Goal: Task Accomplishment & Management: Manage account settings

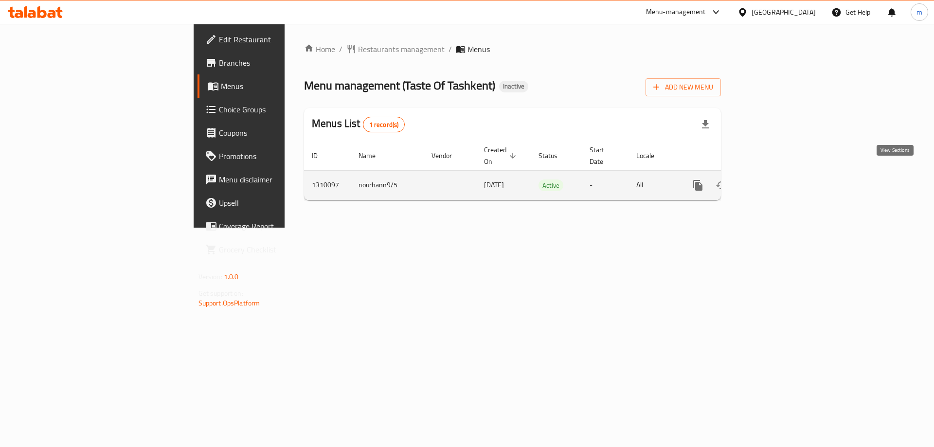
click at [773, 181] on icon "enhanced table" at bounding box center [768, 185] width 9 height 9
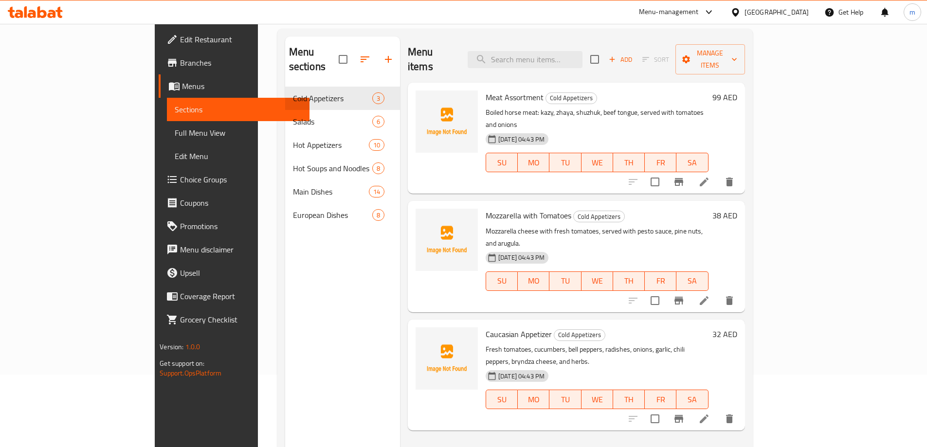
scroll to position [39, 0]
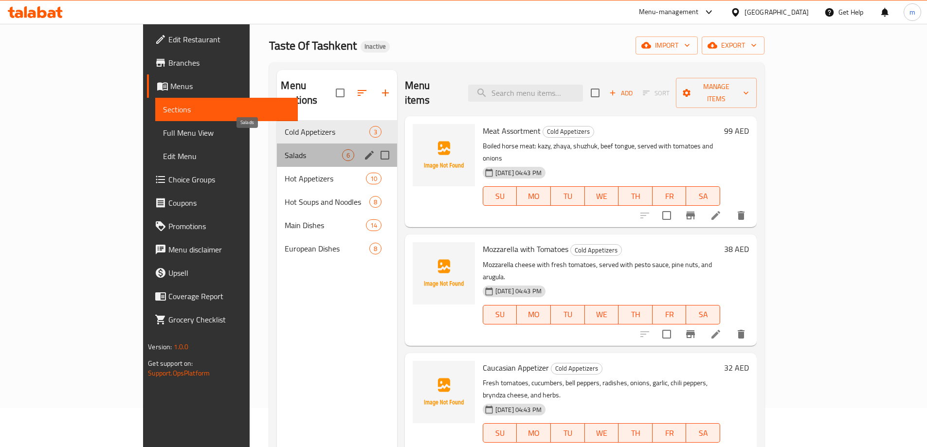
click at [301, 149] on span "Salads" at bounding box center [313, 155] width 57 height 12
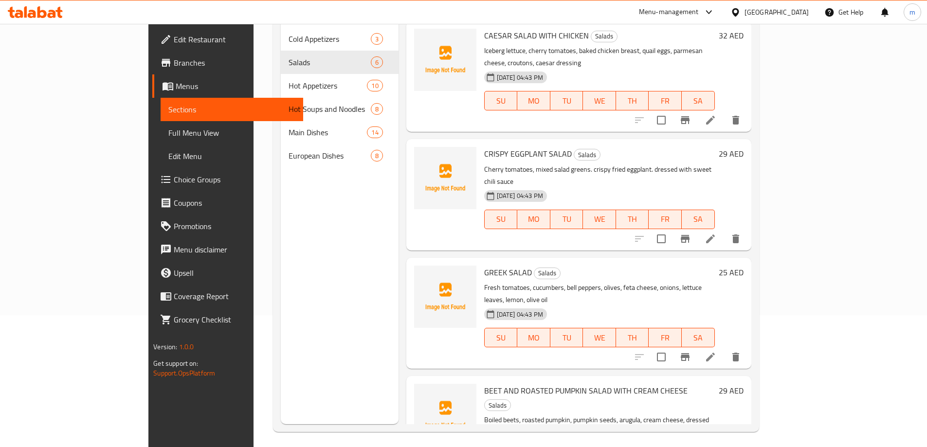
scroll to position [136, 0]
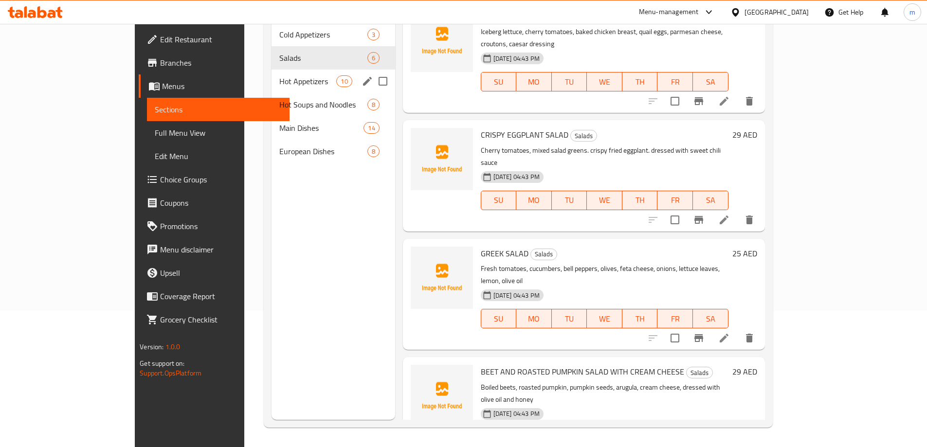
click at [279, 75] on span "Hot Appetizers" at bounding box center [307, 81] width 57 height 12
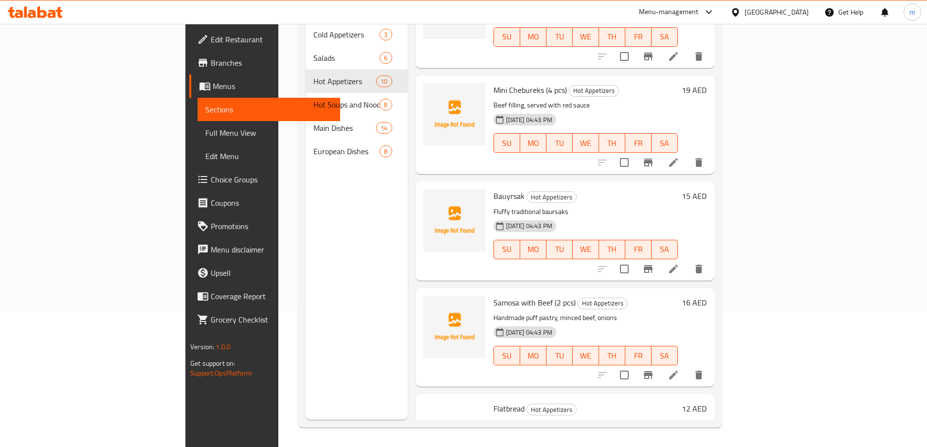
scroll to position [640, 0]
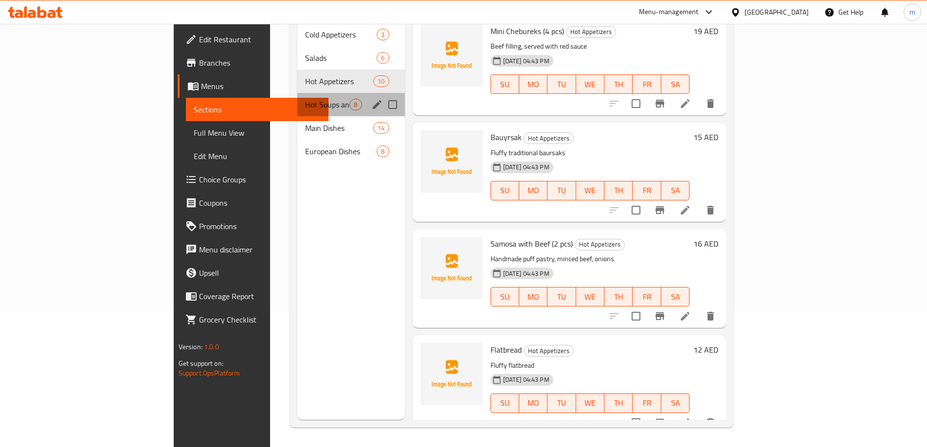
click at [297, 97] on div "Hot Soups and Noodles 8" at bounding box center [350, 104] width 107 height 23
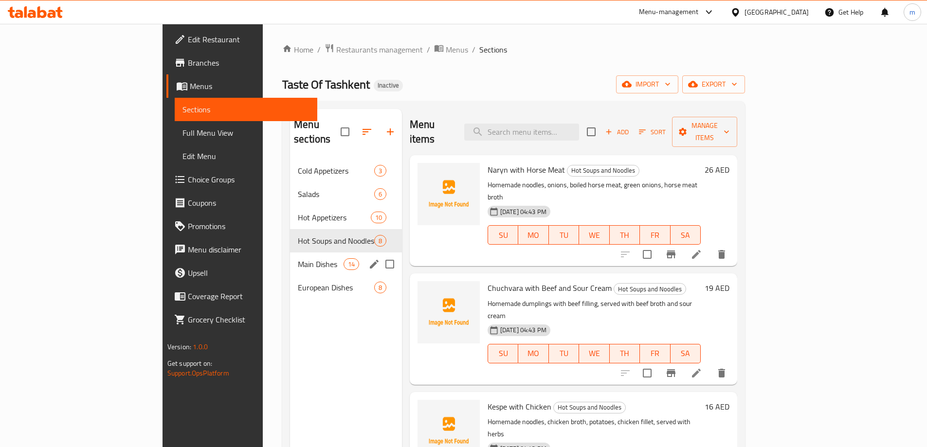
click at [290, 253] on div "Main Dishes 14" at bounding box center [346, 264] width 112 height 23
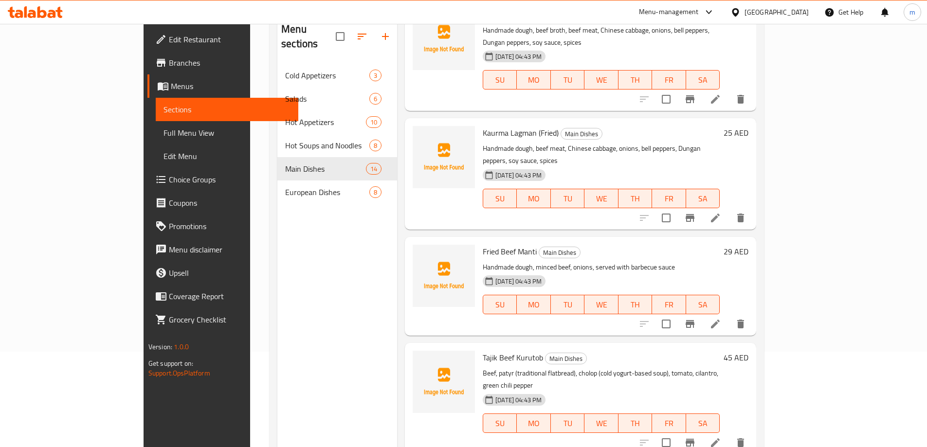
scroll to position [136, 0]
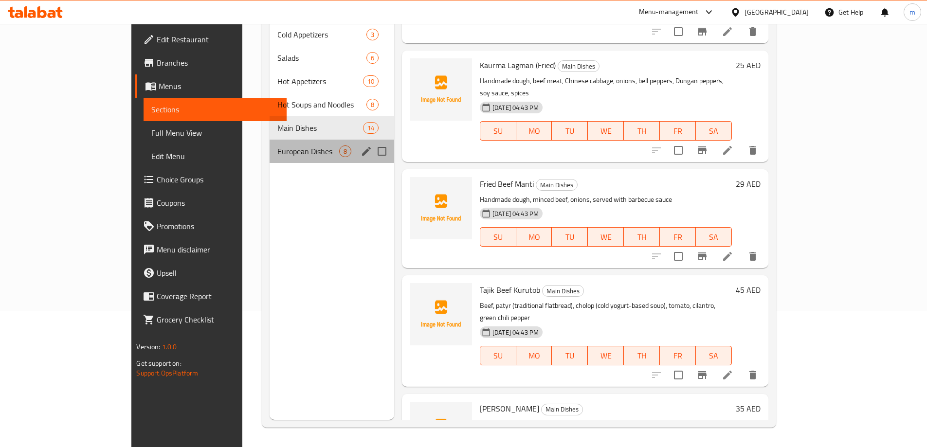
click at [270, 140] on div "European Dishes 8" at bounding box center [332, 151] width 125 height 23
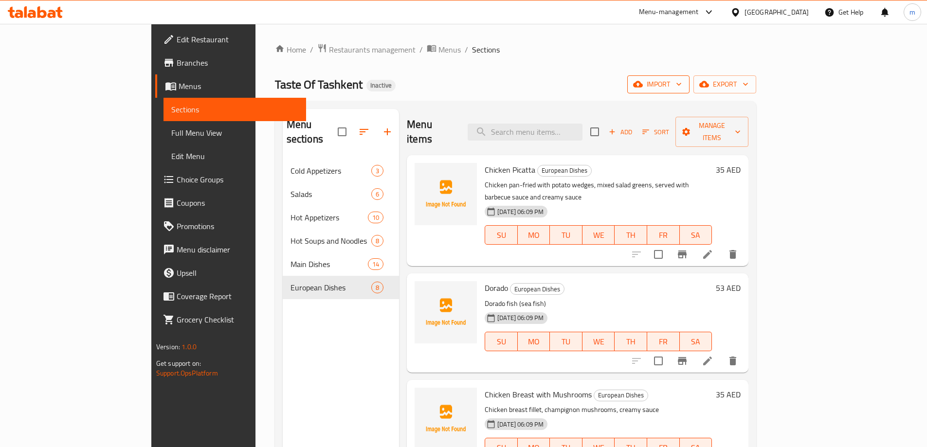
click at [682, 89] on span "import" at bounding box center [658, 84] width 47 height 12
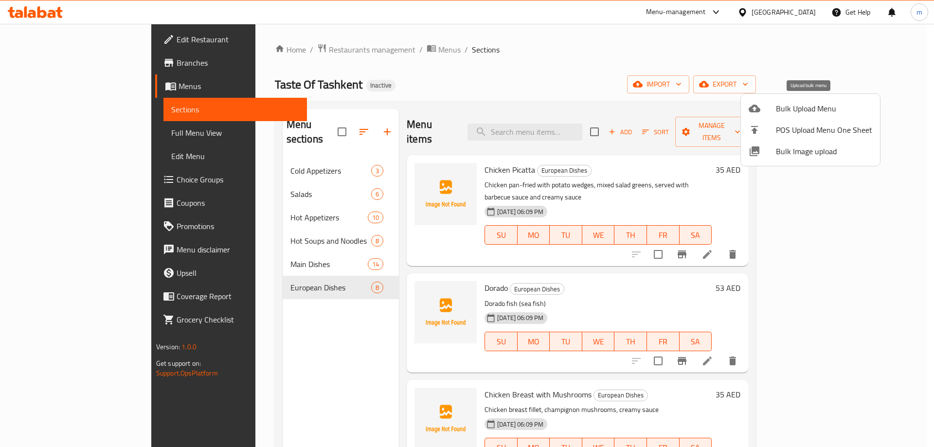
click at [778, 110] on span "Bulk Upload Menu" at bounding box center [824, 109] width 96 height 12
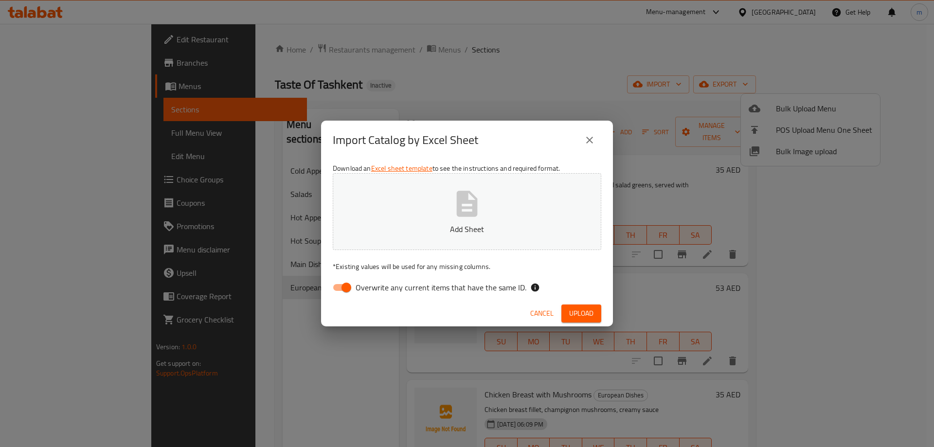
click at [346, 286] on input "Overwrite any current items that have the same ID." at bounding box center [346, 287] width 55 height 18
checkbox input "false"
click at [406, 197] on button "Add Sheet" at bounding box center [467, 211] width 269 height 77
click at [576, 310] on span "Upload" at bounding box center [581, 313] width 24 height 12
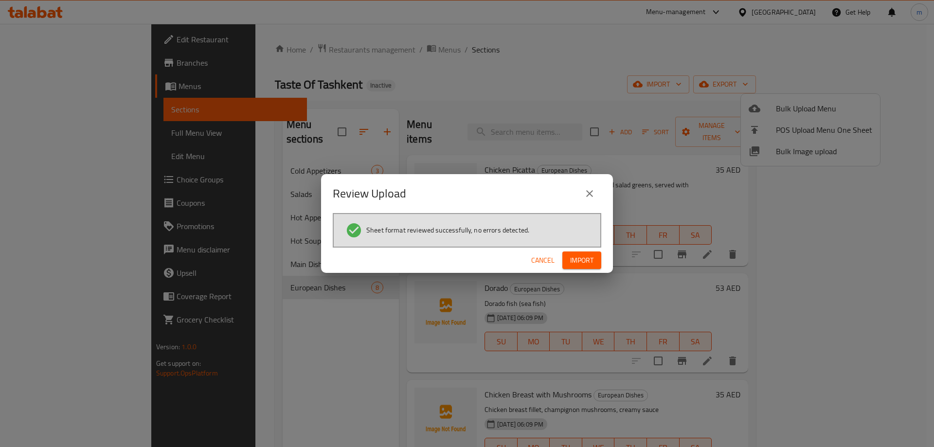
click at [574, 258] on span "Import" at bounding box center [581, 260] width 23 height 12
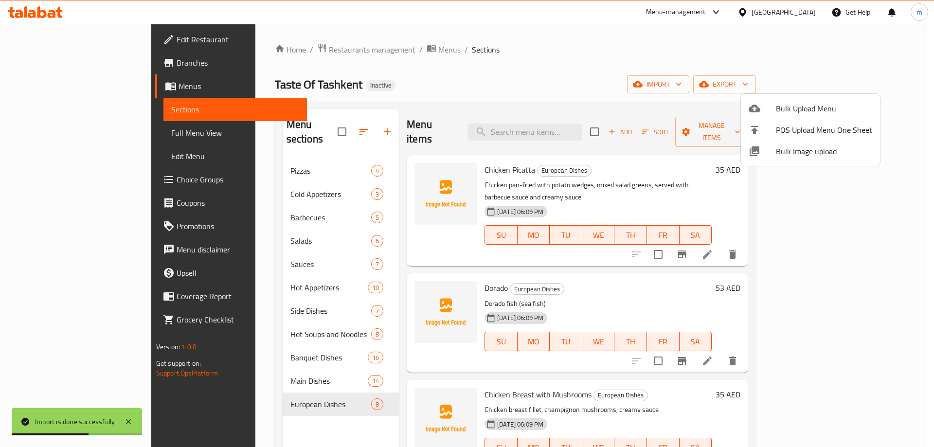
click at [85, 132] on div at bounding box center [467, 223] width 934 height 447
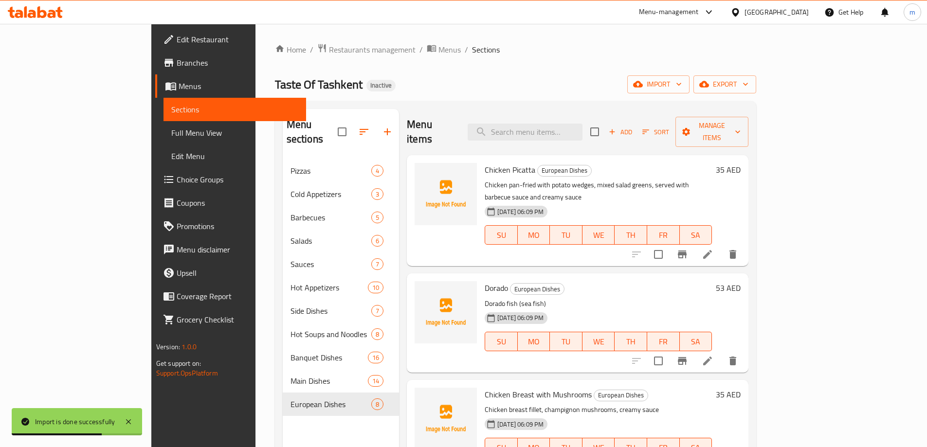
click at [171, 131] on span "Full Menu View" at bounding box center [234, 133] width 127 height 12
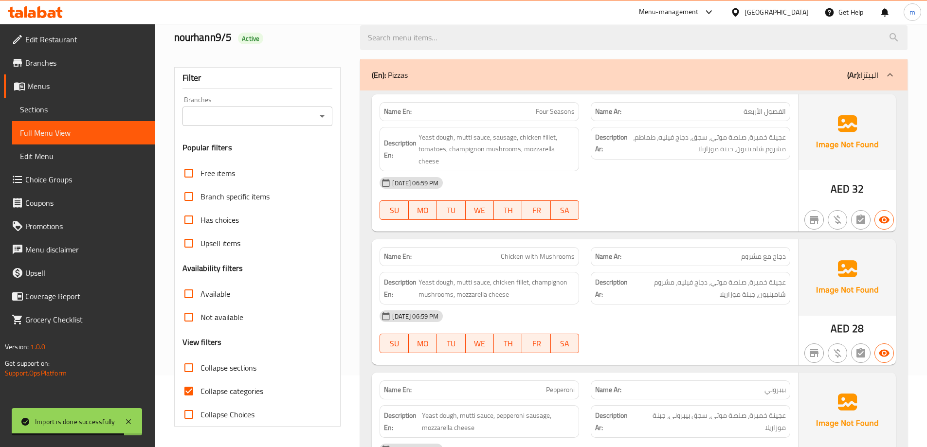
scroll to position [195, 0]
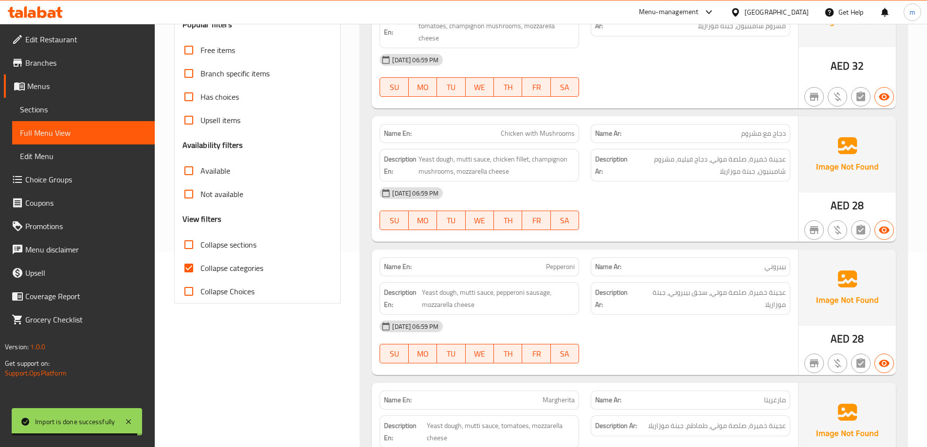
click at [238, 269] on span "Collapse categories" at bounding box center [231, 268] width 63 height 12
click at [200, 269] on input "Collapse categories" at bounding box center [188, 267] width 23 height 23
checkbox input "false"
click at [234, 251] on span "Collapse sections" at bounding box center [228, 245] width 56 height 12
click at [200, 252] on input "Collapse sections" at bounding box center [188, 244] width 23 height 23
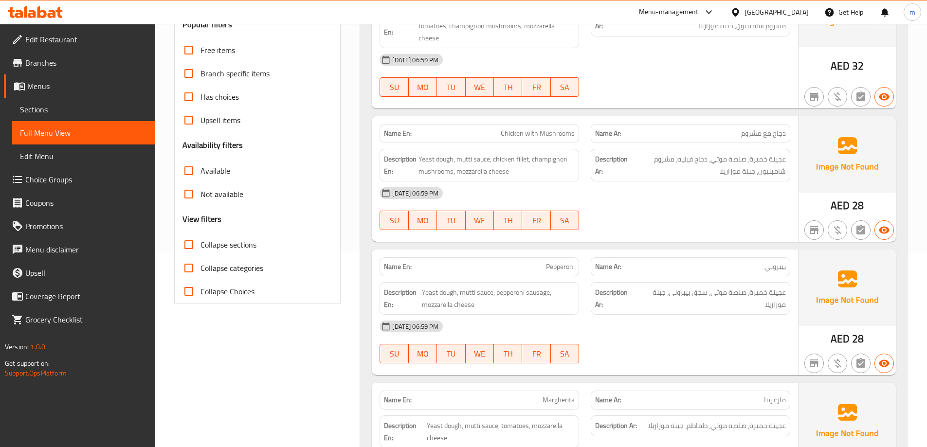
checkbox input "true"
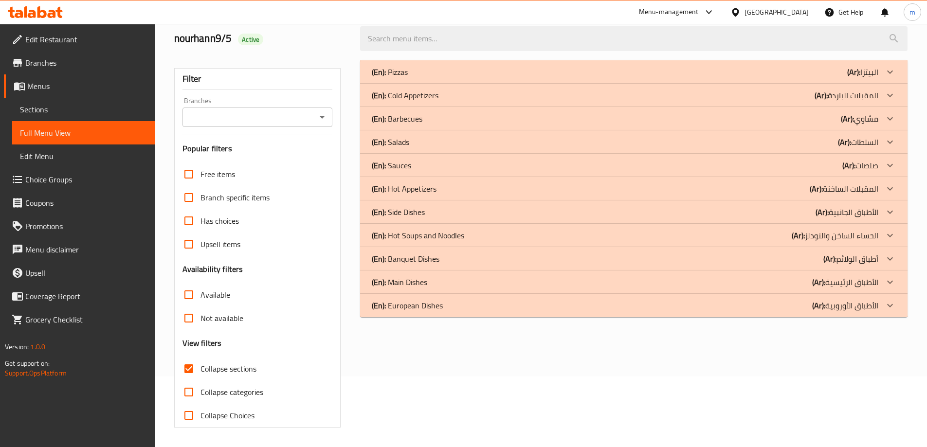
scroll to position [71, 0]
click at [864, 263] on p "(Ar): أطباق الولائم" at bounding box center [850, 259] width 55 height 12
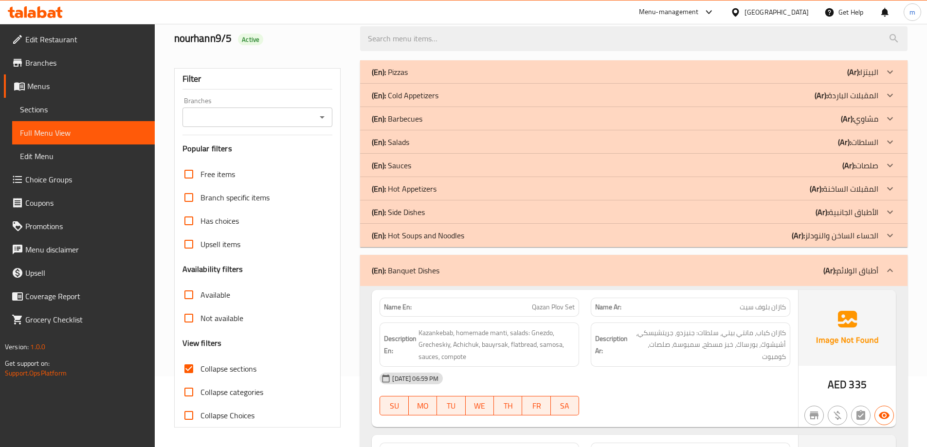
click at [848, 215] on p "(Ar): الأطباق الجانبية" at bounding box center [846, 212] width 63 height 12
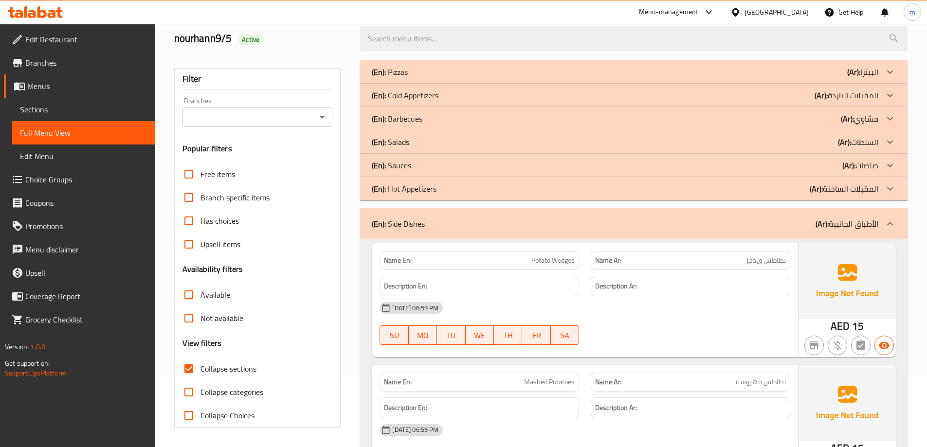
click at [851, 168] on b "(Ar):" at bounding box center [848, 165] width 13 height 15
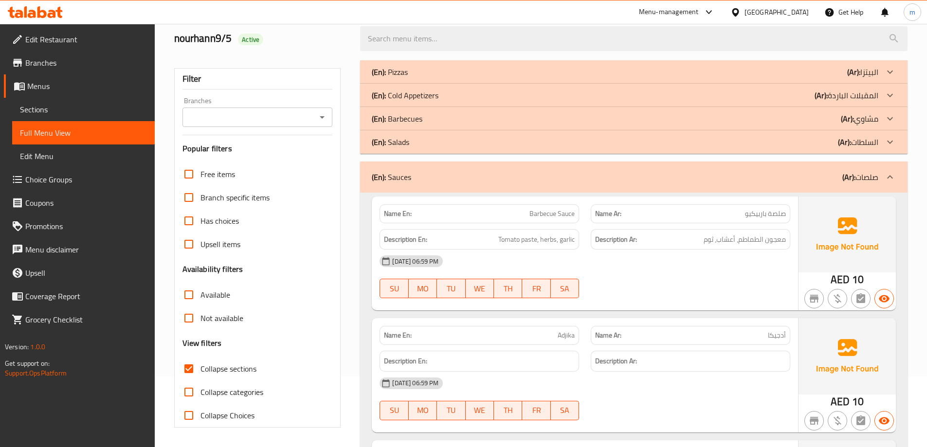
click at [855, 122] on p "(Ar): مشاوي" at bounding box center [859, 119] width 37 height 12
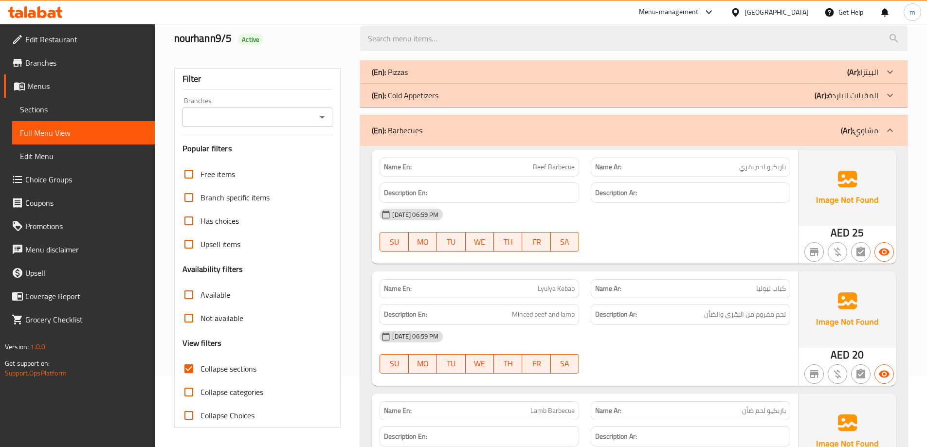
click at [861, 73] on p "(Ar): البيتزا" at bounding box center [862, 72] width 31 height 12
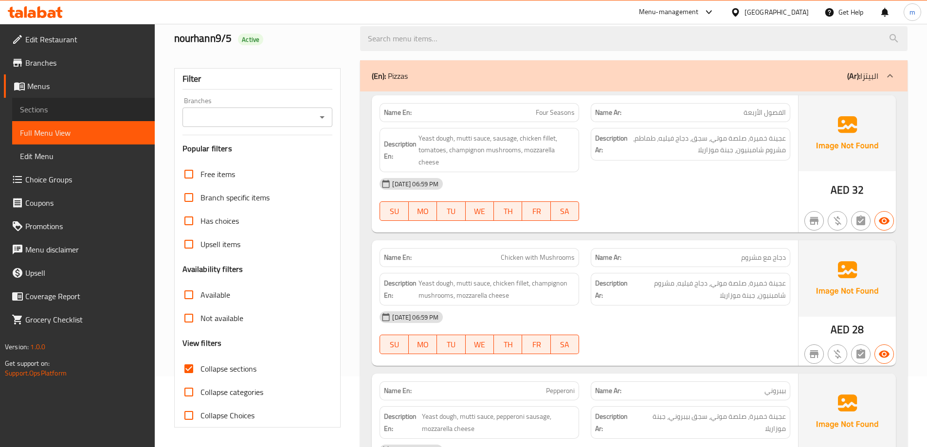
click at [82, 110] on span "Sections" at bounding box center [83, 110] width 127 height 12
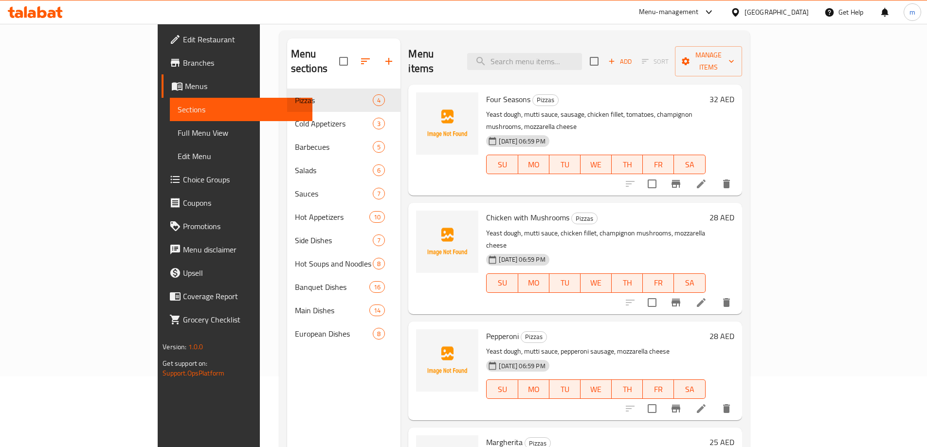
click at [707, 178] on icon at bounding box center [701, 184] width 12 height 12
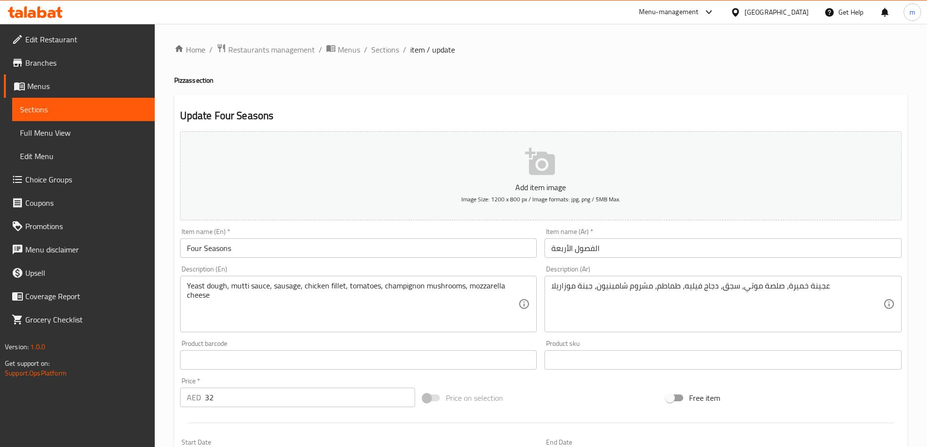
click at [598, 252] on input "الفصول الأربعة" at bounding box center [722, 247] width 357 height 19
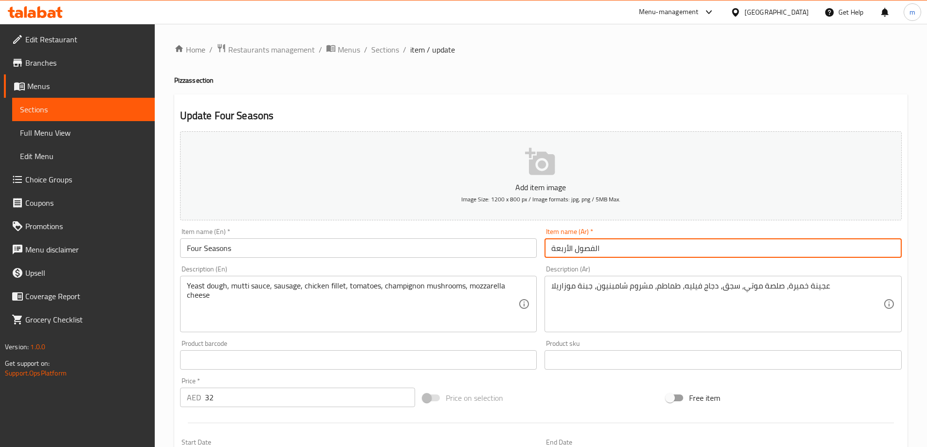
click at [598, 252] on input "الفصول الأربعة" at bounding box center [722, 247] width 357 height 19
paste input "فور سيزون"
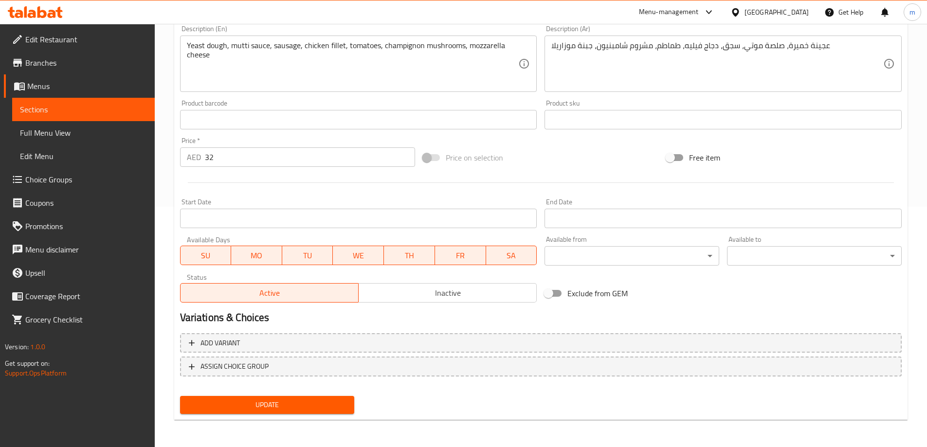
type input "فور سيزون"
click at [316, 398] on button "Update" at bounding box center [267, 405] width 175 height 18
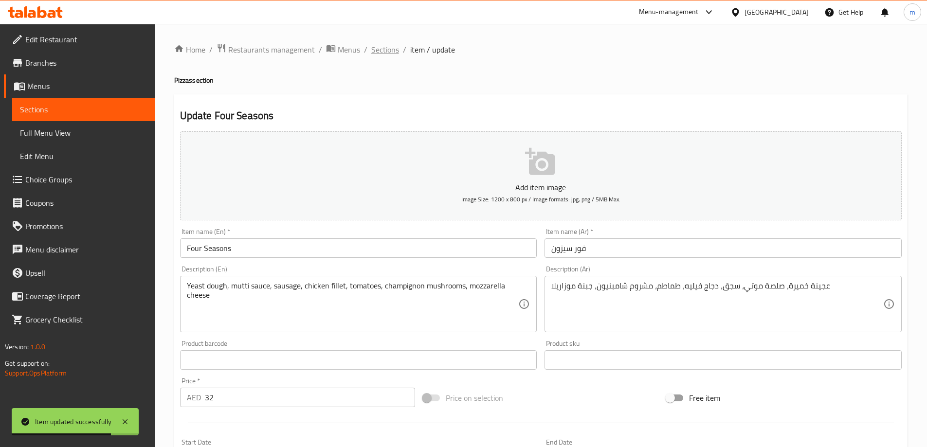
click at [375, 51] on span "Sections" at bounding box center [385, 50] width 28 height 12
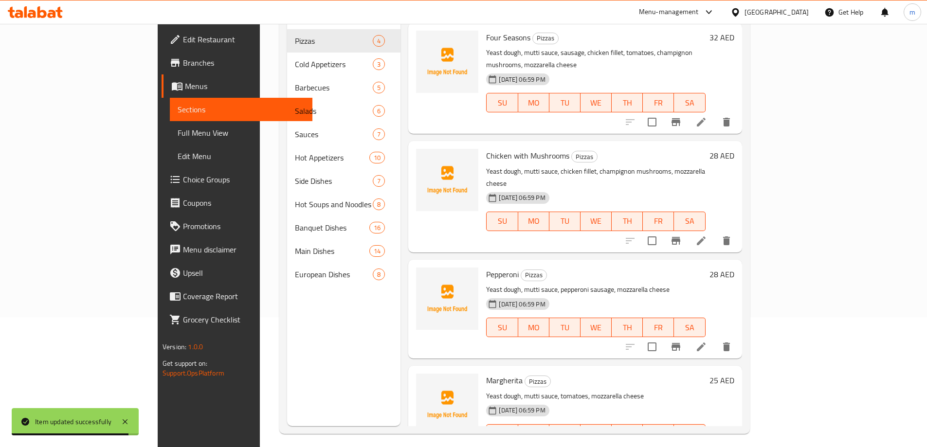
scroll to position [136, 0]
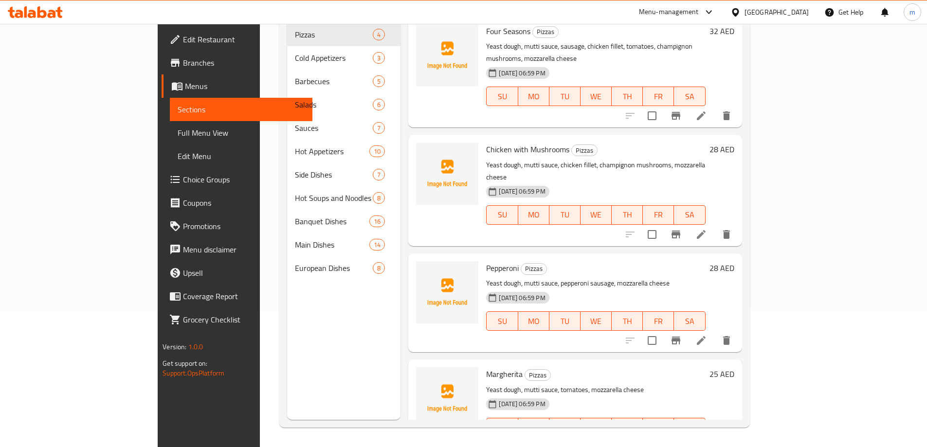
click at [707, 441] on icon at bounding box center [701, 447] width 12 height 12
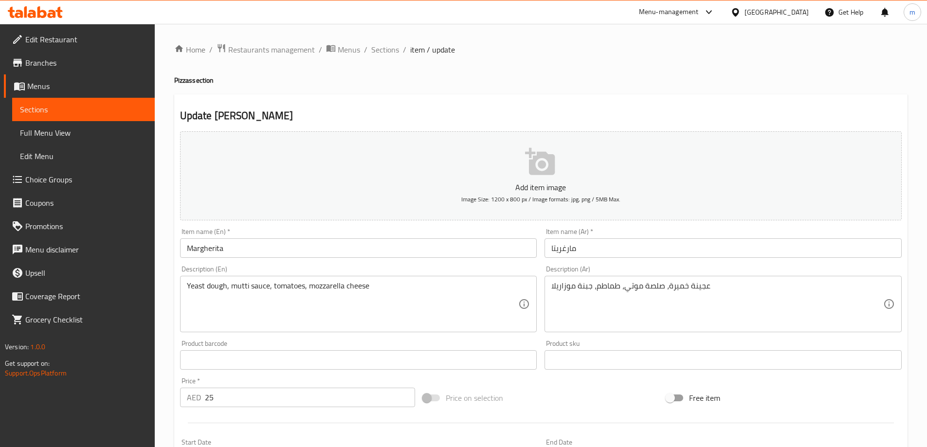
click at [572, 247] on input "مارغريتا" at bounding box center [722, 247] width 357 height 19
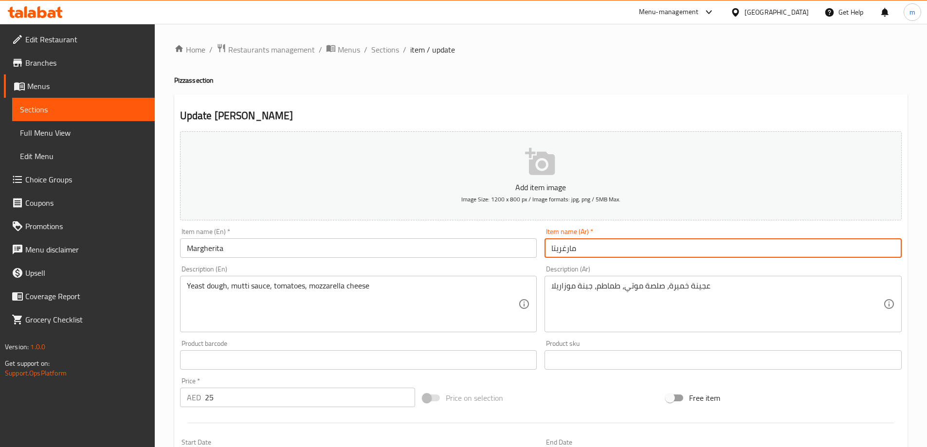
click at [572, 247] on input "مارغريتا" at bounding box center [722, 247] width 357 height 19
paste input "text"
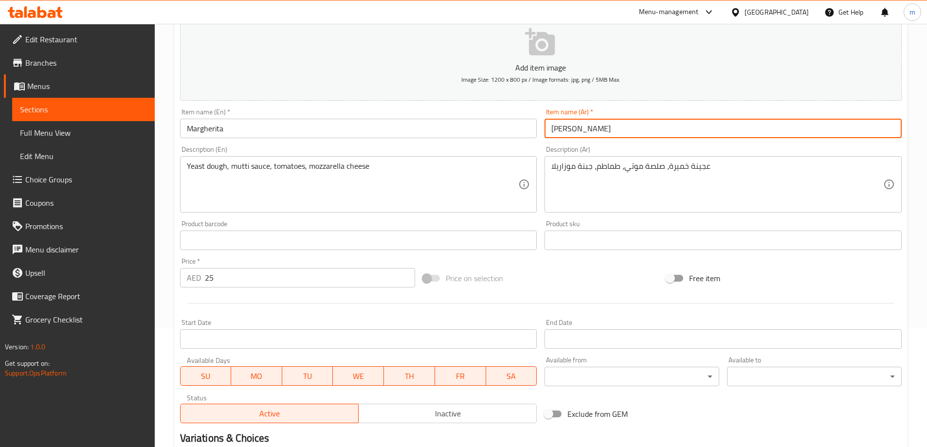
scroll to position [240, 0]
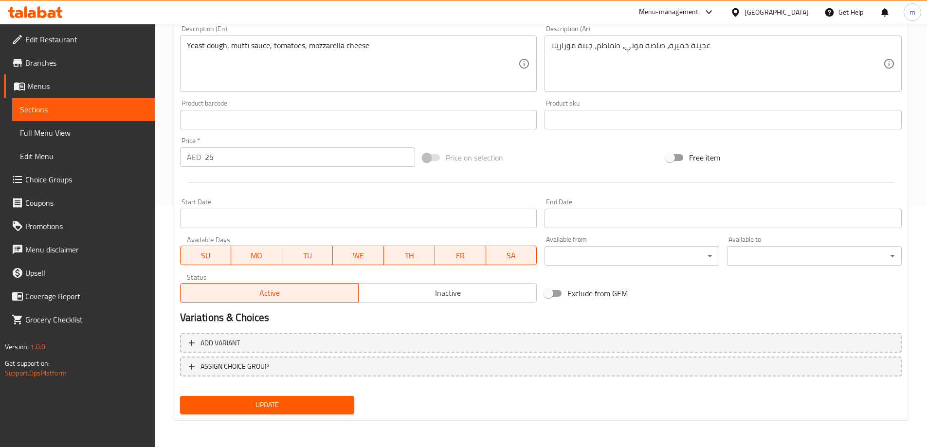
type input "[PERSON_NAME]"
click at [295, 405] on span "Update" at bounding box center [267, 405] width 159 height 12
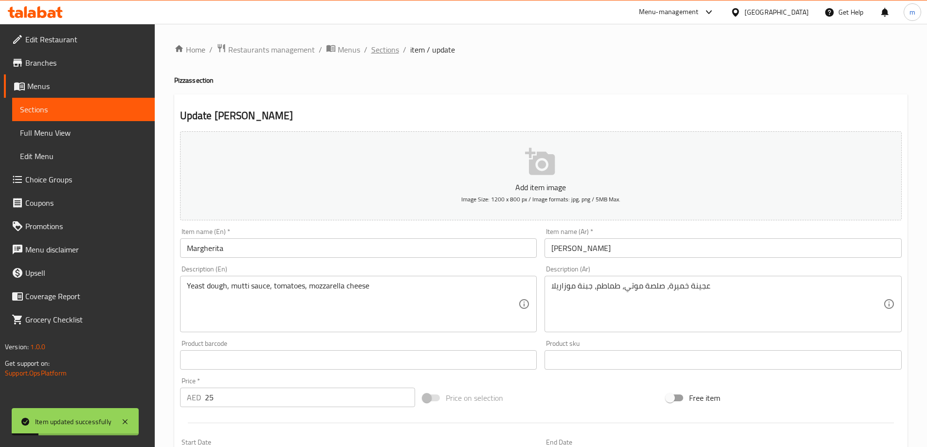
click at [383, 53] on span "Sections" at bounding box center [385, 50] width 28 height 12
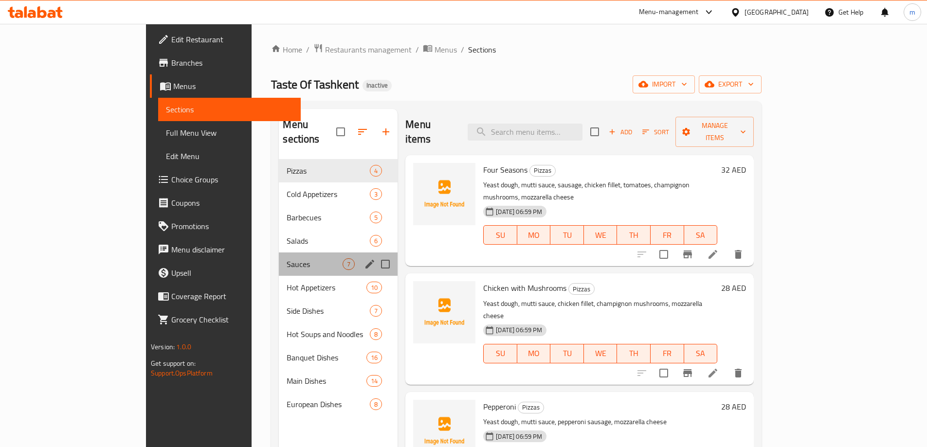
click at [279, 253] on div "Sauces 7" at bounding box center [338, 264] width 119 height 23
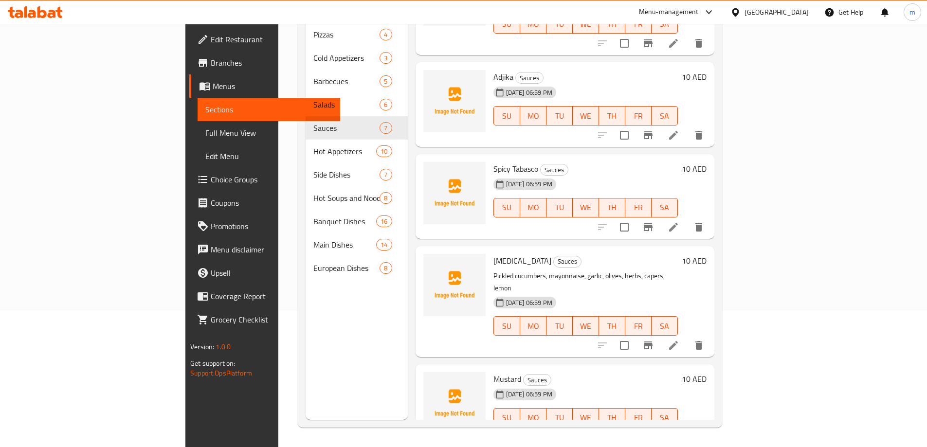
scroll to position [54, 0]
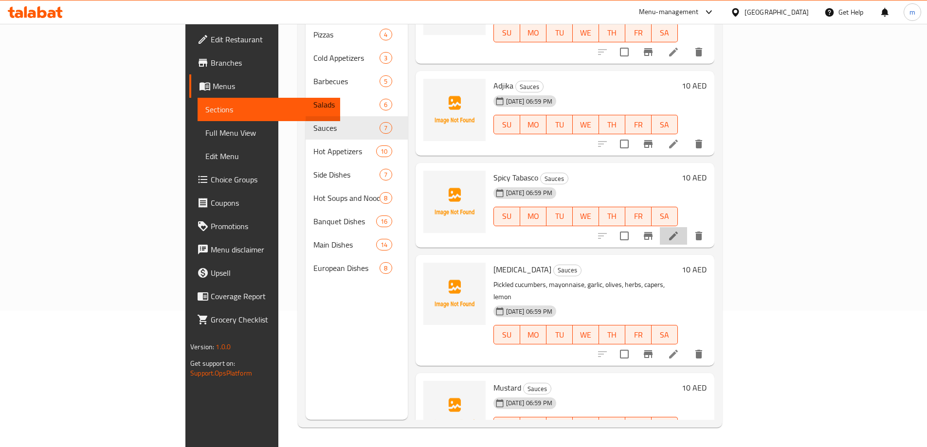
click at [687, 227] on li at bounding box center [673, 236] width 27 height 18
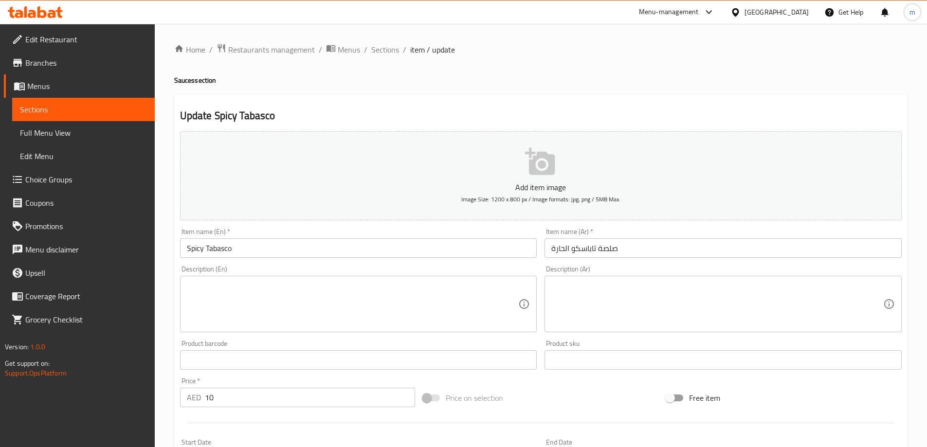
click at [607, 245] on input "صلصة تاباسكو الحارة" at bounding box center [722, 247] width 357 height 19
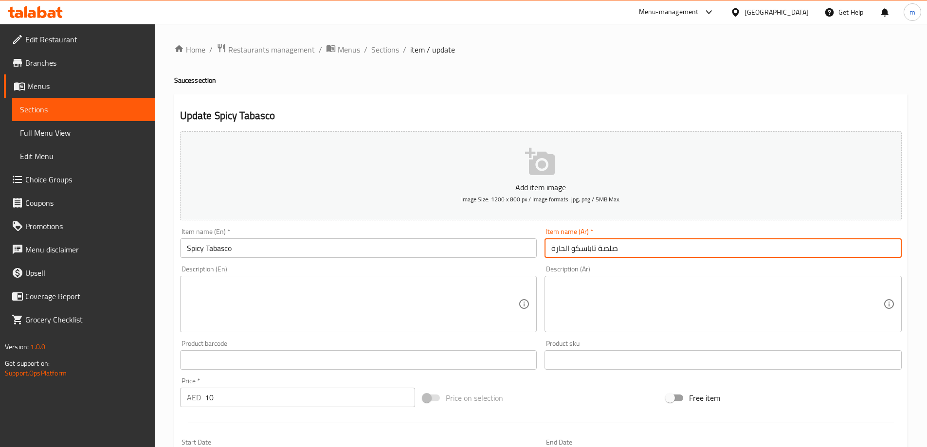
click at [607, 245] on input "صلصة تاباسكو الحارة" at bounding box center [722, 247] width 357 height 19
click at [565, 248] on input "تاباسكو الحارة" at bounding box center [722, 247] width 357 height 19
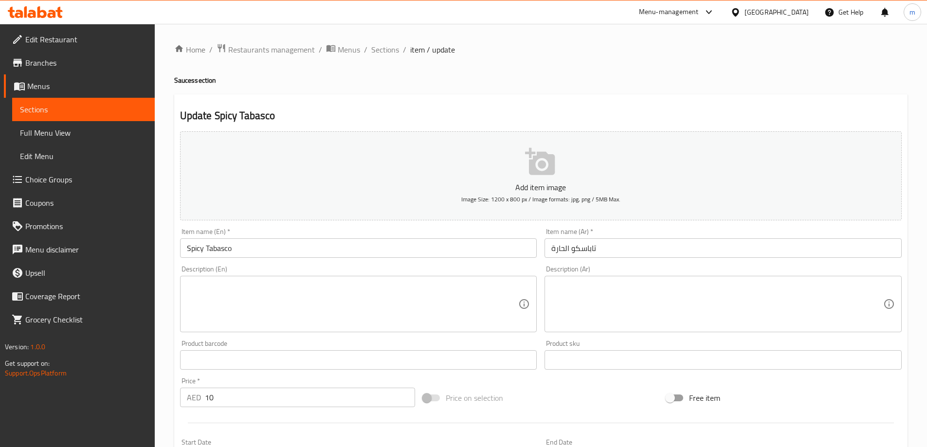
click at [479, 258] on div "Item name (En)   * Spicy Tabasco Item name (En) *" at bounding box center [358, 242] width 365 height 37
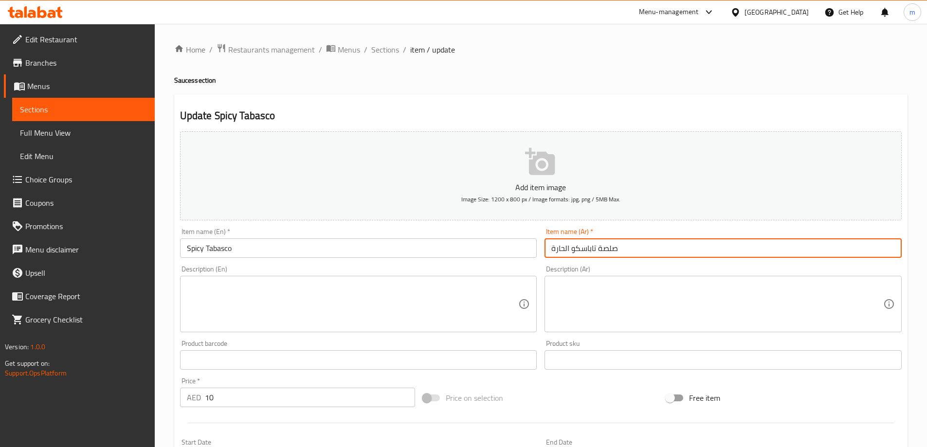
type input "صلصة تاباسكو الحارة"
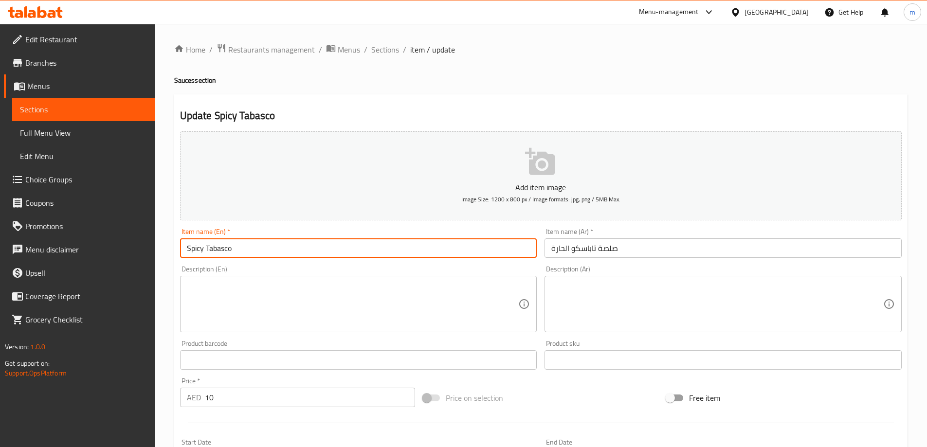
click at [459, 246] on input "Spicy Tabasco" at bounding box center [358, 247] width 357 height 19
paste input "Sauces"
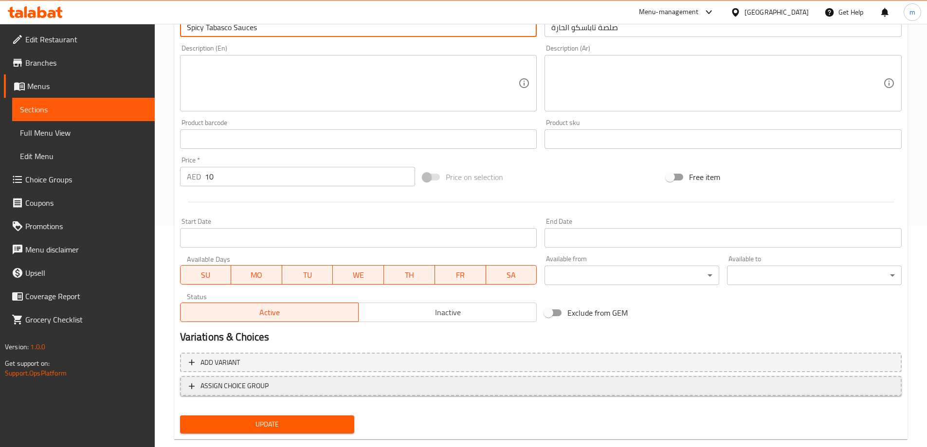
scroll to position [240, 0]
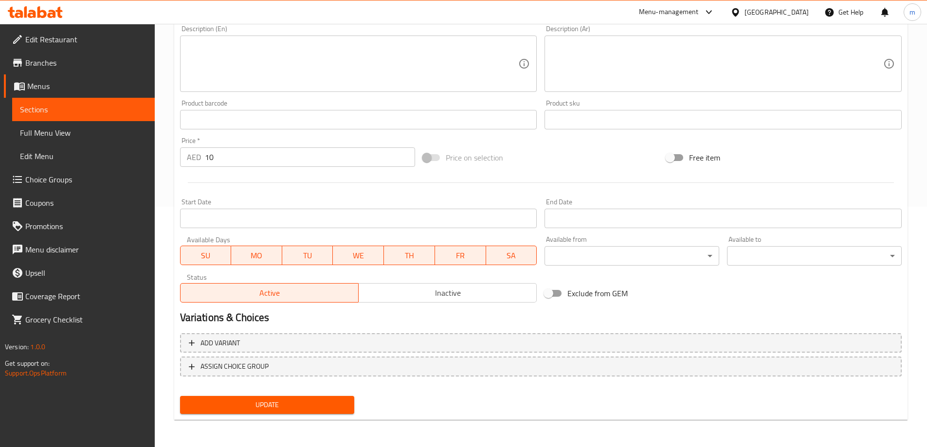
type input "Spicy Tabasco Sauces"
click at [335, 401] on span "Update" at bounding box center [267, 405] width 159 height 12
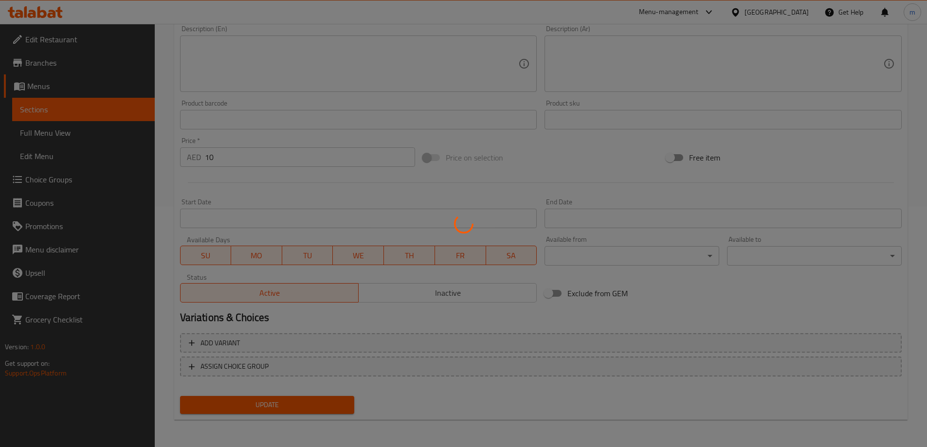
scroll to position [0, 0]
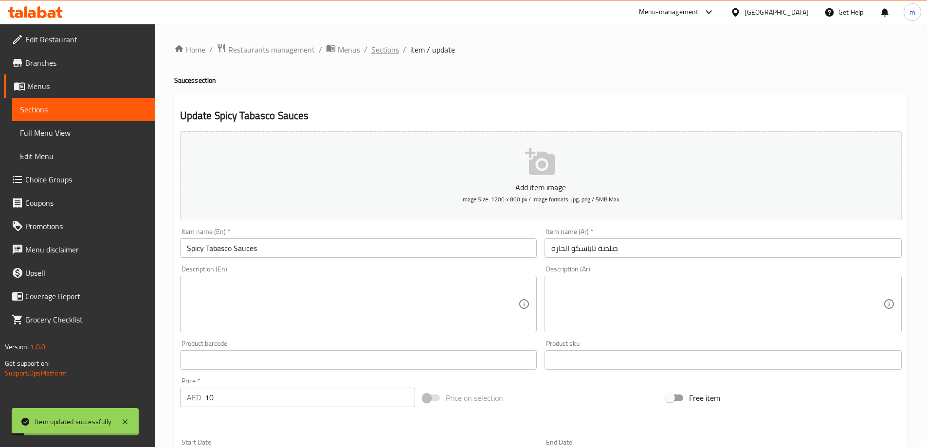
click at [385, 45] on span "Sections" at bounding box center [385, 50] width 28 height 12
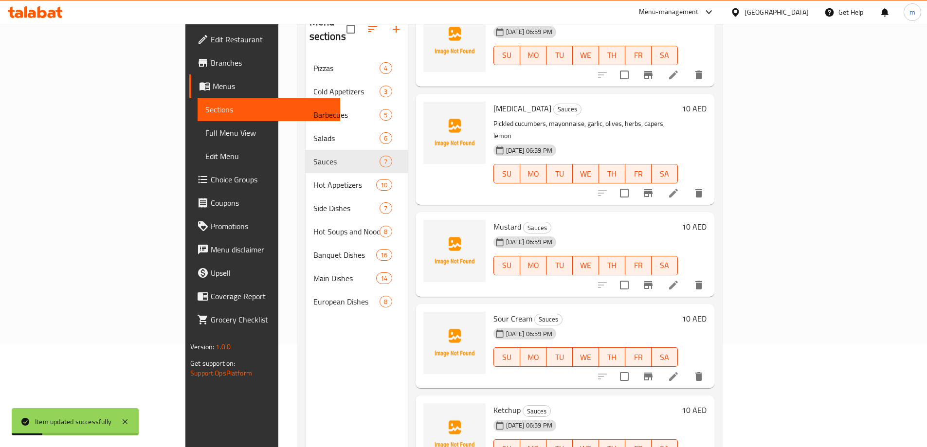
scroll to position [136, 0]
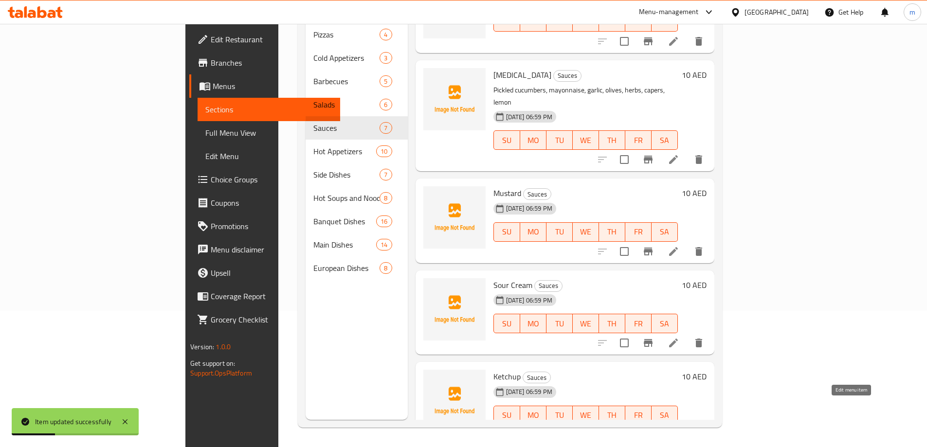
click at [679, 429] on icon at bounding box center [674, 435] width 12 height 12
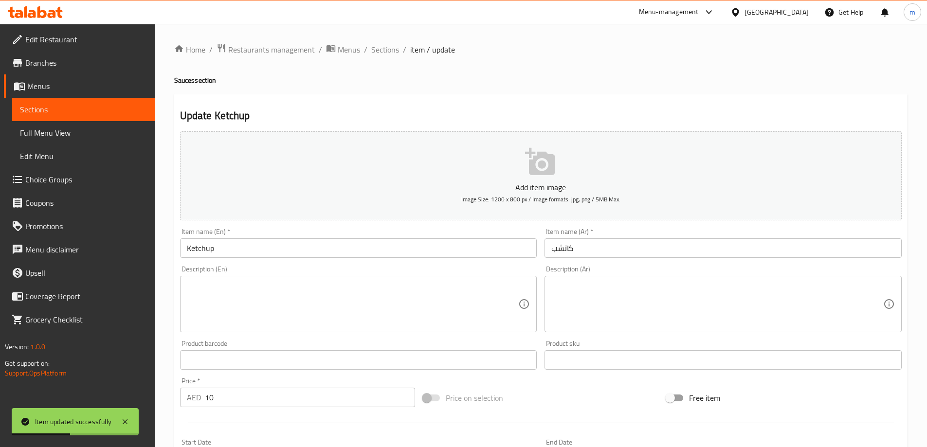
click at [394, 242] on input "Ketchup" at bounding box center [358, 247] width 357 height 19
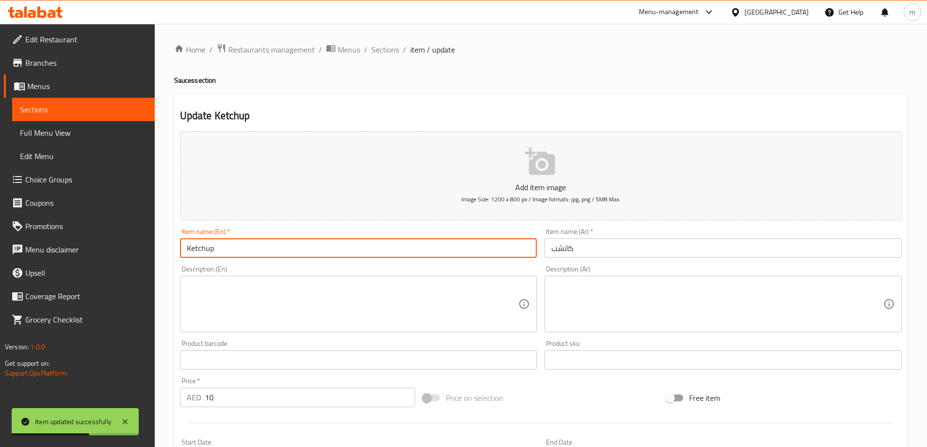
paste input "Sauces"
type input "Ketchup Sauces"
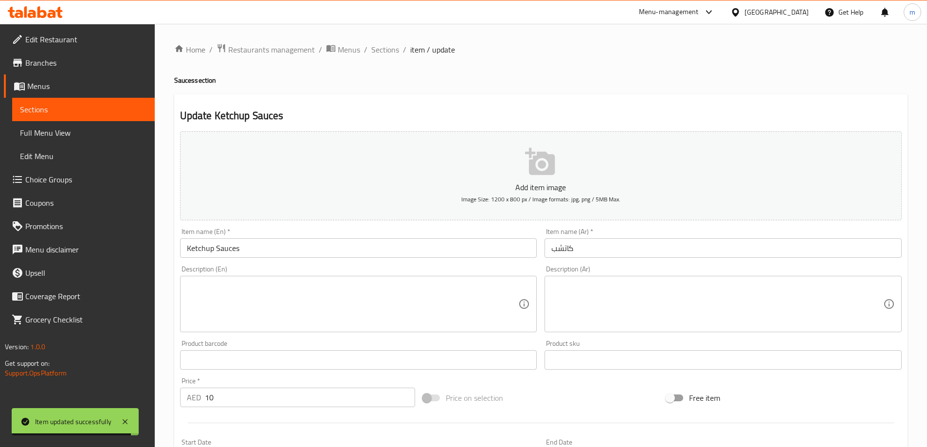
click at [691, 248] on input "كاتشب" at bounding box center [722, 247] width 357 height 19
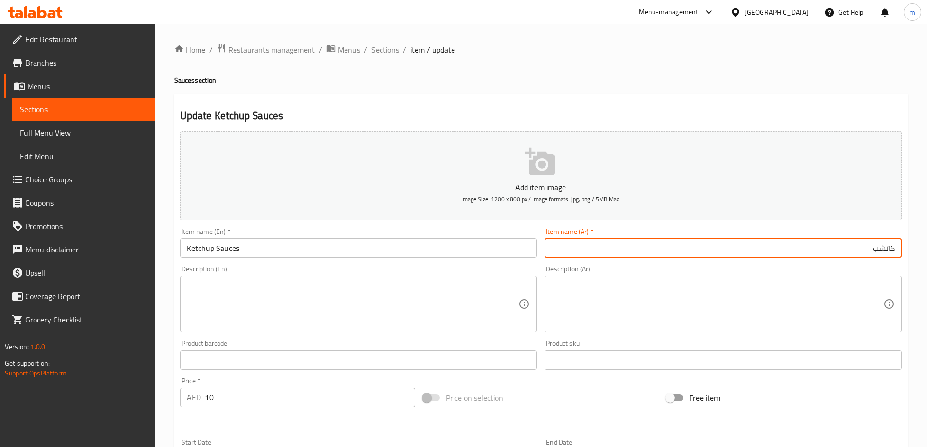
click at [892, 249] on input "كاتشب" at bounding box center [722, 247] width 357 height 19
click at [895, 250] on input "كاتشب" at bounding box center [722, 247] width 357 height 19
paste input "صلصة"
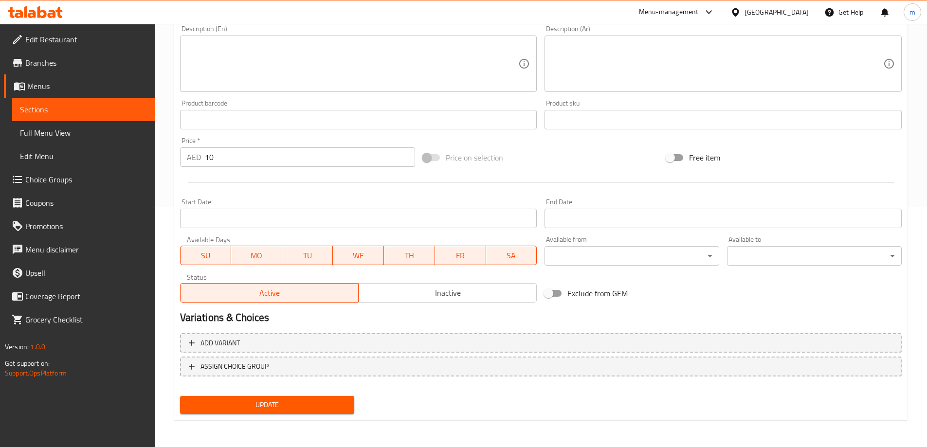
type input "صلصة كاتشب"
click at [270, 402] on span "Update" at bounding box center [267, 405] width 159 height 12
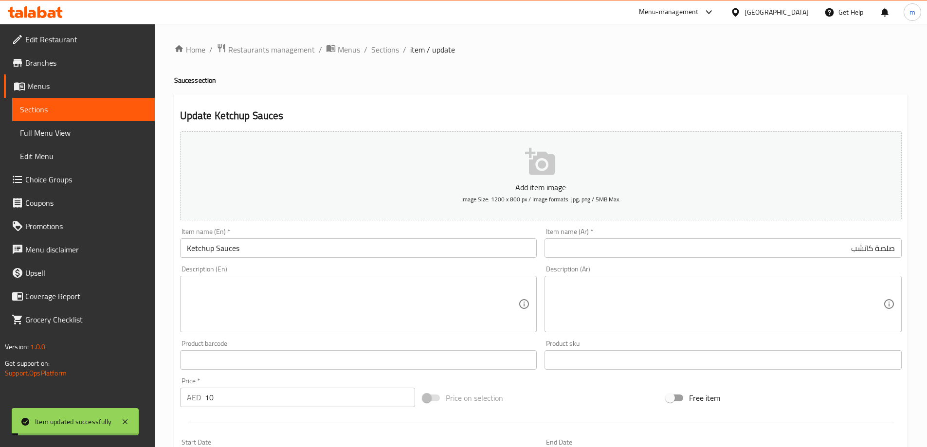
click at [380, 53] on span "Sections" at bounding box center [385, 50] width 28 height 12
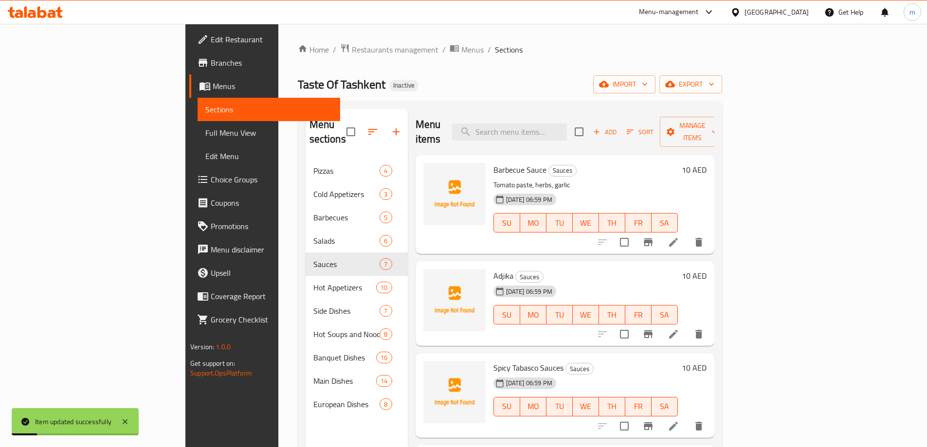
click at [687, 234] on li at bounding box center [673, 243] width 27 height 18
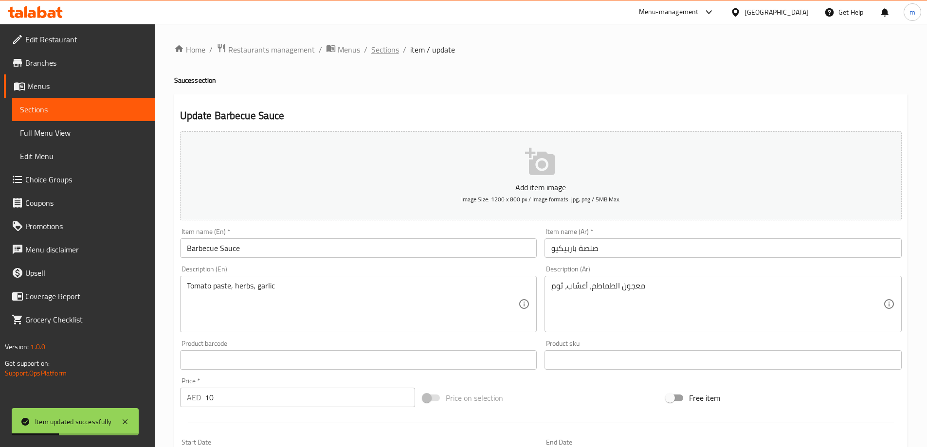
click at [382, 54] on span "Sections" at bounding box center [385, 50] width 28 height 12
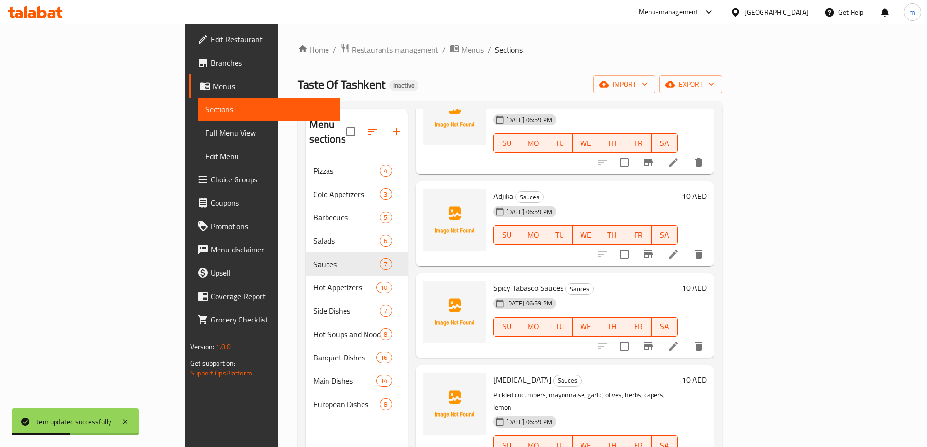
scroll to position [97, 0]
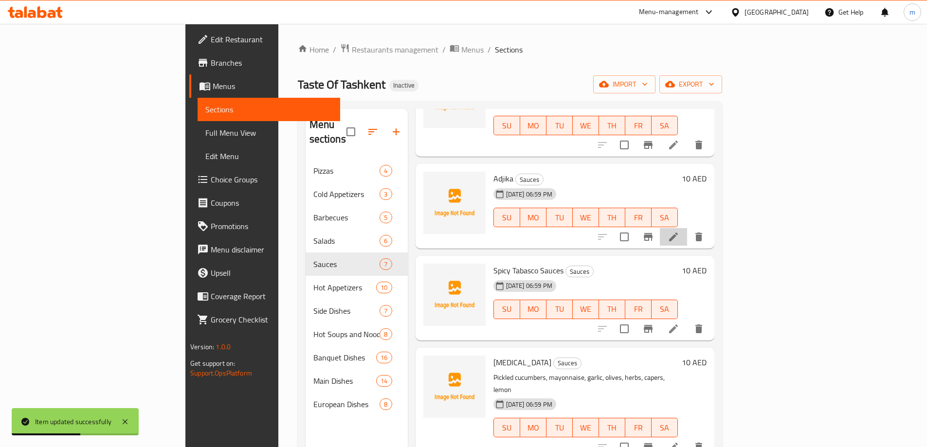
click at [687, 229] on li at bounding box center [673, 237] width 27 height 18
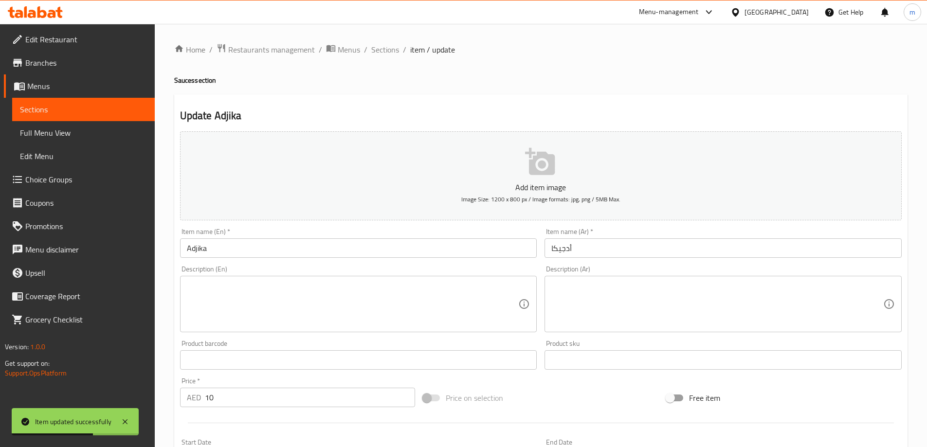
click at [655, 243] on input "أدجيكا" at bounding box center [722, 247] width 357 height 19
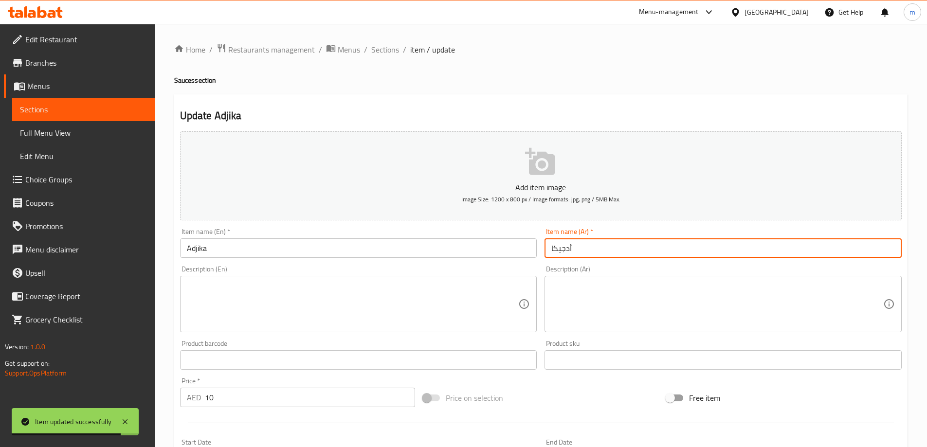
paste input "صلصة"
type input "صلصة أدجيكا"
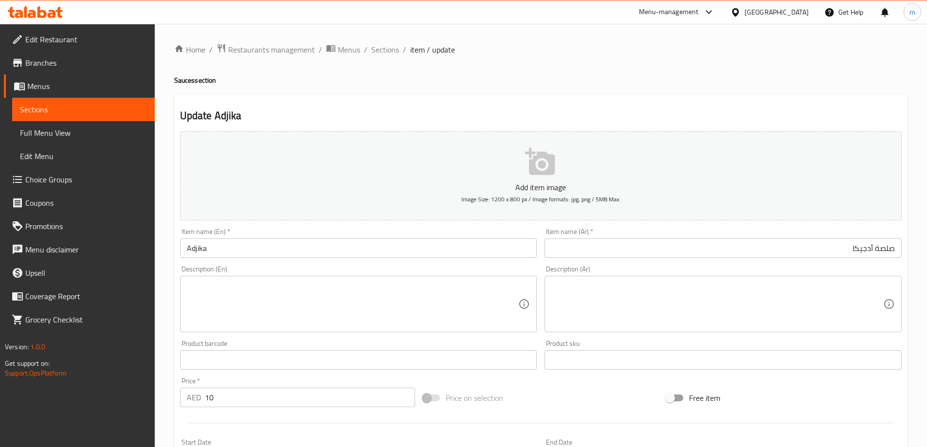
click at [379, 259] on div "Item name (En)   * Adjika Item name (En) *" at bounding box center [358, 242] width 365 height 37
click at [370, 250] on input "Adjika" at bounding box center [358, 247] width 357 height 19
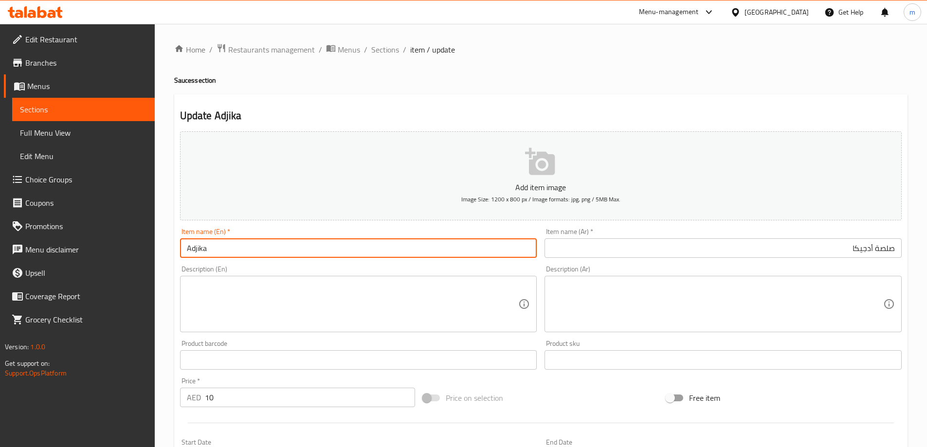
paste input "Sauces"
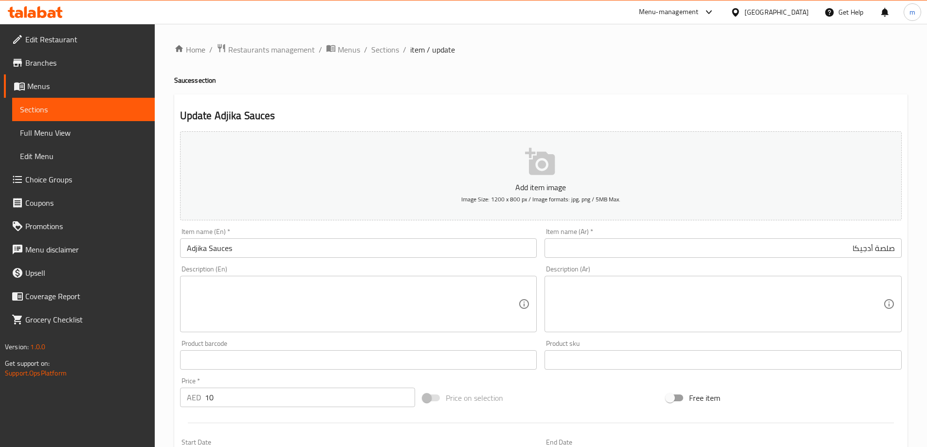
click at [217, 251] on input "Adjika Sauces" at bounding box center [358, 247] width 357 height 19
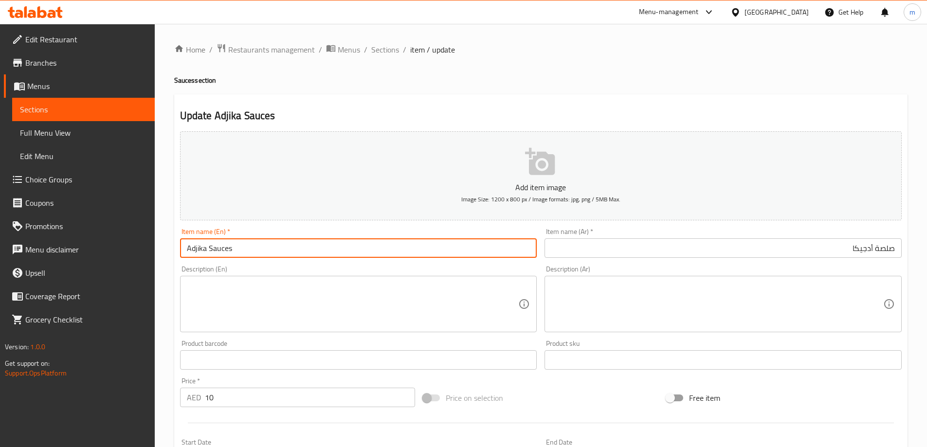
click at [217, 251] on input "Adjika Sauces" at bounding box center [358, 247] width 357 height 19
paste input "text"
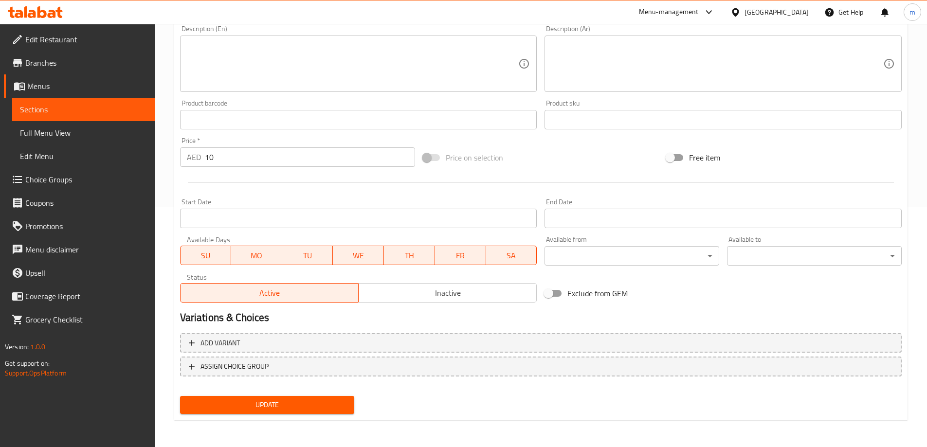
type input "Adjika Sauce"
click at [324, 411] on span "Update" at bounding box center [267, 405] width 159 height 12
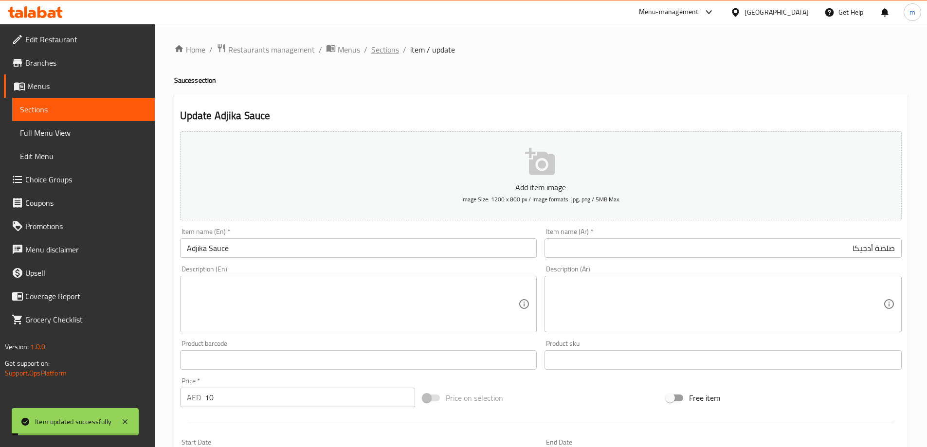
click at [380, 55] on span "Sections" at bounding box center [385, 50] width 28 height 12
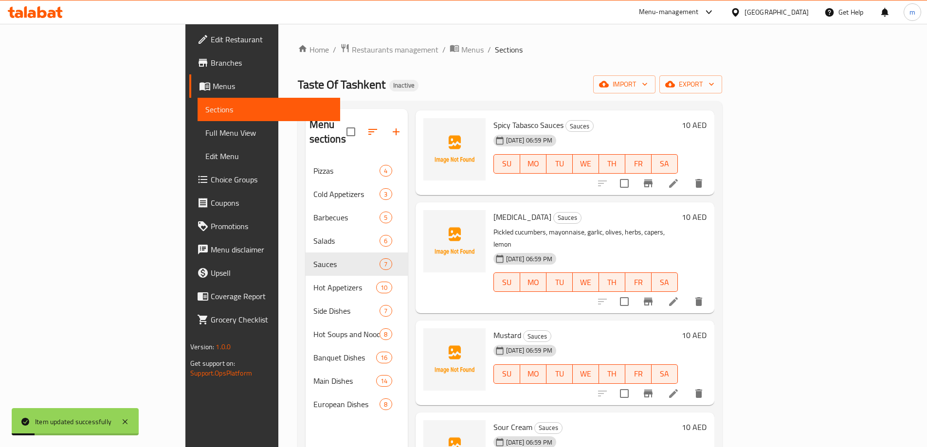
scroll to position [136, 0]
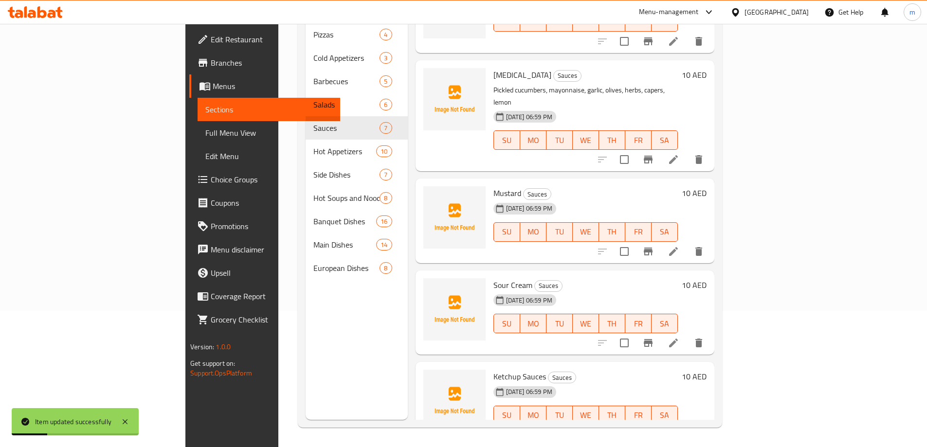
click at [687, 426] on li at bounding box center [673, 435] width 27 height 18
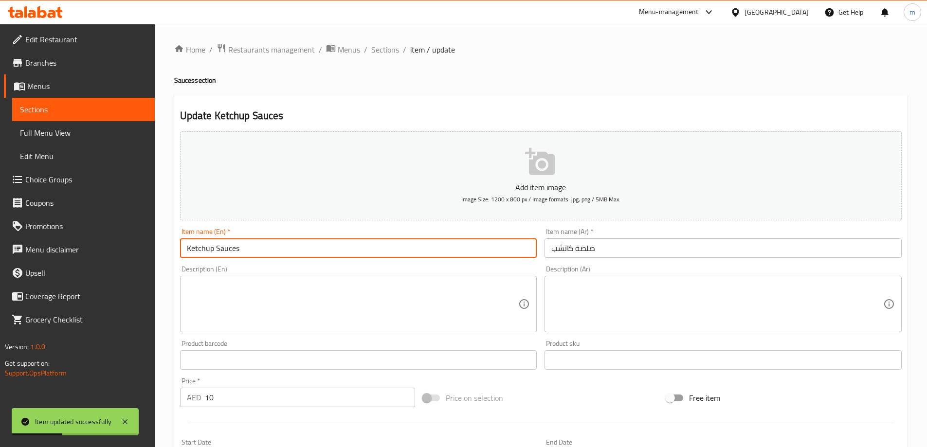
click at [232, 250] on input "Ketchup Sauces" at bounding box center [358, 247] width 357 height 19
paste input "text"
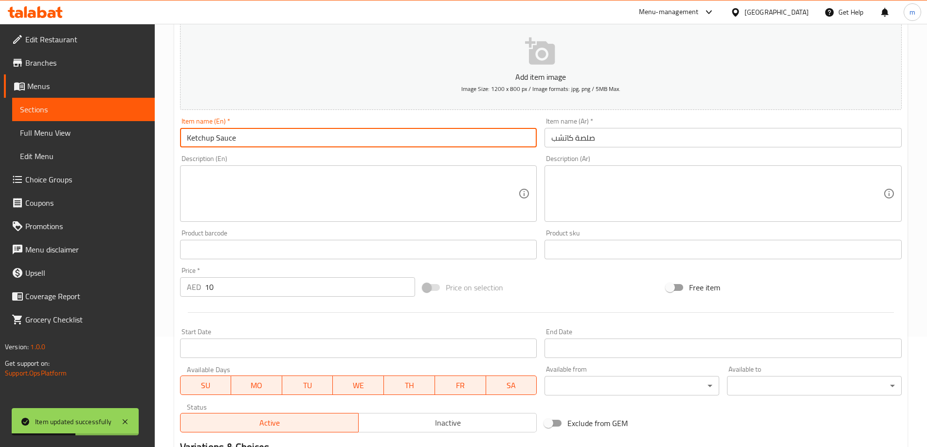
scroll to position [240, 0]
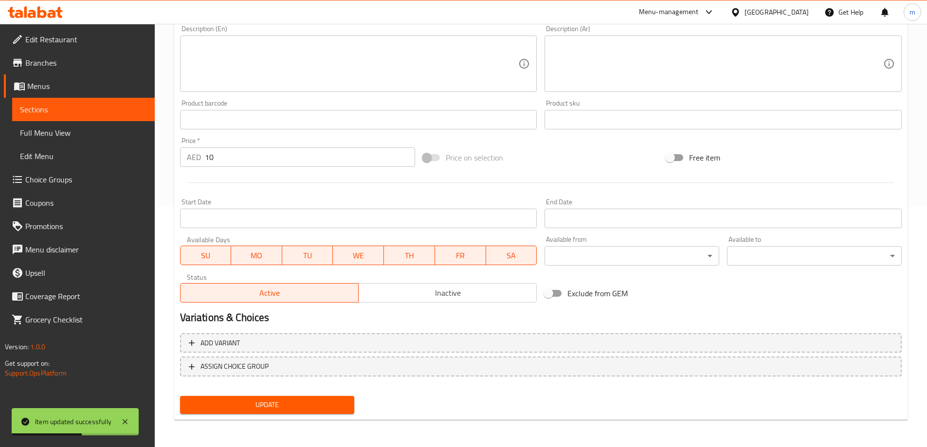
type input "Ketchup Sauce"
click at [264, 401] on span "Update" at bounding box center [267, 405] width 159 height 12
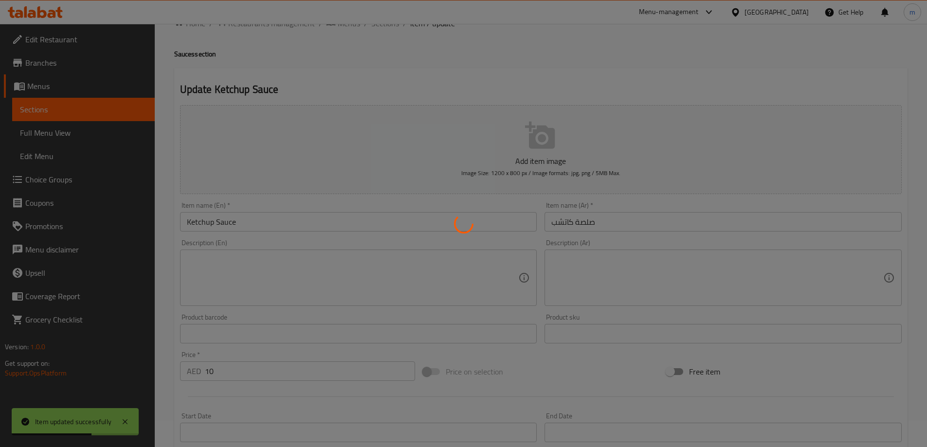
scroll to position [0, 0]
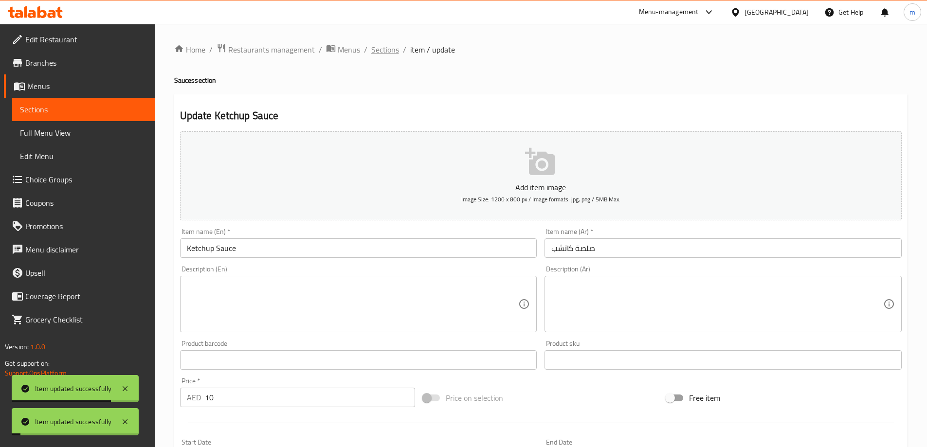
click at [391, 52] on span "Sections" at bounding box center [385, 50] width 28 height 12
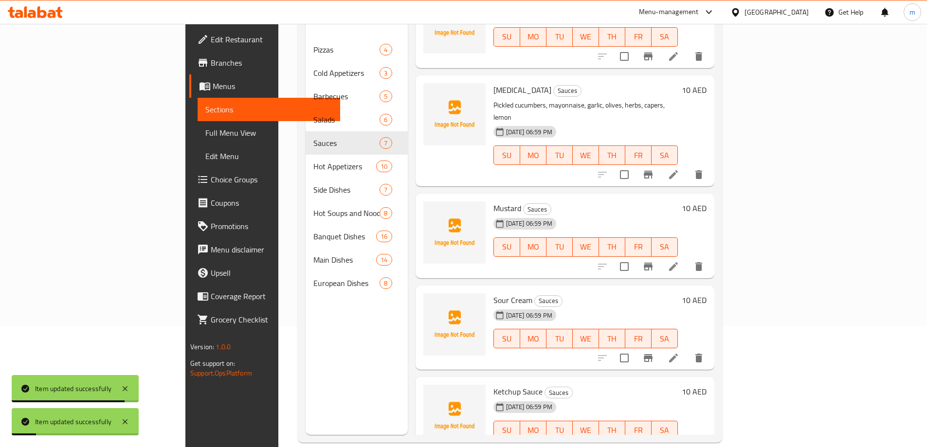
scroll to position [136, 0]
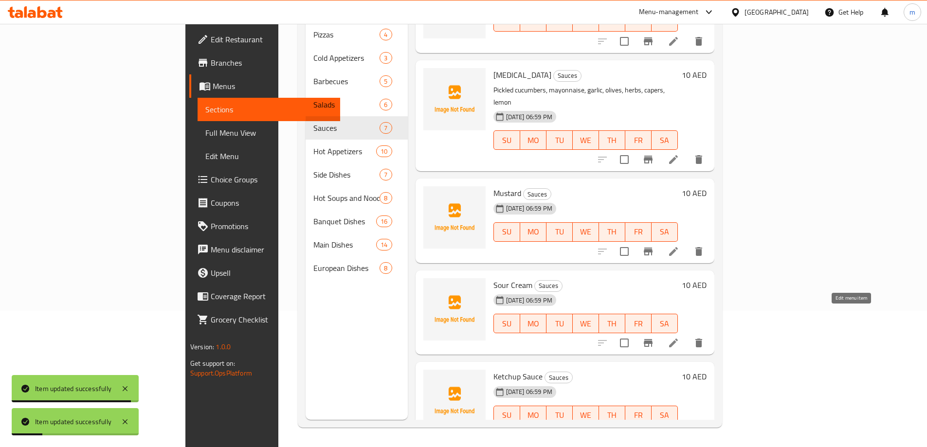
click at [679, 337] on icon at bounding box center [674, 343] width 12 height 12
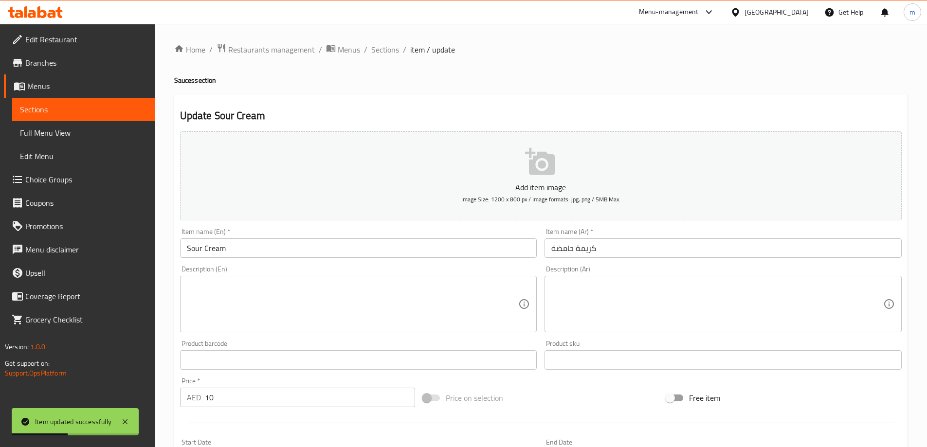
click at [257, 249] on input "Sour Cream" at bounding box center [358, 247] width 357 height 19
click at [389, 53] on span "Sections" at bounding box center [385, 50] width 28 height 12
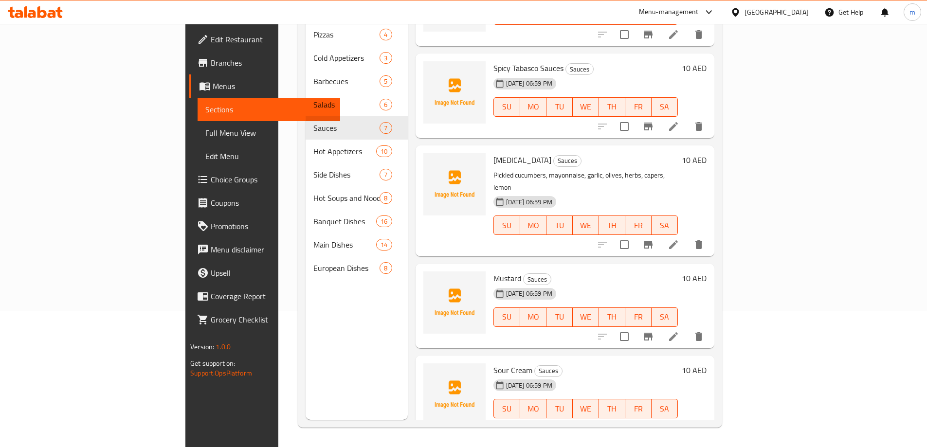
scroll to position [151, 0]
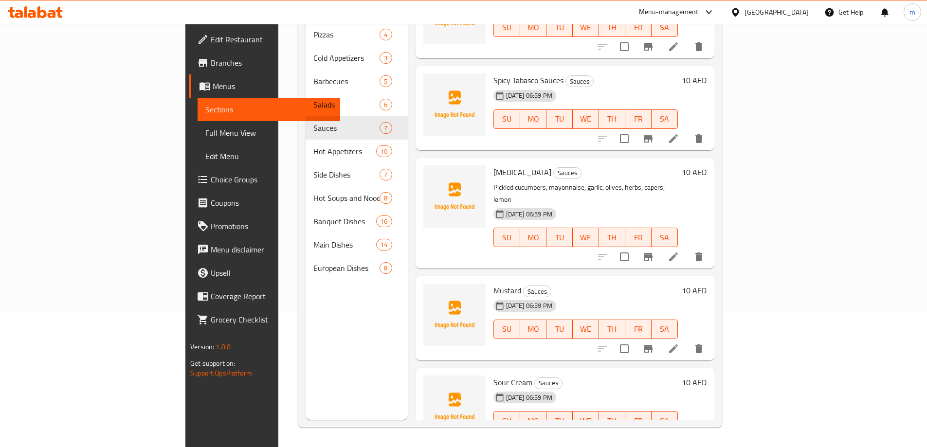
click at [679, 343] on icon at bounding box center [674, 349] width 12 height 12
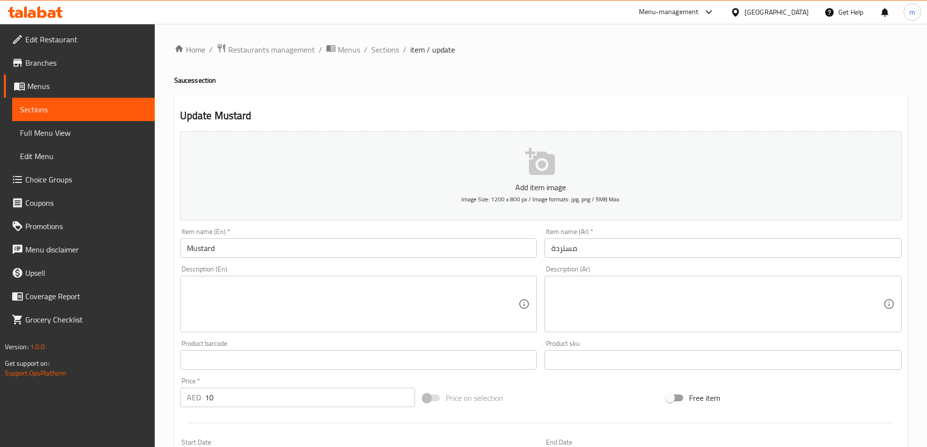
click at [341, 248] on input "Mustard" at bounding box center [358, 247] width 357 height 19
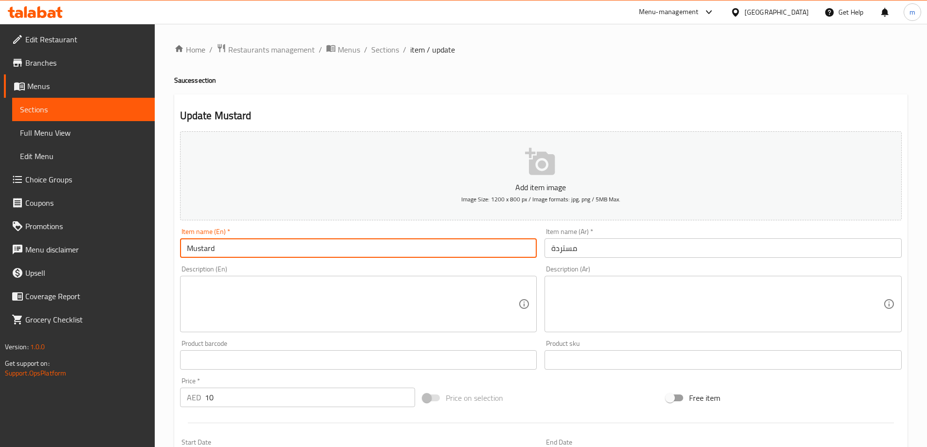
paste input "Sauce"
click at [485, 254] on input "Mustard Sauce" at bounding box center [358, 247] width 357 height 19
type input "Mustard Sauce"
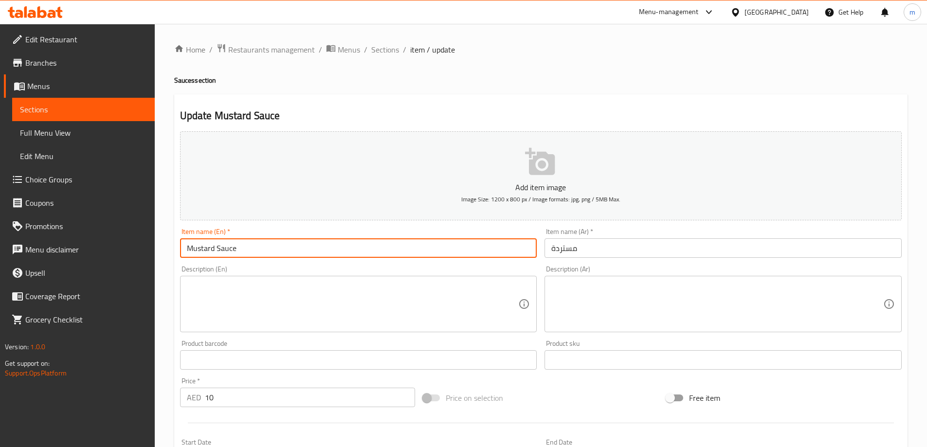
click at [607, 243] on input "مستردة" at bounding box center [722, 247] width 357 height 19
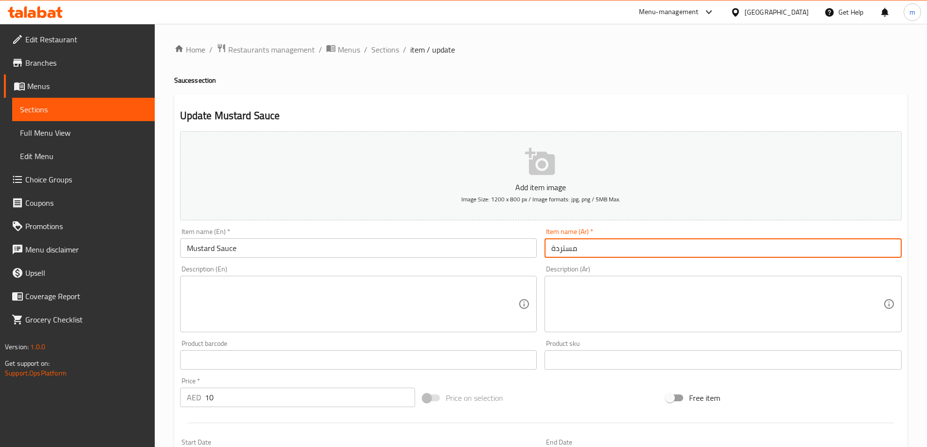
paste input "صلصة"
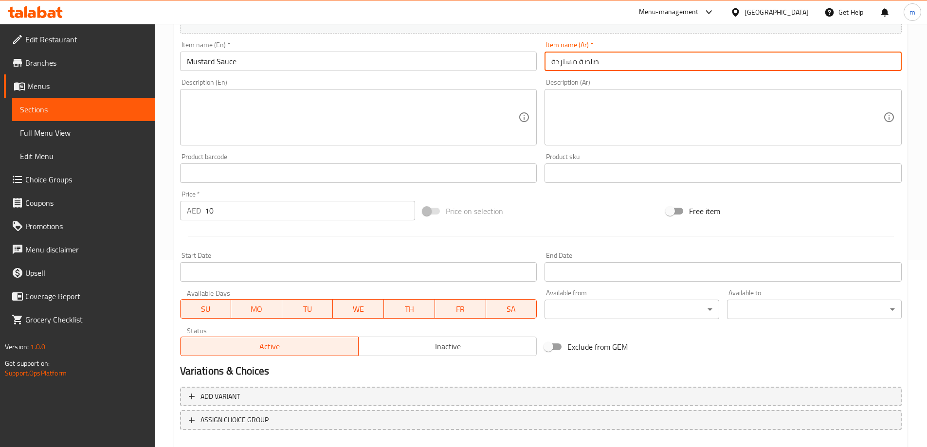
scroll to position [240, 0]
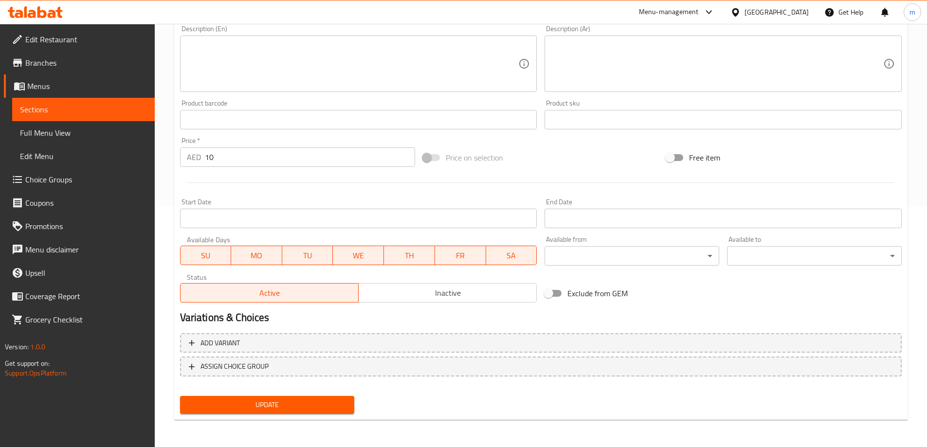
type input "صلصة مستردة"
click at [336, 402] on span "Update" at bounding box center [267, 405] width 159 height 12
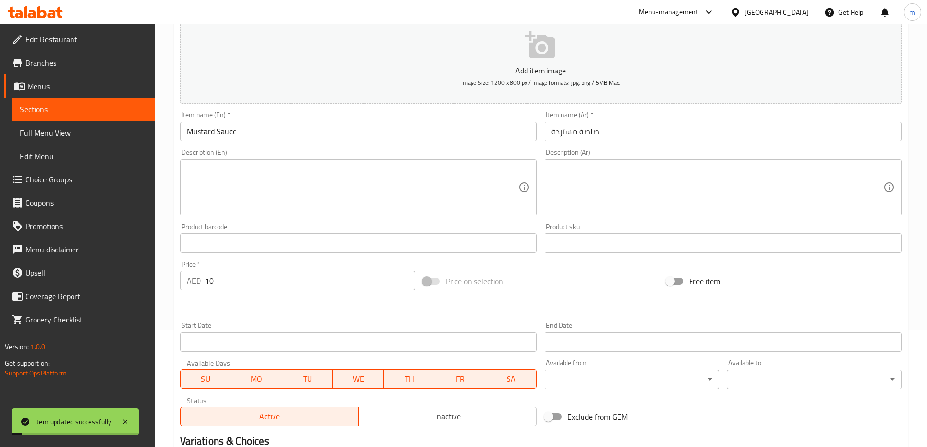
scroll to position [0, 0]
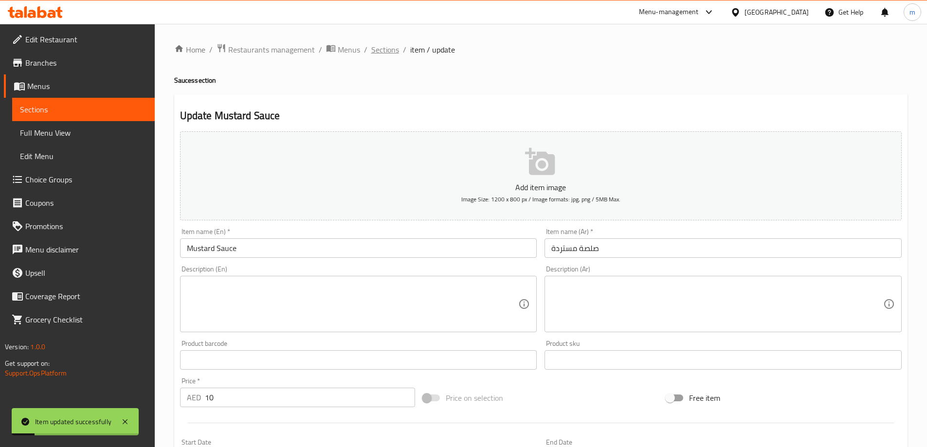
click at [389, 51] on span "Sections" at bounding box center [385, 50] width 28 height 12
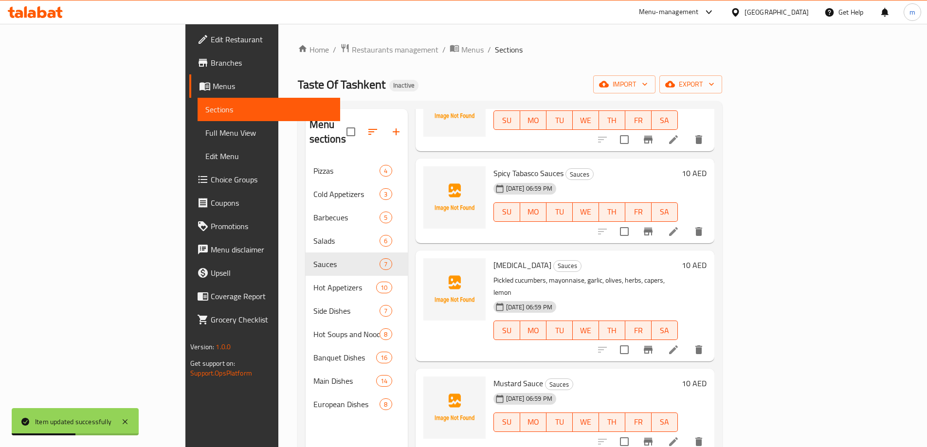
scroll to position [243, 0]
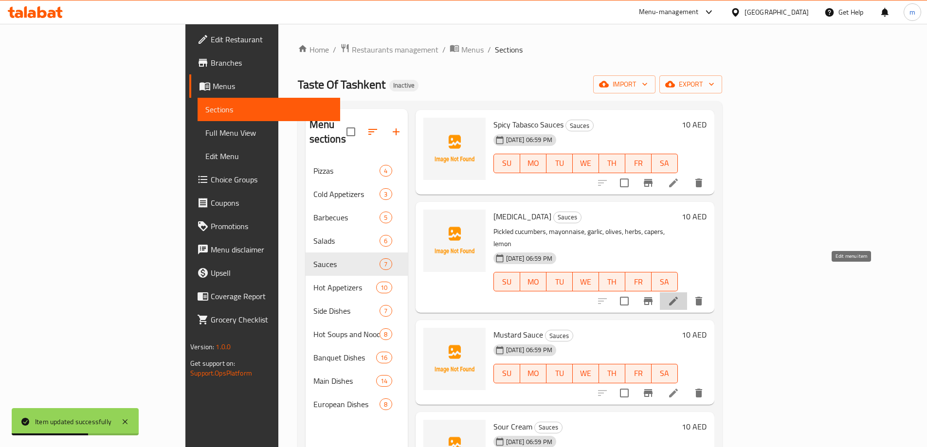
click at [679, 295] on icon at bounding box center [674, 301] width 12 height 12
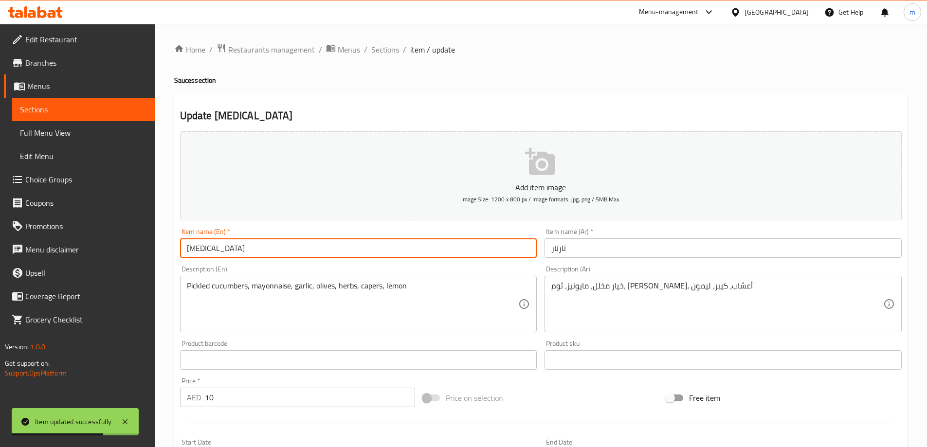
click at [434, 246] on input "Tartar" at bounding box center [358, 247] width 357 height 19
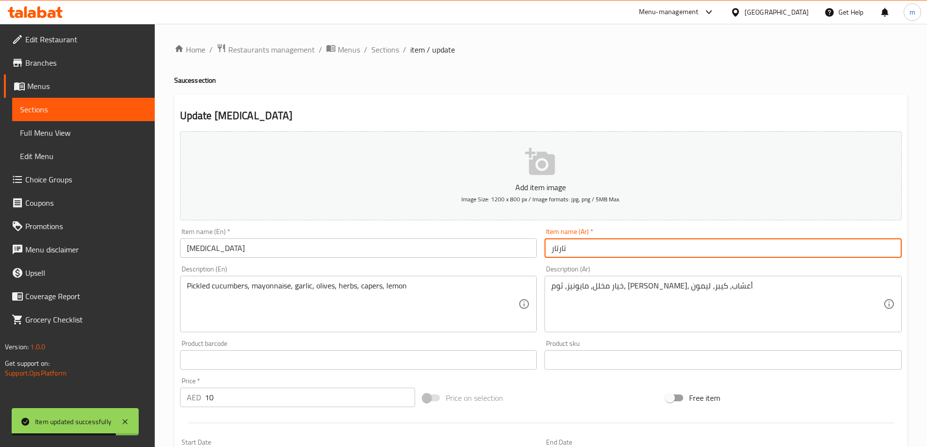
click at [586, 251] on input "تارتار" at bounding box center [722, 247] width 357 height 19
paste input "صلصة"
type input "صلصة تارتار"
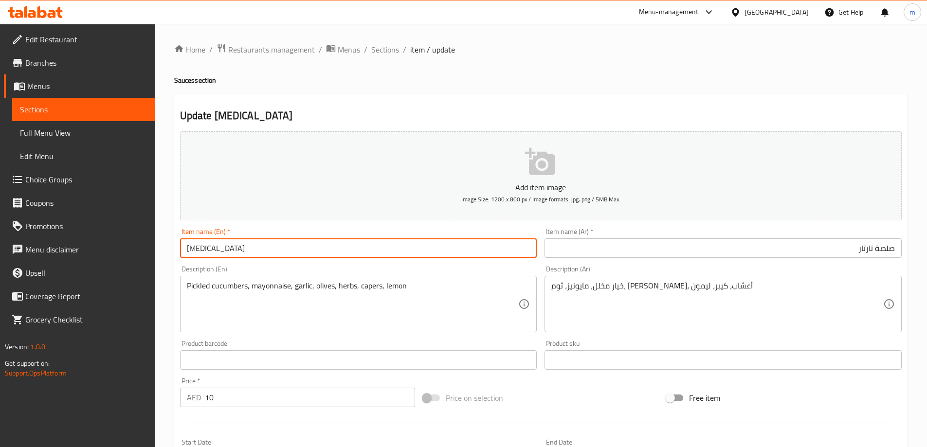
click at [332, 253] on input "Tartar" at bounding box center [358, 247] width 357 height 19
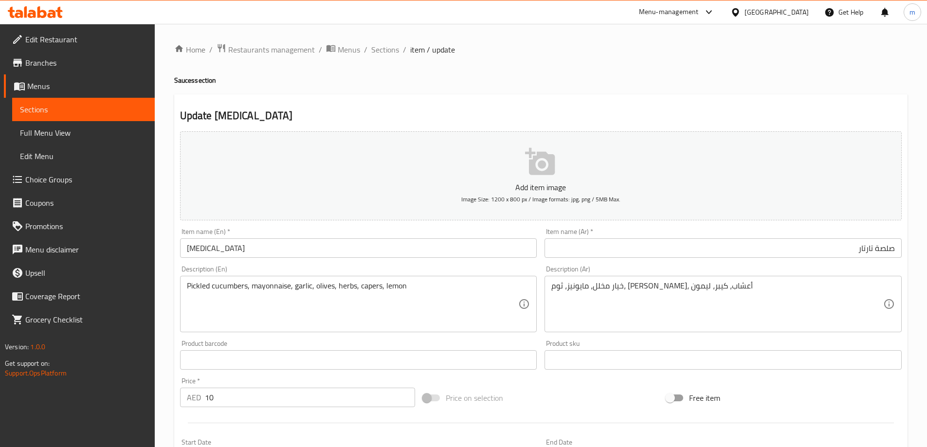
click at [394, 230] on div "Item name (En)   * Tartar Item name (En) *" at bounding box center [358, 243] width 357 height 30
click at [364, 247] on input "Tartar" at bounding box center [358, 247] width 357 height 19
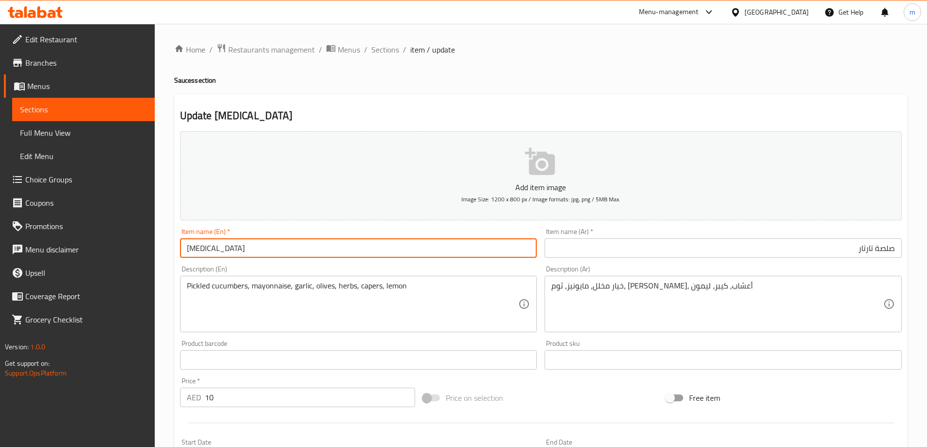
paste input "Sauce"
type input "[MEDICAL_DATA] Sauce"
click at [880, 250] on input "صلصة تارتار" at bounding box center [722, 247] width 357 height 19
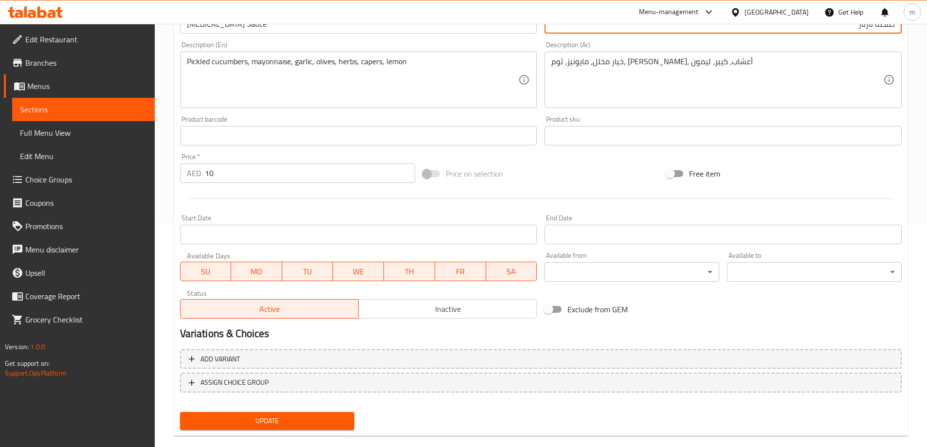
scroll to position [240, 0]
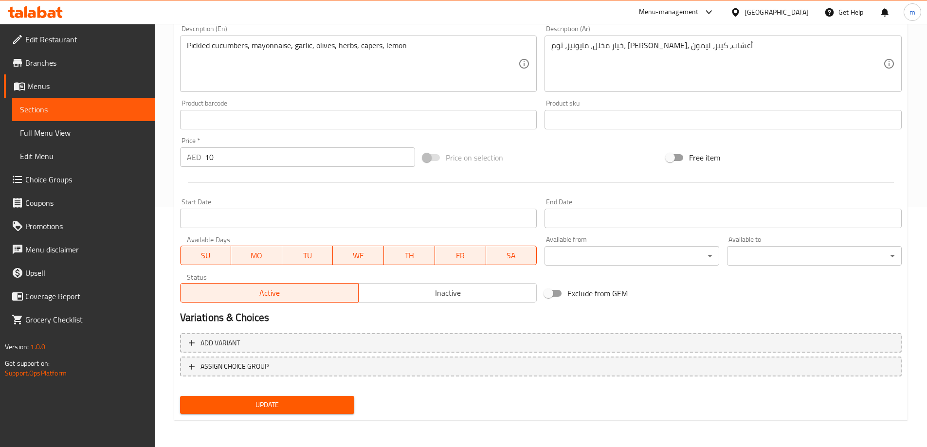
click at [250, 409] on span "Update" at bounding box center [267, 405] width 159 height 12
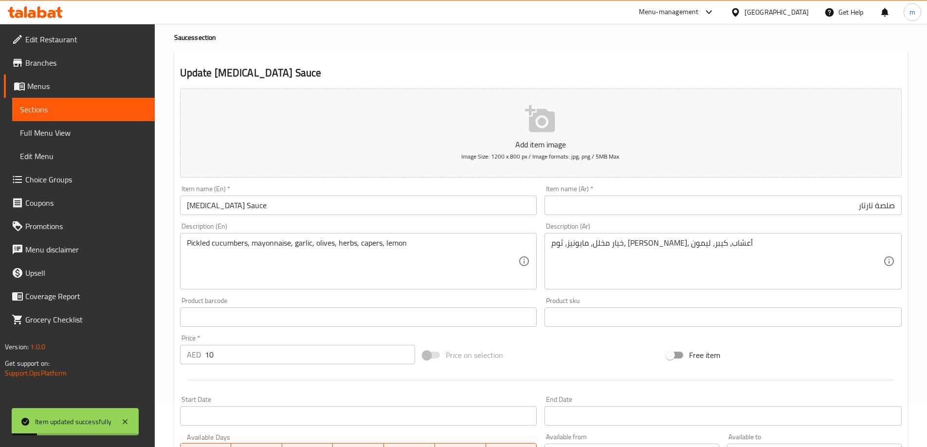
scroll to position [0, 0]
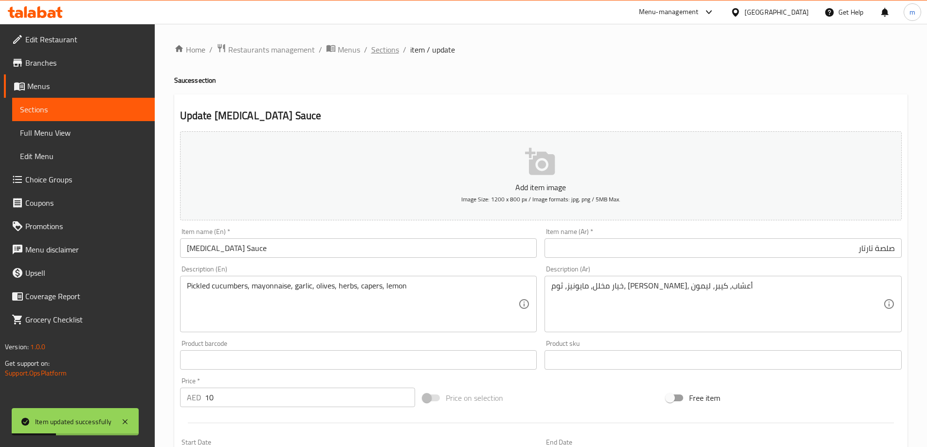
click at [387, 53] on span "Sections" at bounding box center [385, 50] width 28 height 12
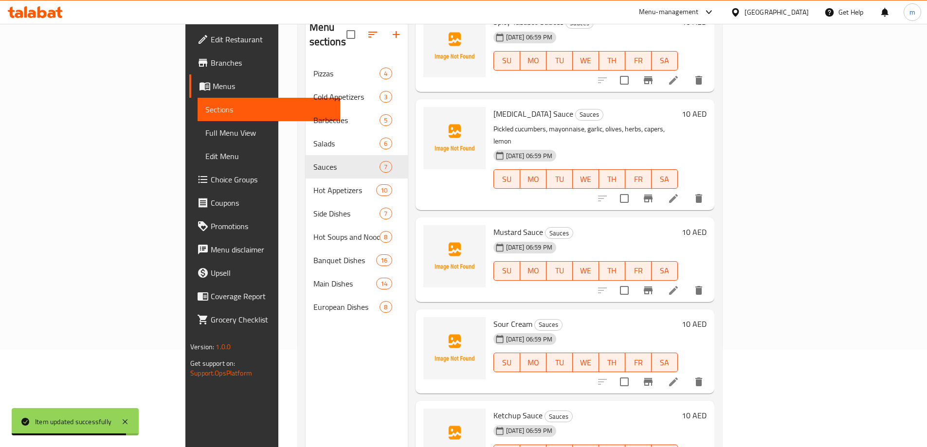
scroll to position [136, 0]
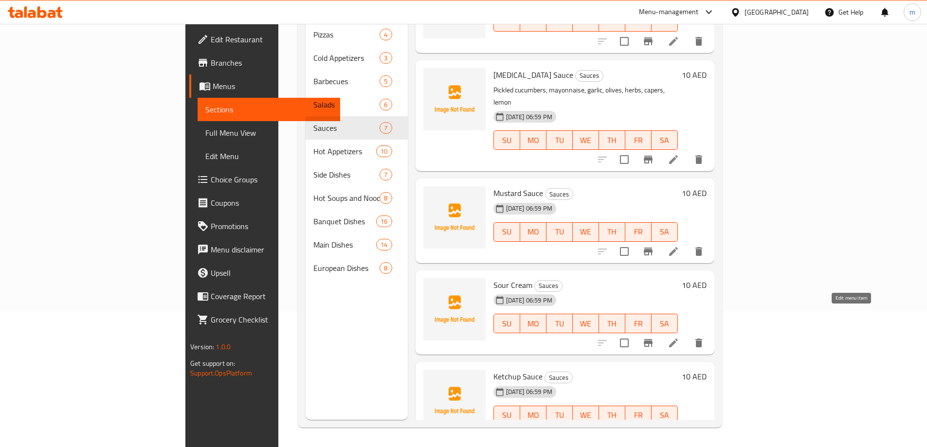
click at [679, 337] on icon at bounding box center [674, 343] width 12 height 12
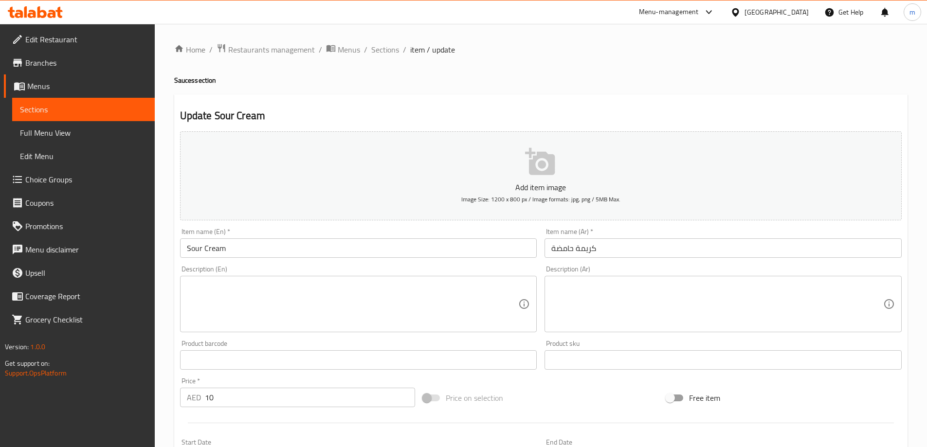
click at [299, 235] on div "Item name (En)   * Sour Cream Item name (En) *" at bounding box center [358, 243] width 357 height 30
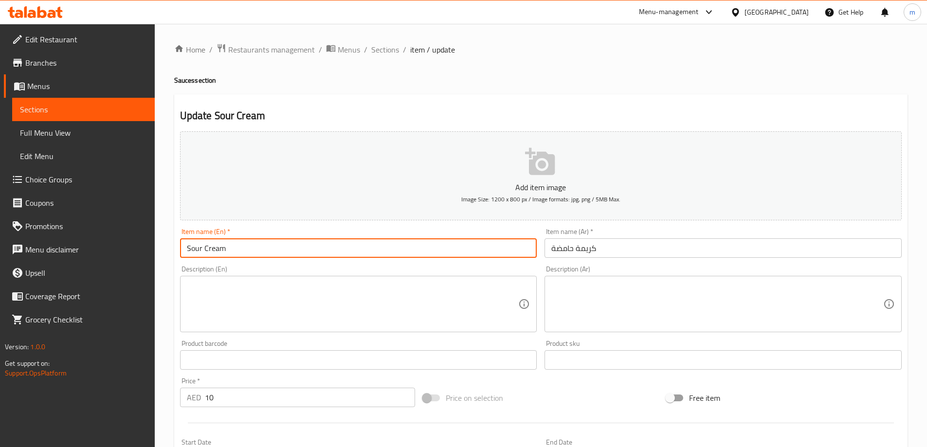
click at [258, 252] on input "Sour Cream" at bounding box center [358, 247] width 357 height 19
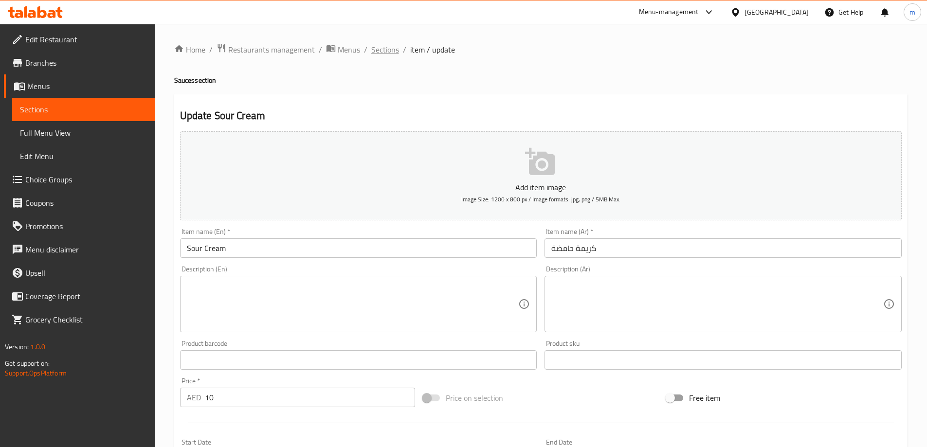
click at [375, 54] on span "Sections" at bounding box center [385, 50] width 28 height 12
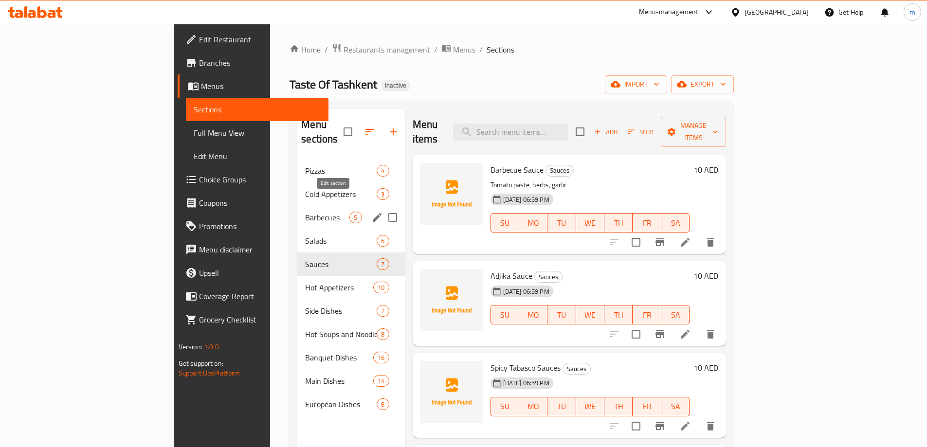
click at [371, 212] on icon "edit" at bounding box center [377, 218] width 12 height 12
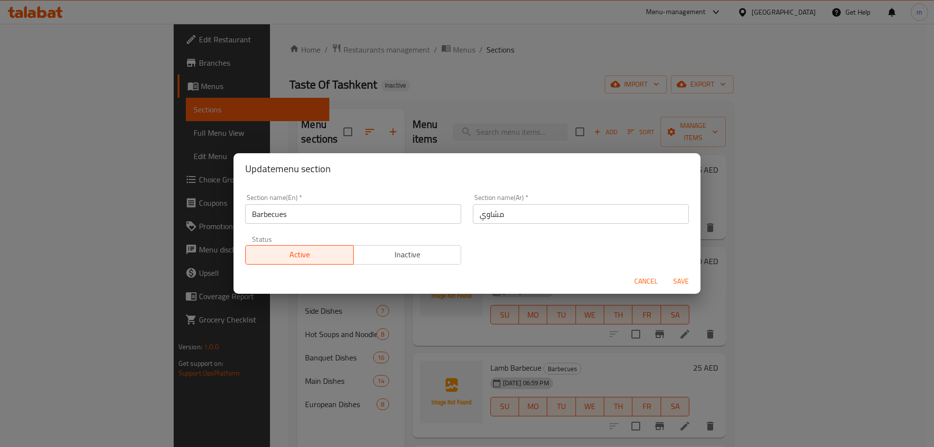
click at [364, 207] on input "Barbecues" at bounding box center [353, 213] width 216 height 19
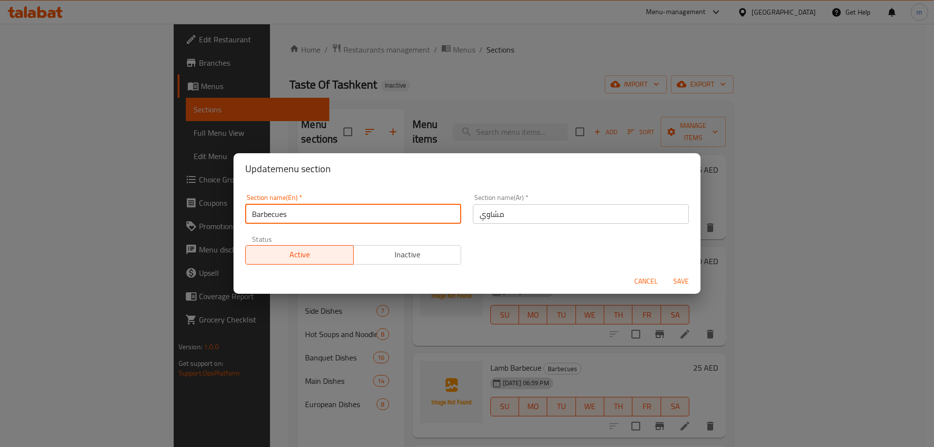
click at [364, 207] on input "Barbecues" at bounding box center [353, 213] width 216 height 19
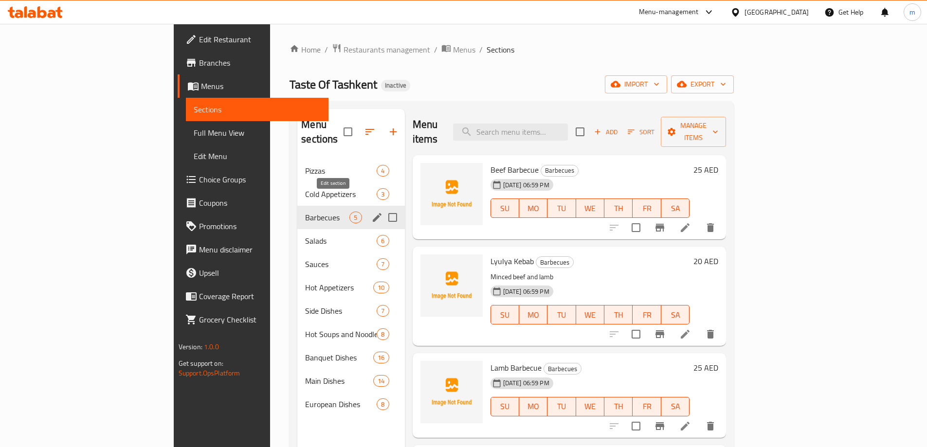
click at [370, 210] on button "edit" at bounding box center [377, 217] width 15 height 15
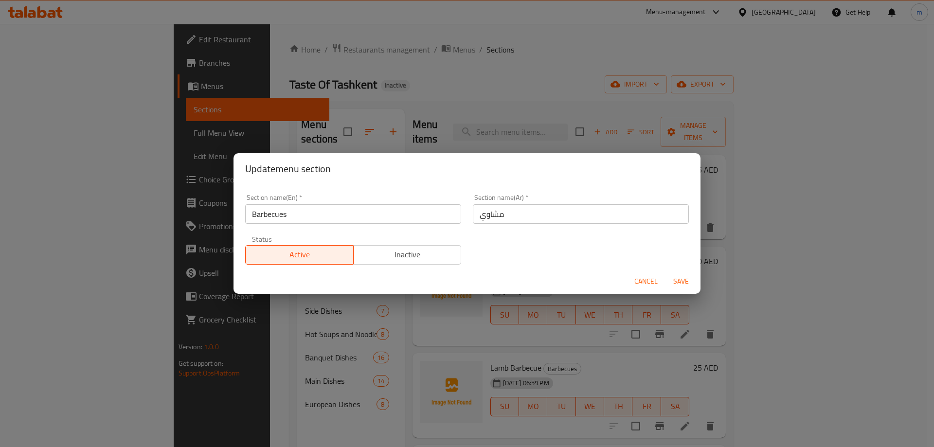
click at [523, 216] on input "مشاوي" at bounding box center [581, 213] width 216 height 19
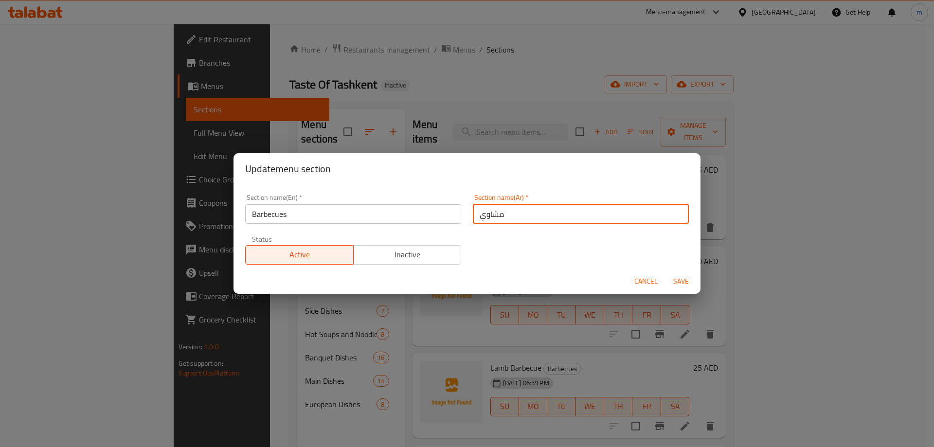
click at [523, 216] on input "مشاوي" at bounding box center [581, 213] width 216 height 19
paste input "باربيكيو"
type input "باربيكيو"
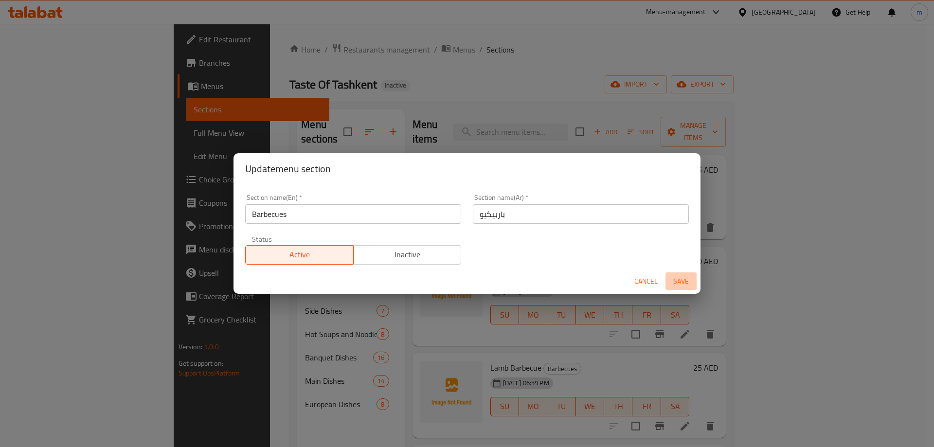
click at [691, 285] on span "Save" at bounding box center [680, 281] width 23 height 12
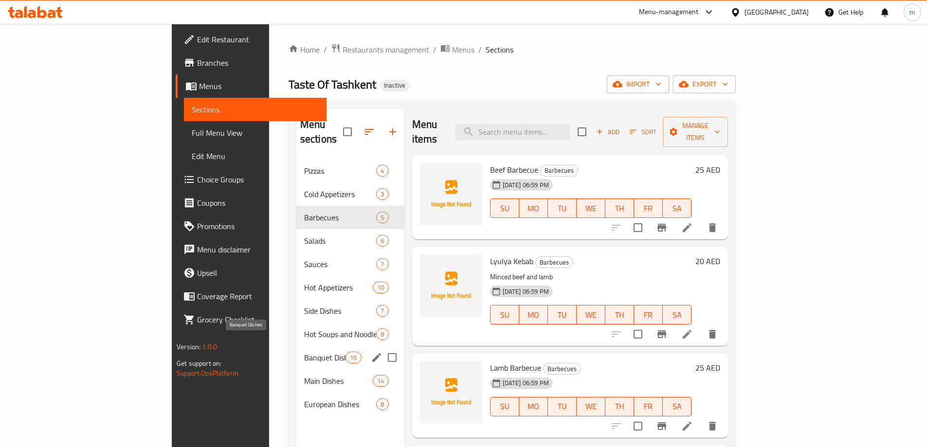
click at [304, 352] on span "Banquet Dishes" at bounding box center [324, 358] width 41 height 12
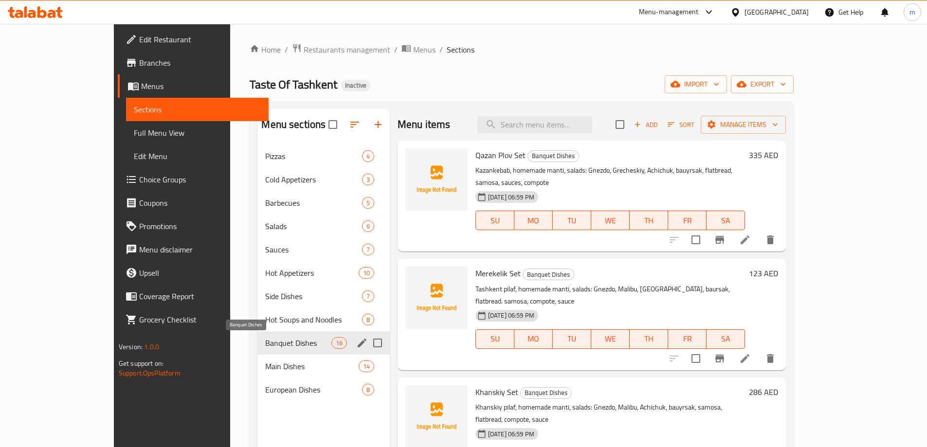
click at [265, 344] on span "Banquet Dishes" at bounding box center [298, 343] width 66 height 12
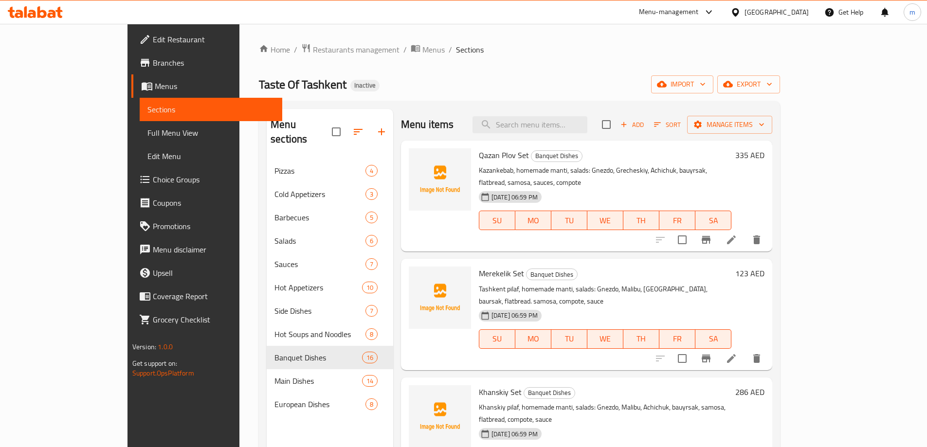
click at [479, 158] on span "Qazan Plov Set" at bounding box center [504, 155] width 50 height 15
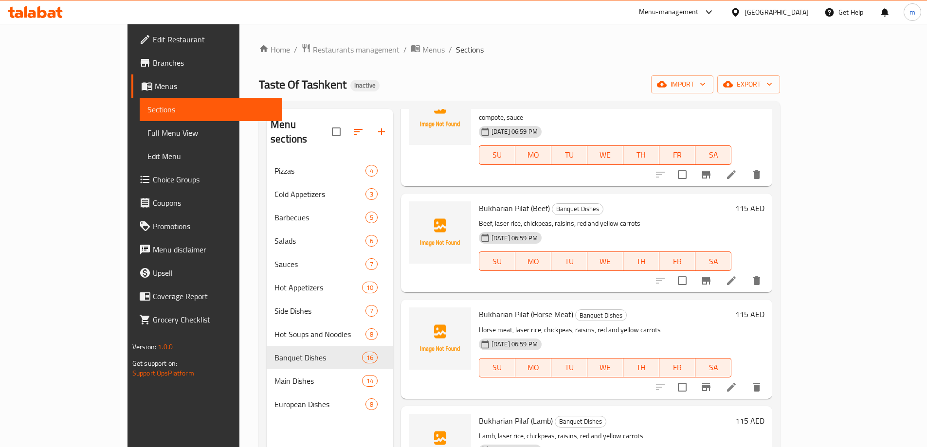
scroll to position [438, 0]
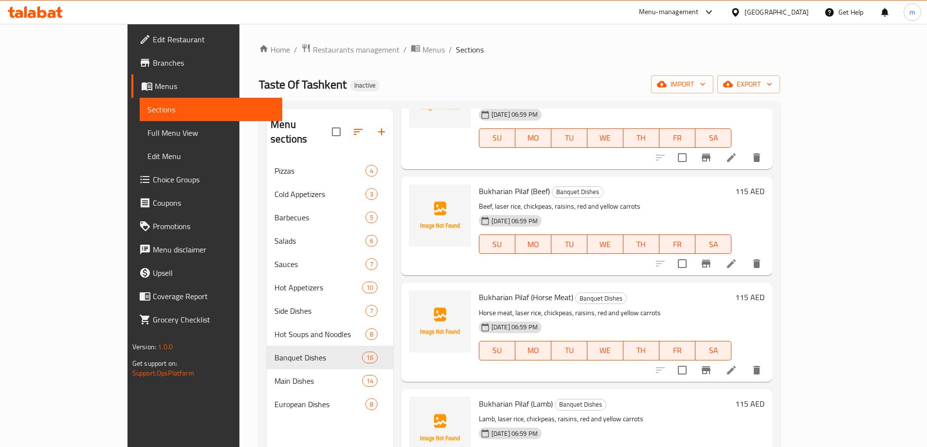
click at [745, 255] on li at bounding box center [731, 264] width 27 height 18
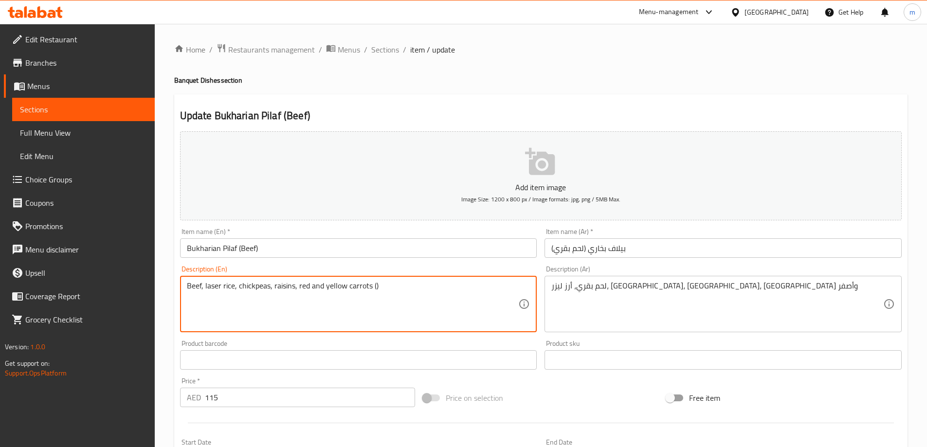
paste textarea "PILAF IN 2-LITER KAZANS"
drag, startPoint x: 458, startPoint y: 287, endPoint x: 375, endPoint y: 286, distance: 83.7
click at [375, 286] on textarea "Beef, laser rice, chickpeas, raisins, red and yellow carrots (PILAF IN 2-LITER …" at bounding box center [353, 304] width 332 height 46
type textarea "Beef, laser rice, chickpeas, raisins, red and yellow carrots (Pilaf in 2-liter …"
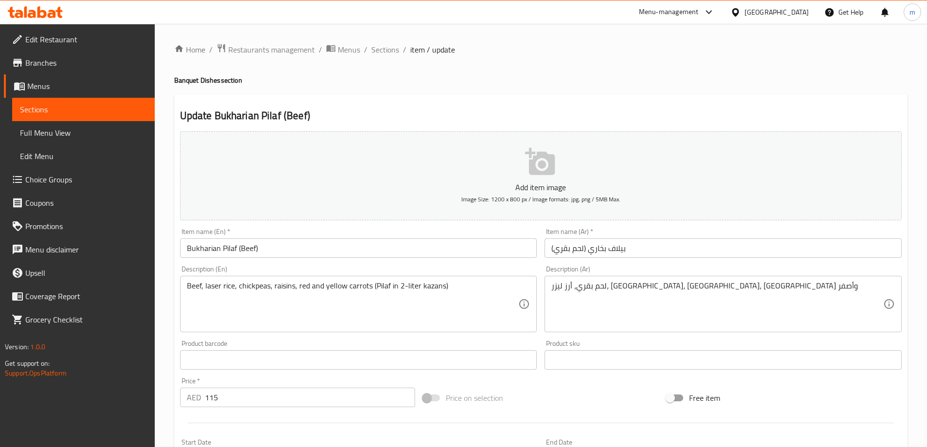
click at [443, 293] on textarea "Beef, laser rice, chickpeas, raisins, red and yellow carrots (Pilaf in 2-liter …" at bounding box center [353, 304] width 332 height 46
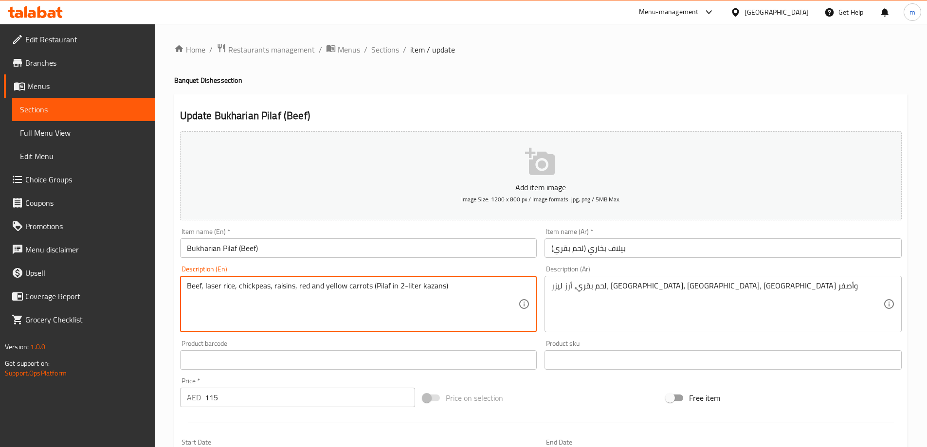
drag, startPoint x: 453, startPoint y: 288, endPoint x: 372, endPoint y: 293, distance: 81.4
click at [372, 293] on textarea "Beef, laser rice, chickpeas, raisins, red and yellow carrots (Pilaf in 2-liter …" at bounding box center [353, 304] width 332 height 46
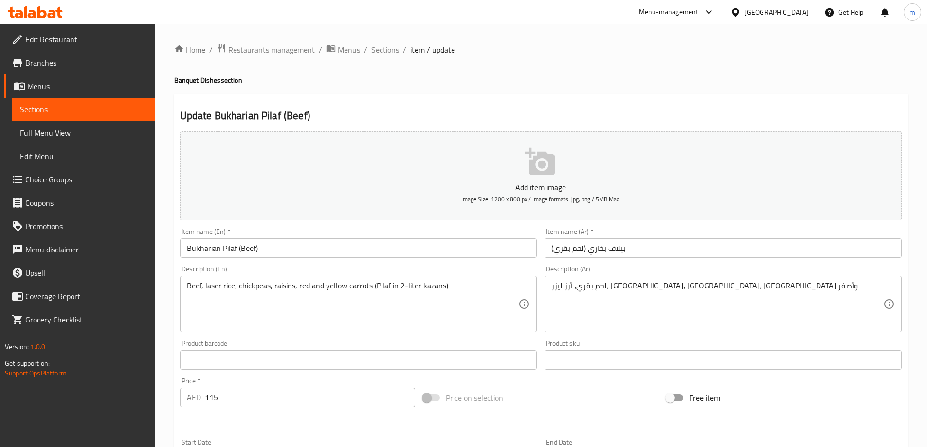
drag, startPoint x: 749, startPoint y: 308, endPoint x: 744, endPoint y: 305, distance: 5.9
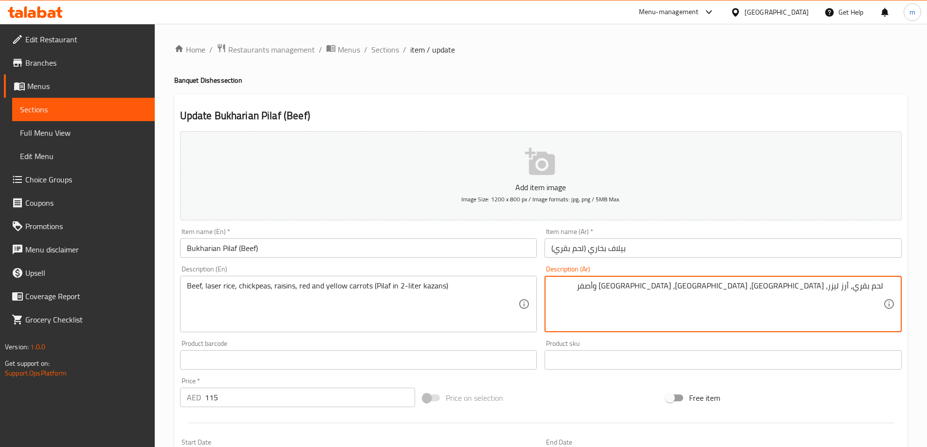
click at [720, 291] on textarea "لحم بقري، أرز ليزر، حمص، زبيب، جزر أحمر وأصفر" at bounding box center [717, 304] width 332 height 46
paste textarea "(بيلاف في قازان سعة 2 لتر)"
type textarea "لحم بقري، أرز ليزر، [GEOGRAPHIC_DATA]، [GEOGRAPHIC_DATA]، [GEOGRAPHIC_DATA] وأص…"
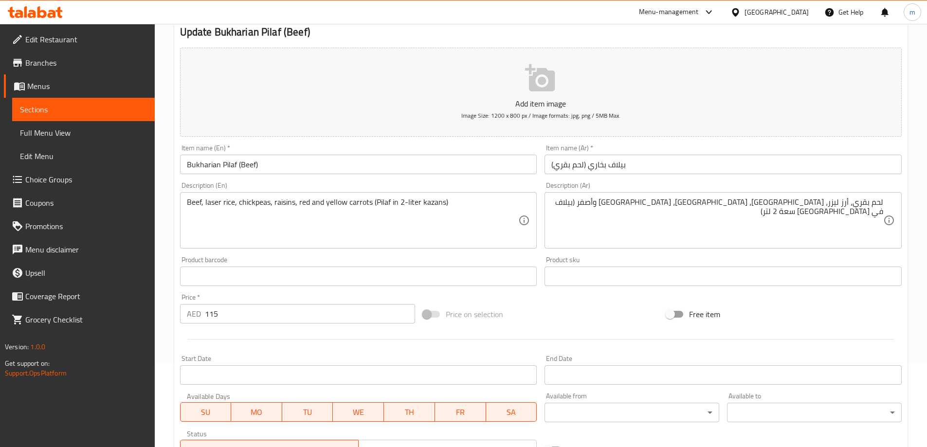
scroll to position [240, 0]
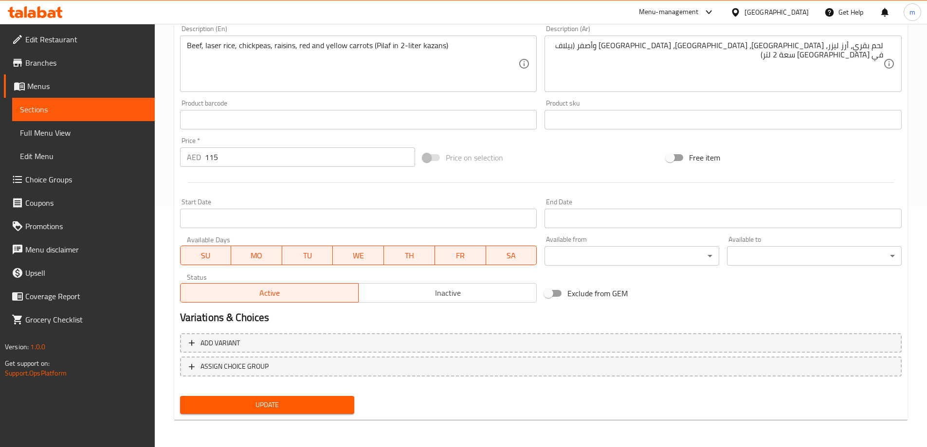
click at [295, 397] on button "Update" at bounding box center [267, 405] width 175 height 18
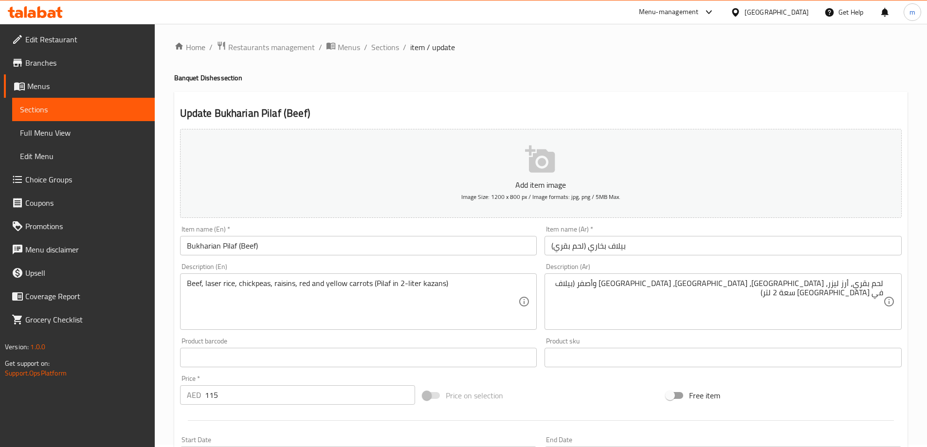
scroll to position [0, 0]
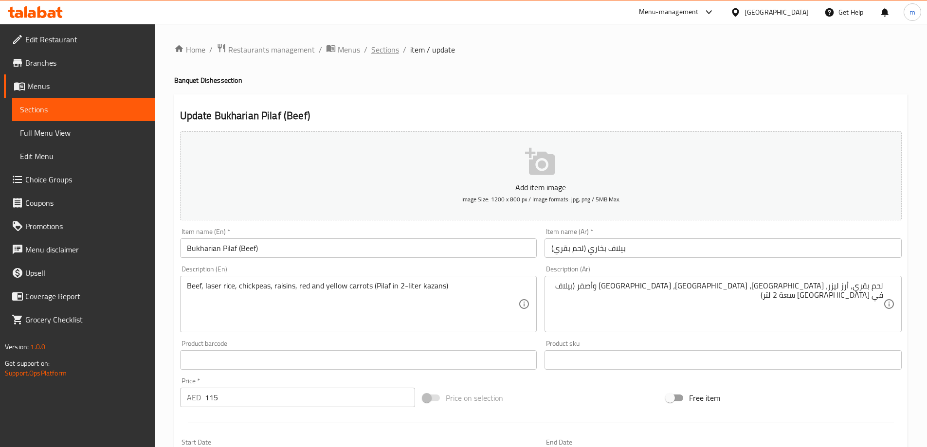
click at [393, 53] on span "Sections" at bounding box center [385, 50] width 28 height 12
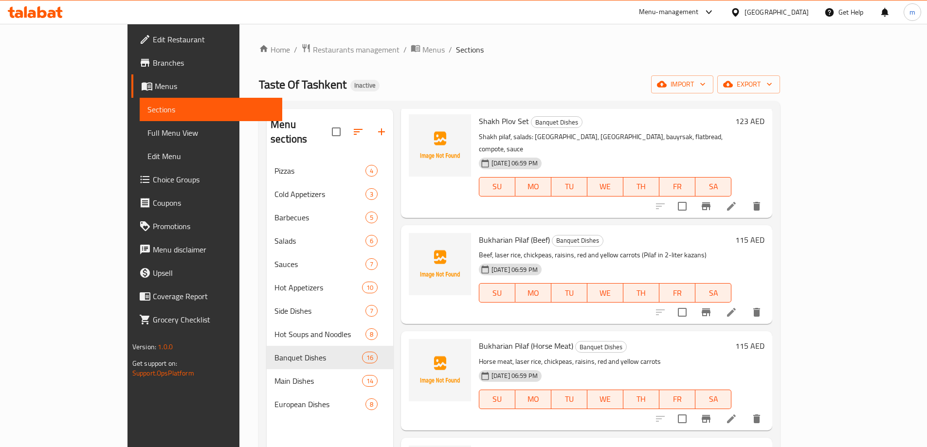
scroll to position [438, 0]
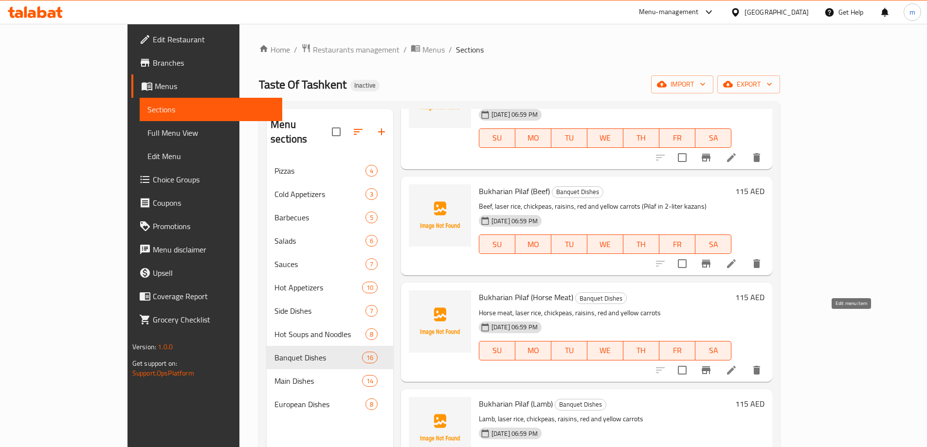
click at [736, 366] on icon at bounding box center [731, 370] width 9 height 9
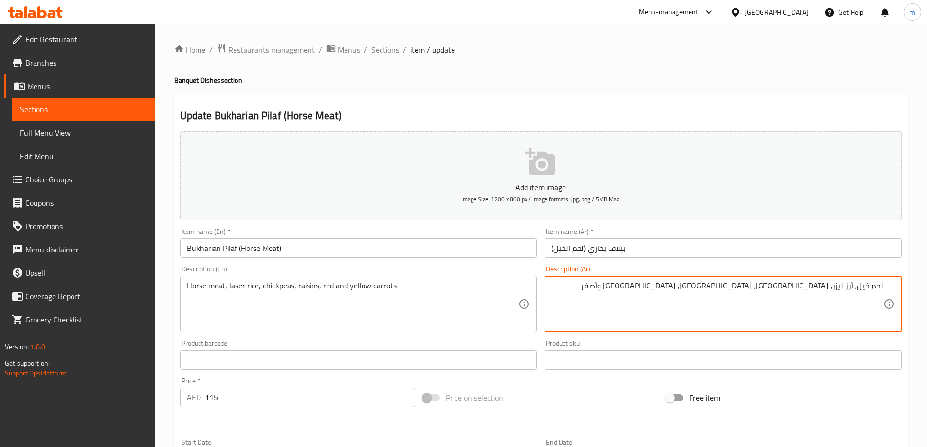
paste textarea "(بيلاف في قازان سعة 2 لتر)"
type textarea "لحم خيل، أرز ليزر، [GEOGRAPHIC_DATA]، [GEOGRAPHIC_DATA]، [GEOGRAPHIC_DATA] وأصف…"
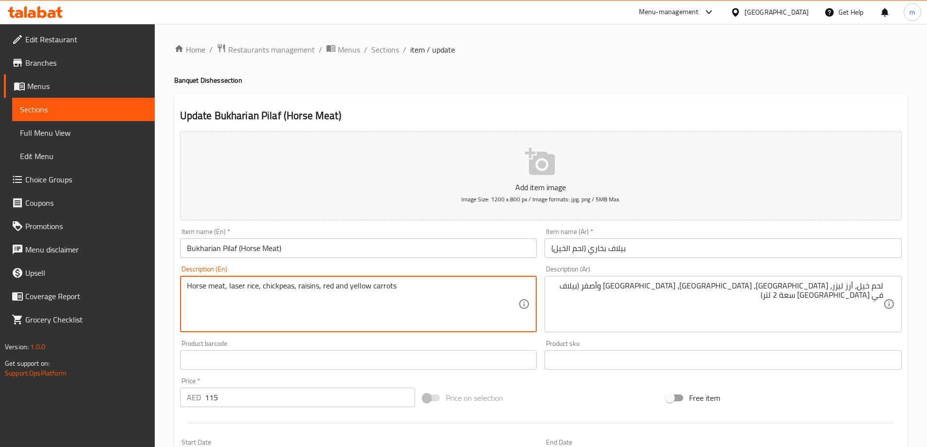
paste textarea "Pilaf in 2-liter kazans)"
click at [397, 286] on textarea "Horse meat, laser rice, chickpeas, raisins, red and yellow carrots Pilaf in 2-l…" at bounding box center [353, 304] width 332 height 46
drag, startPoint x: 479, startPoint y: 290, endPoint x: 393, endPoint y: 288, distance: 86.2
click at [393, 288] on textarea "Horse meat, laser rice, chickpeas, raisins, red and yellow carrots (Pilaf in 2-…" at bounding box center [353, 304] width 332 height 46
type textarea "Horse meat, laser rice, chickpeas, raisins, red and yellow carrots (Pilaf in 2-…"
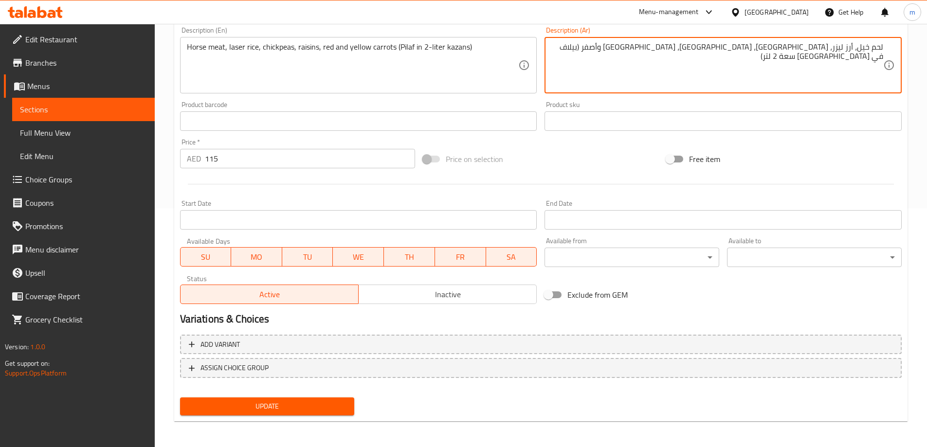
scroll to position [240, 0]
click at [253, 409] on span "Update" at bounding box center [267, 405] width 159 height 12
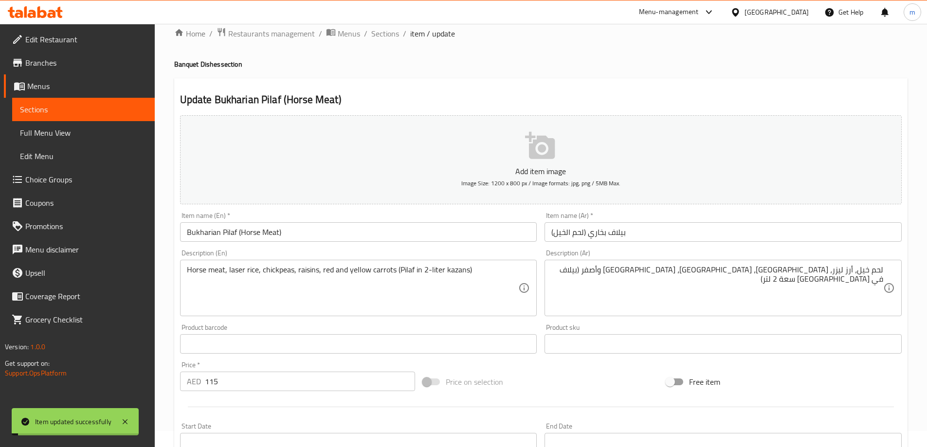
scroll to position [0, 0]
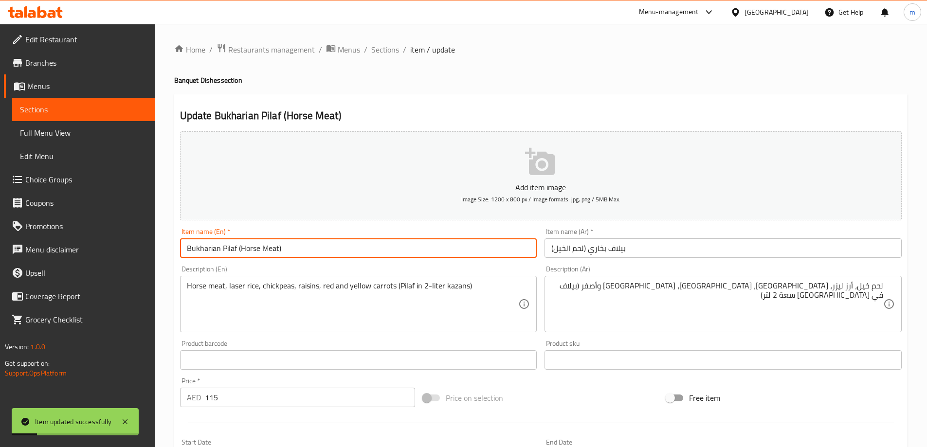
click at [292, 251] on input "Bukharian Pilaf (Horse Meat)" at bounding box center [358, 247] width 357 height 19
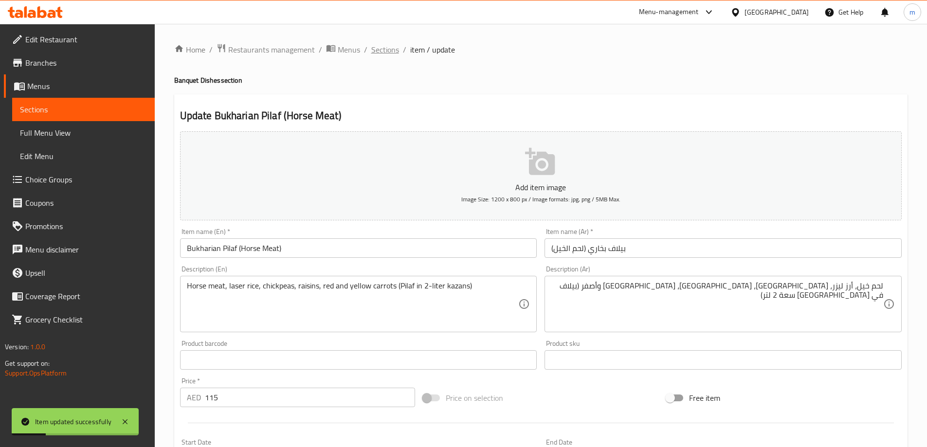
click at [381, 54] on span "Sections" at bounding box center [385, 50] width 28 height 12
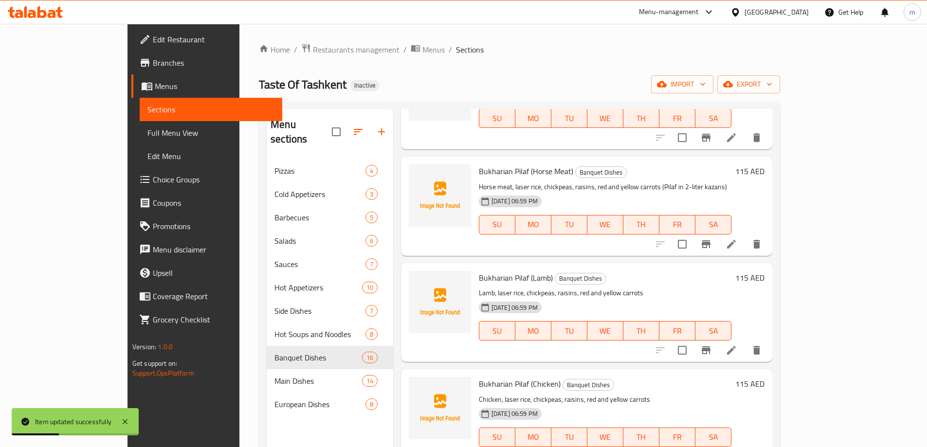
scroll to position [597, 0]
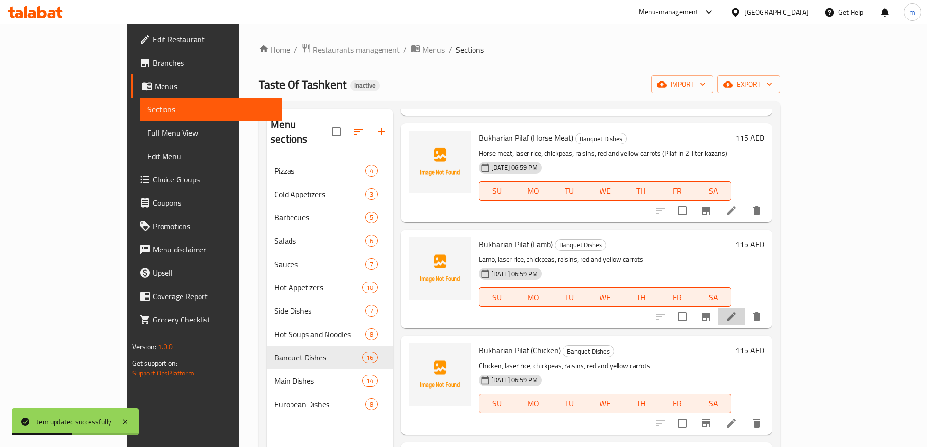
click at [745, 308] on li at bounding box center [731, 317] width 27 height 18
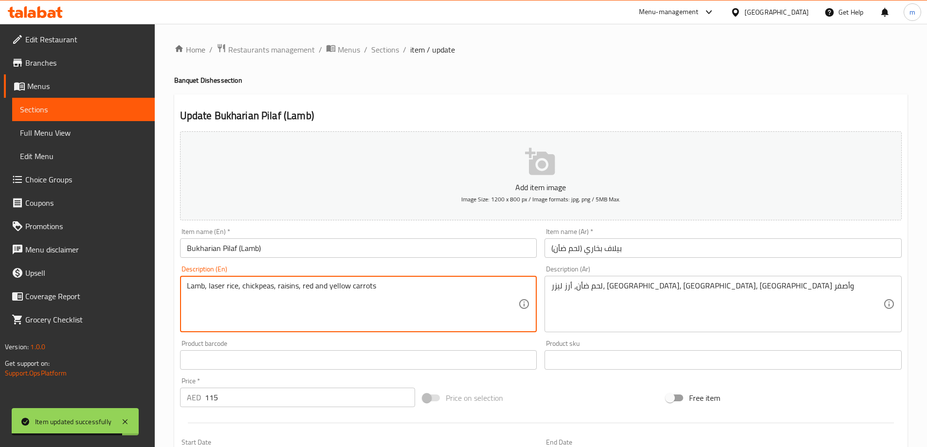
paste textarea "Bukharian Pilaf (Horse Meat)"
type textarea "Lamb, laser rice, chickpeas, raisins, red and yellow carrots"
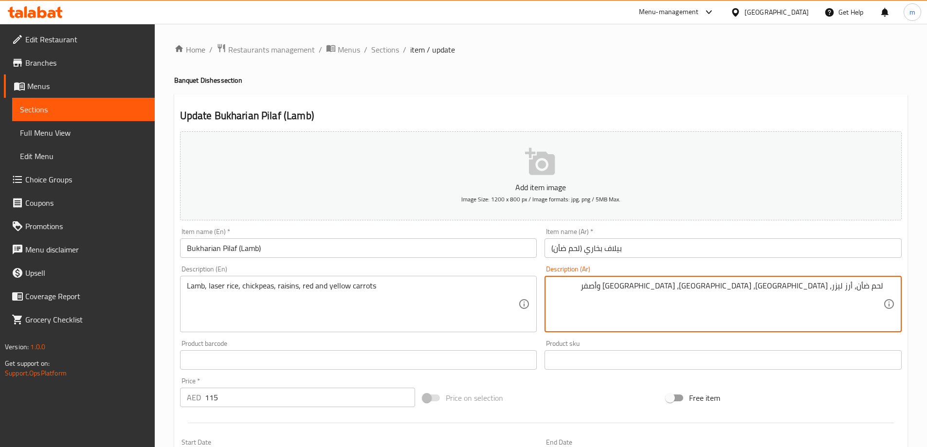
paste textarea "(بيلاف في قازان سعة 2 لتر)"
type textarea "لحم ضأن، أرز ليزر، [GEOGRAPHIC_DATA]، [GEOGRAPHIC_DATA]، [GEOGRAPHIC_DATA] وأصف…"
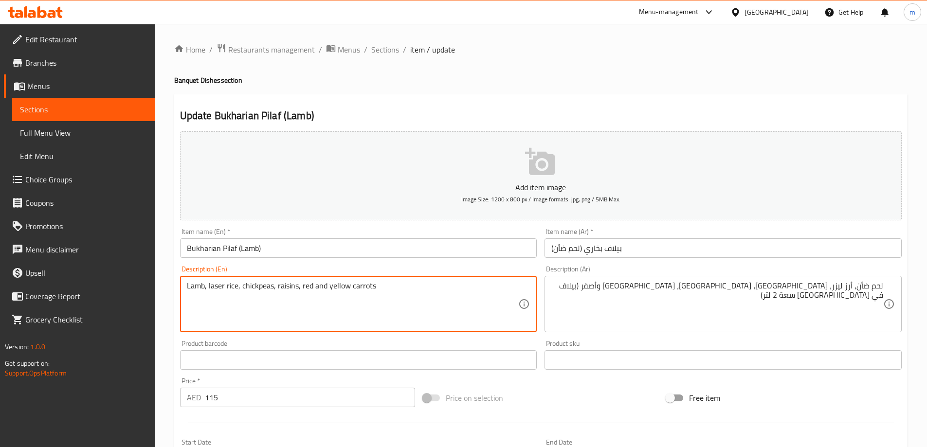
paste textarea "(Pilaf in 2-liter kazans)"
click at [474, 292] on textarea "Lamb, laser rice, chickpeas, raisins, red and yellow carrots (Pilaf in 2-liter …" at bounding box center [353, 304] width 332 height 46
click at [487, 287] on textarea "Lamb, laser rice, chickpeas, raisins, red and yellow carrots (Pilaf in 2-liter …" at bounding box center [353, 304] width 332 height 46
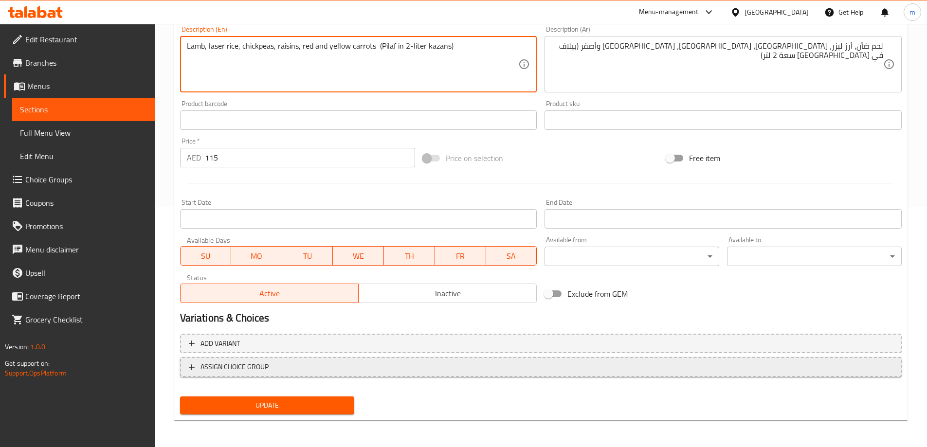
scroll to position [240, 0]
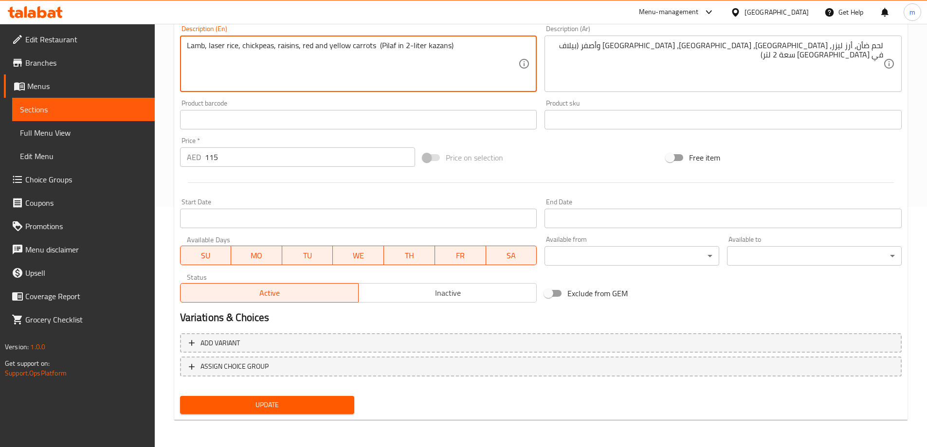
type textarea "Lamb, laser rice, chickpeas, raisins, red and yellow carrots (Pilaf in 2-liter …"
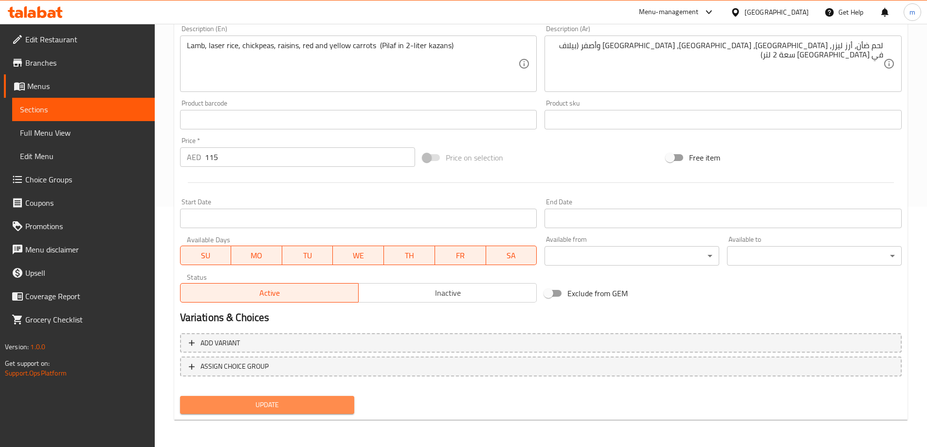
click at [275, 402] on span "Update" at bounding box center [267, 405] width 159 height 12
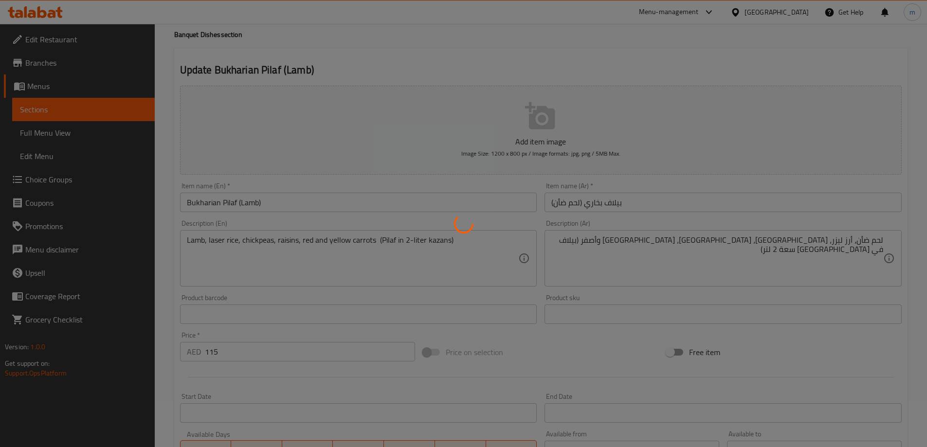
scroll to position [0, 0]
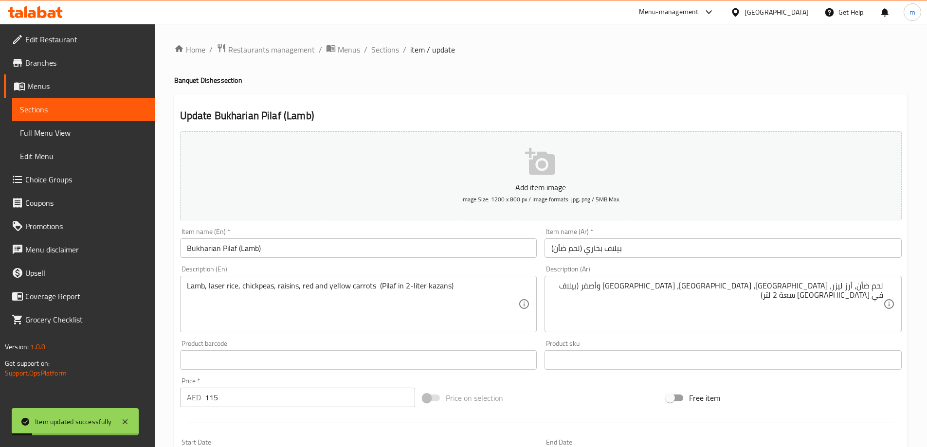
click at [272, 243] on input "Bukharian Pilaf (Lamb)" at bounding box center [358, 247] width 357 height 19
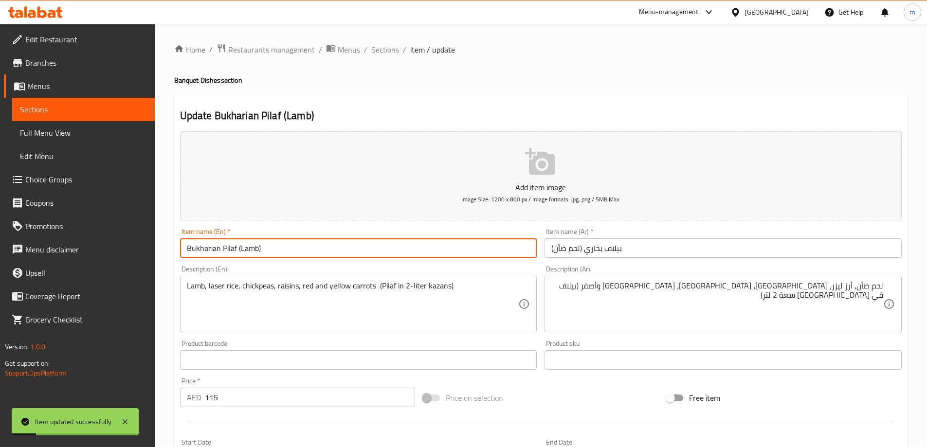
click at [272, 243] on input "Bukharian Pilaf (Lamb)" at bounding box center [358, 247] width 357 height 19
click at [395, 54] on span "Sections" at bounding box center [385, 50] width 28 height 12
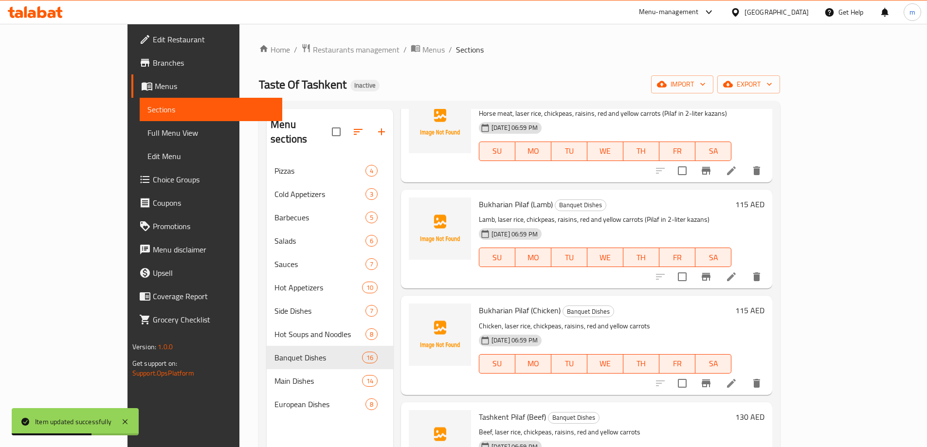
scroll to position [655, 0]
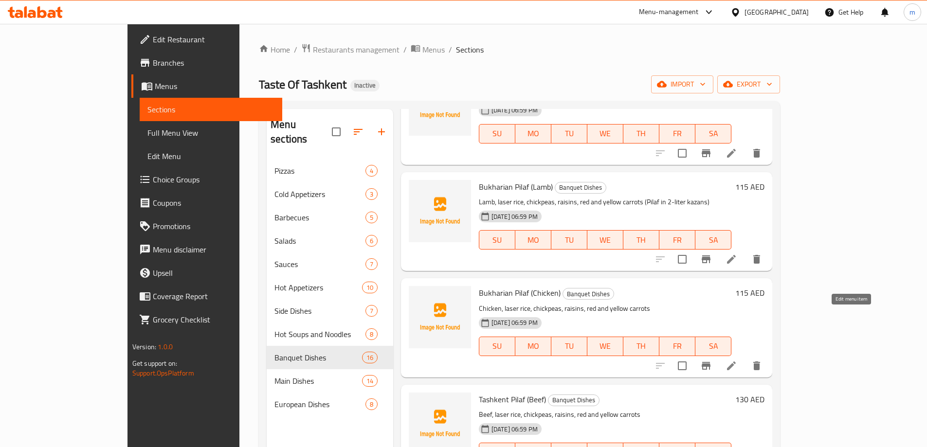
click at [737, 360] on icon at bounding box center [731, 366] width 12 height 12
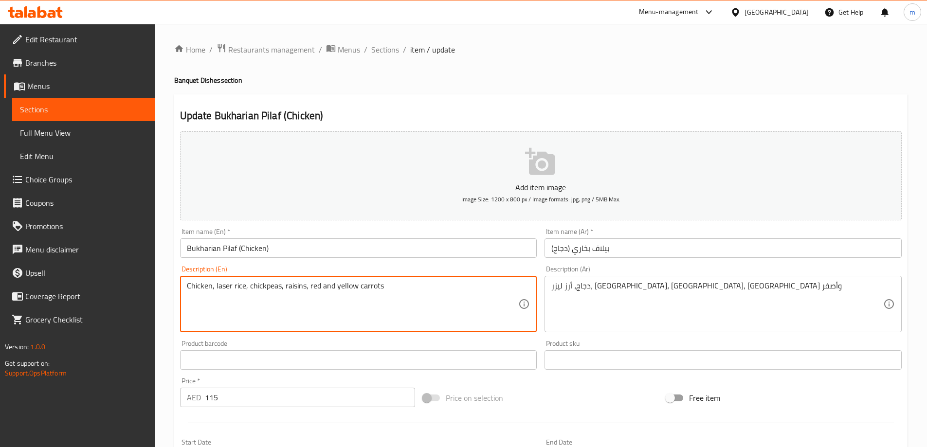
paste textarea "Bukharian Pilaf (Lamb)"
click at [470, 300] on textarea "Chicken, laser rice, chickpeas, raisins, red and yellow carrots" at bounding box center [353, 304] width 332 height 46
paste textarea "(Pilaf in 2-liter kazans)"
type textarea "Chicken, laser rice, chickpeas, raisins, red and yellow carrots (Pilaf in 2-lit…"
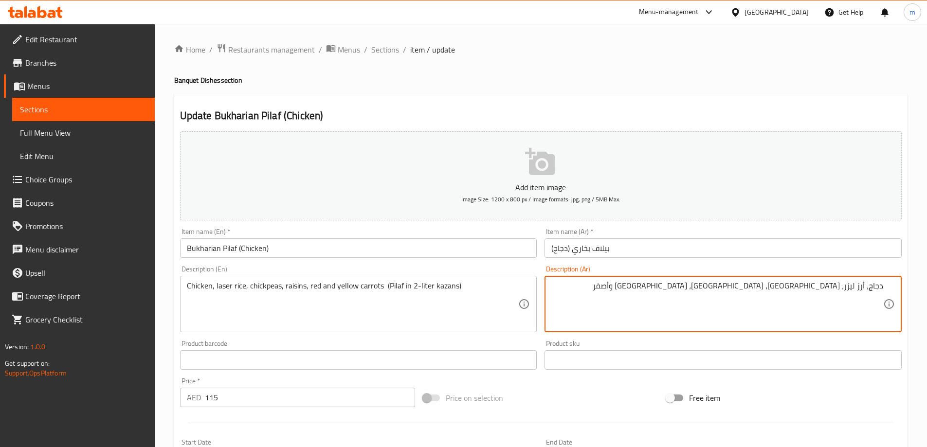
paste textarea "(بيلاف في قازان سعة 2 لتر)"
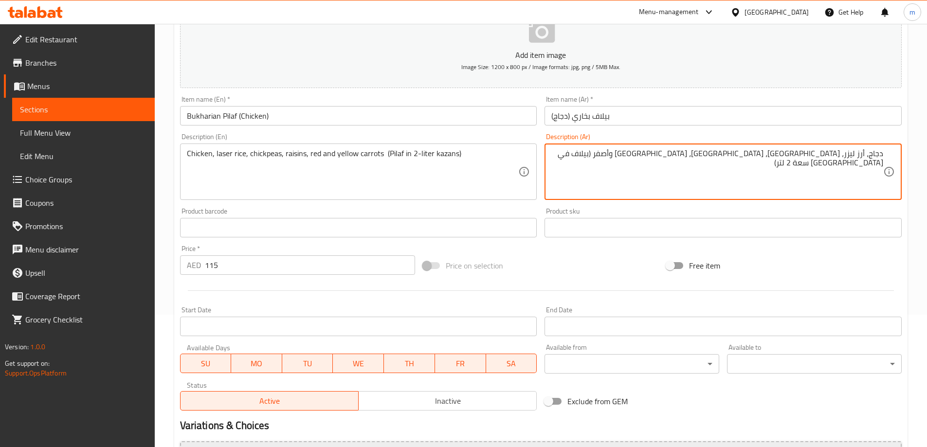
scroll to position [240, 0]
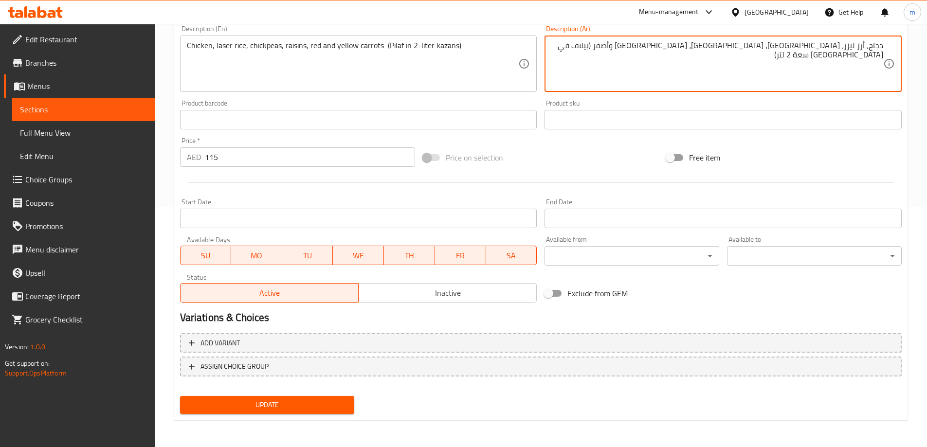
type textarea "دجاج، أرز ليزر، [GEOGRAPHIC_DATA]، [GEOGRAPHIC_DATA]، [GEOGRAPHIC_DATA] وأصفر (…"
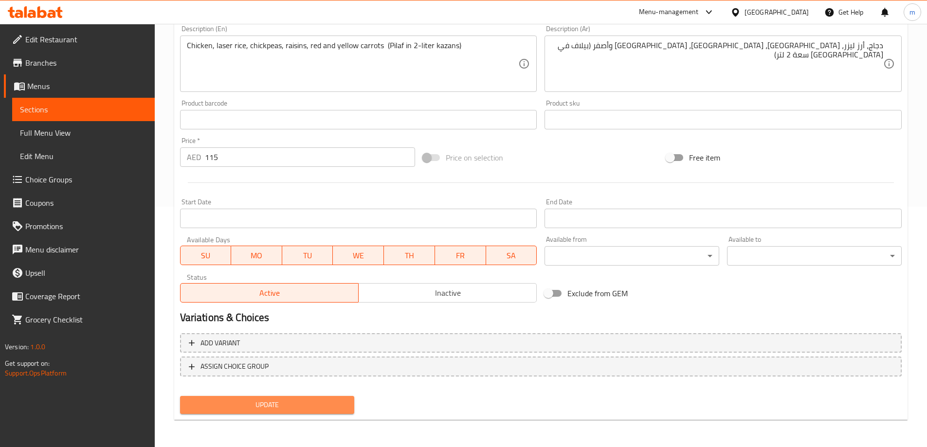
click at [292, 397] on button "Update" at bounding box center [267, 405] width 175 height 18
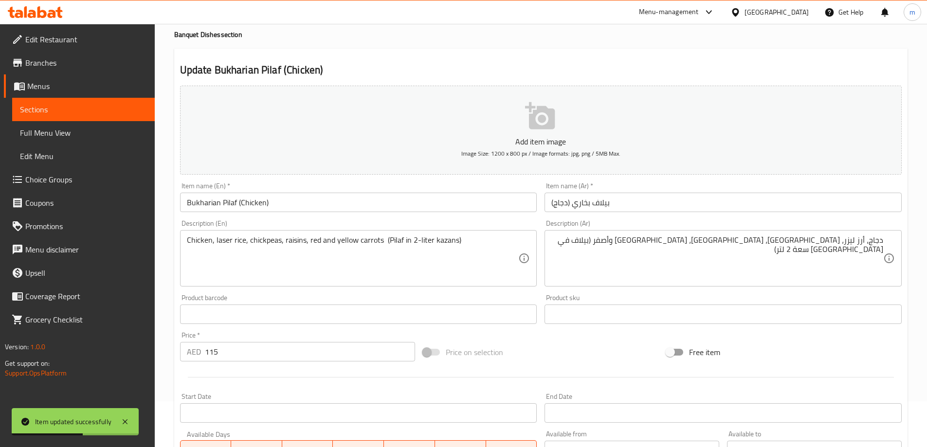
scroll to position [0, 0]
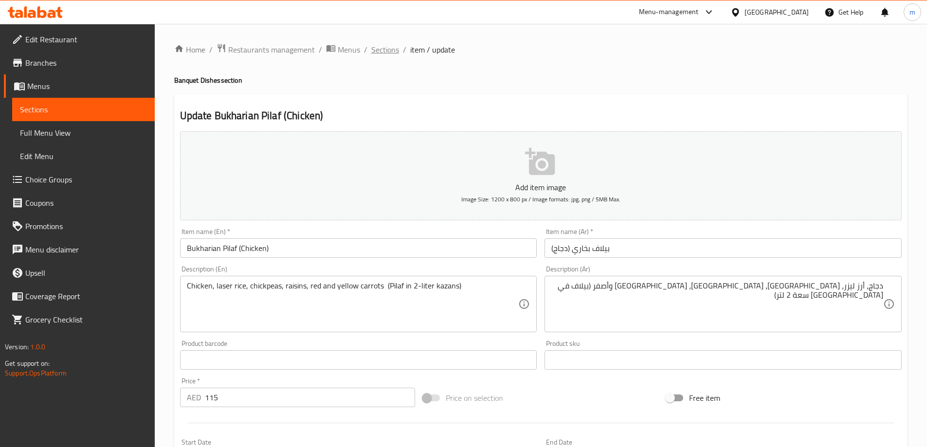
click at [387, 49] on span "Sections" at bounding box center [385, 50] width 28 height 12
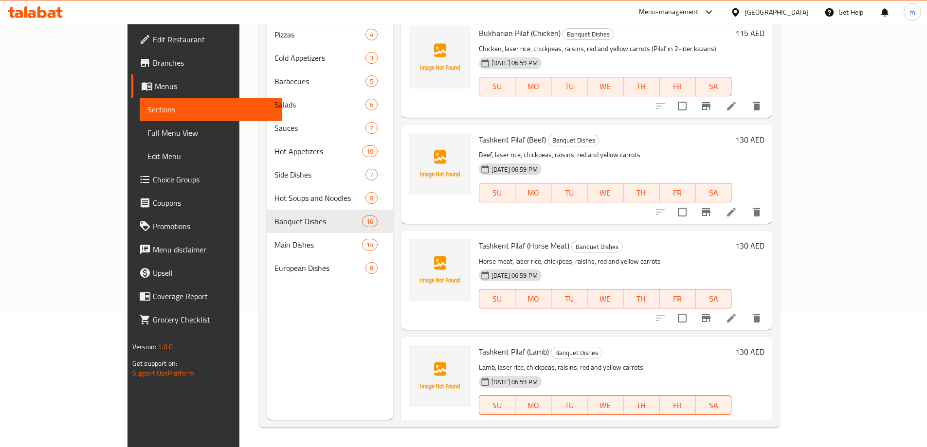
scroll to position [730, 0]
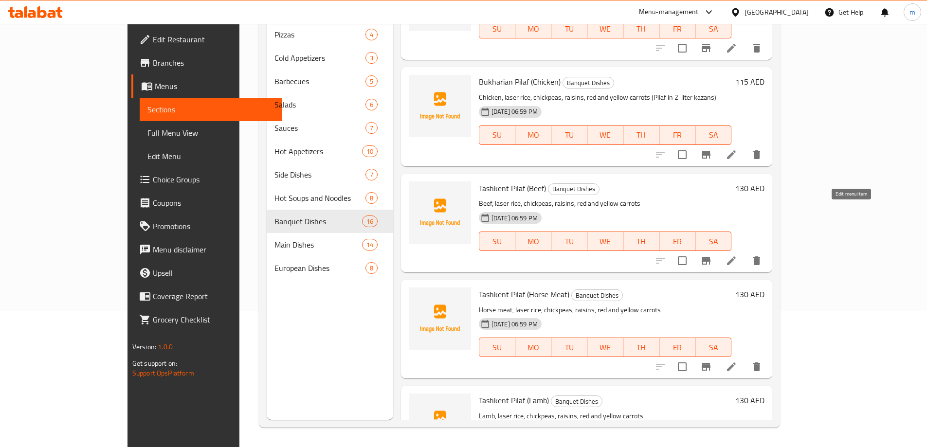
click at [736, 256] on icon at bounding box center [731, 260] width 9 height 9
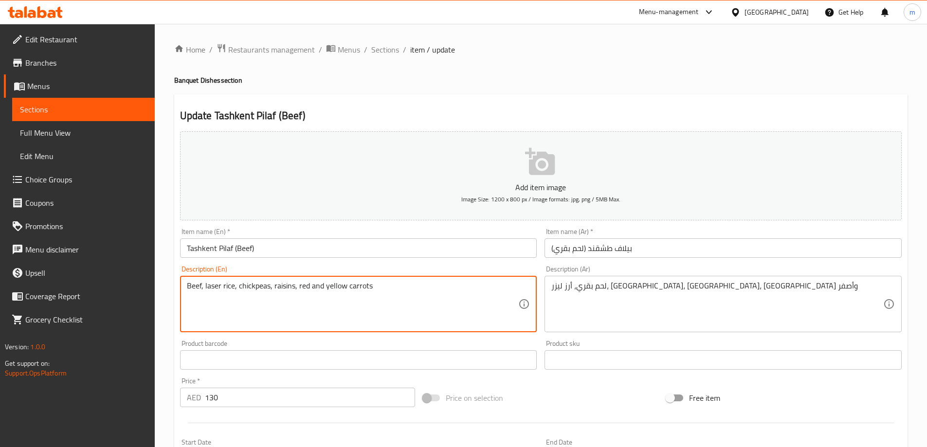
paste textarea "(بيلاف في قازان سعة 3 لتر)"
type textarea "Beef, laser rice, chickpeas, raisins, red and yellow carrots"
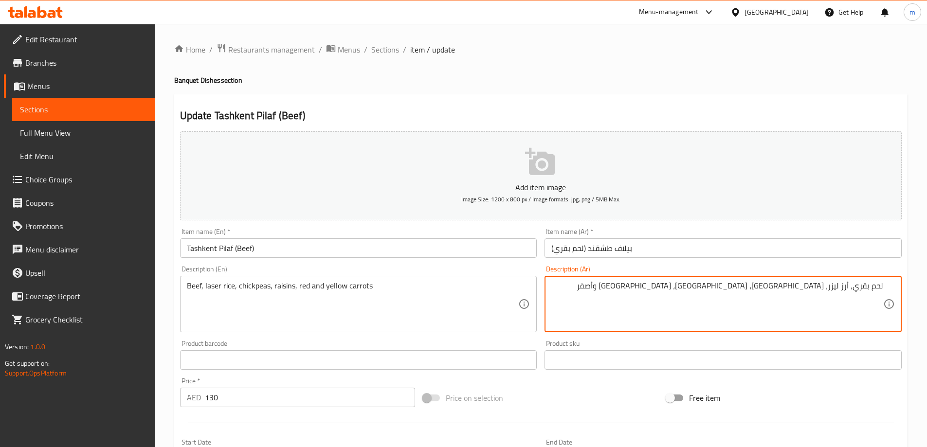
click at [709, 302] on textarea "لحم بقري، أرز ليزر، حمص، زبيب، جزر أحمر وأصفر" at bounding box center [717, 304] width 332 height 46
paste textarea "(بيلاف في قازان سعة 3 لتر)"
type textarea "لحم بقري، أرز ليزر، [GEOGRAPHIC_DATA]، [GEOGRAPHIC_DATA]، [GEOGRAPHIC_DATA] وأص…"
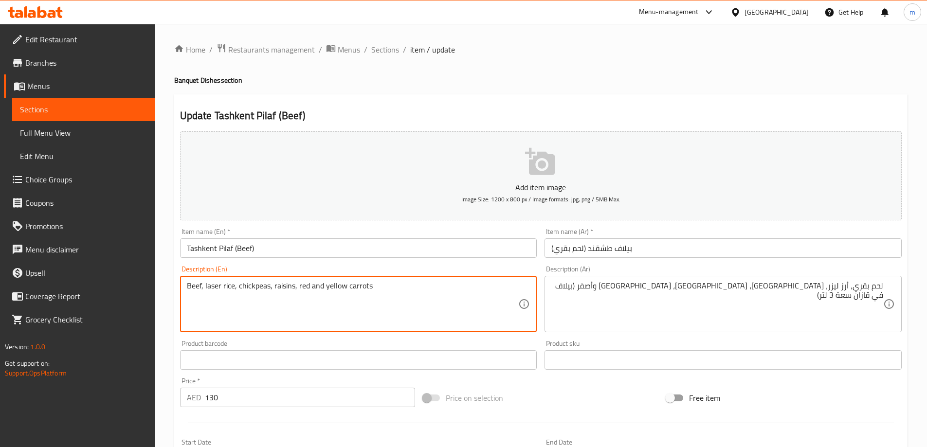
paste textarea "(Pilaf in 3-liter kazans)"
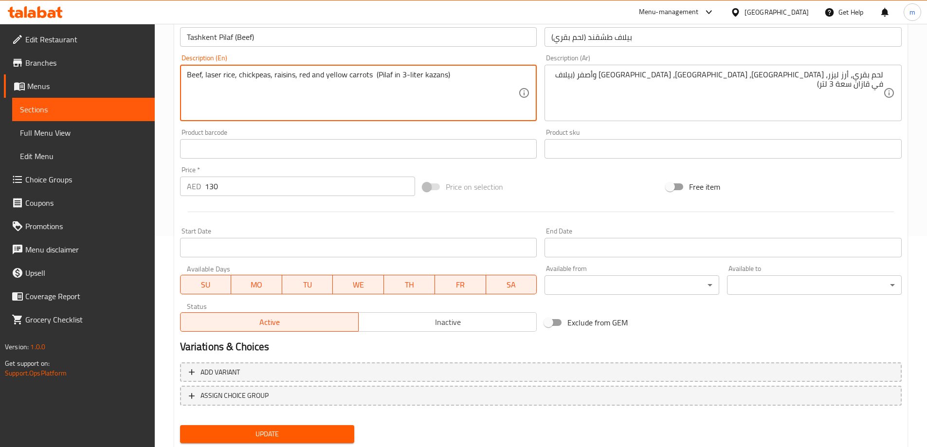
scroll to position [240, 0]
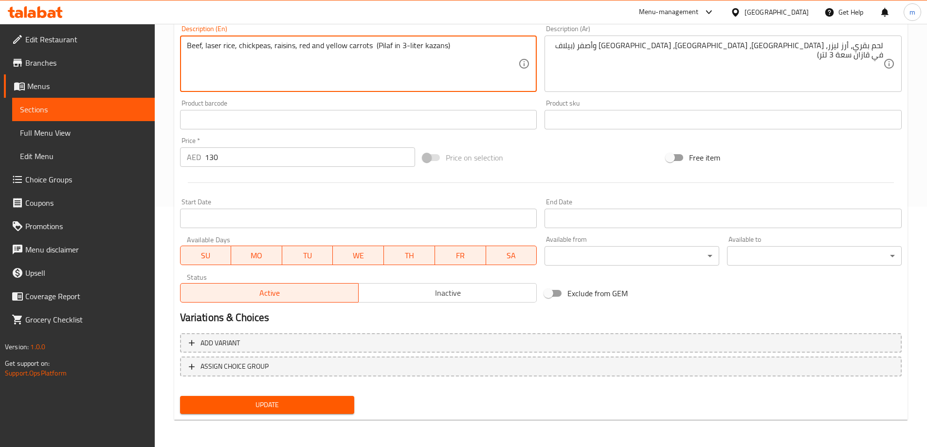
type textarea "Beef, laser rice, chickpeas, raisins, red and yellow carrots (Pilaf in 3-liter …"
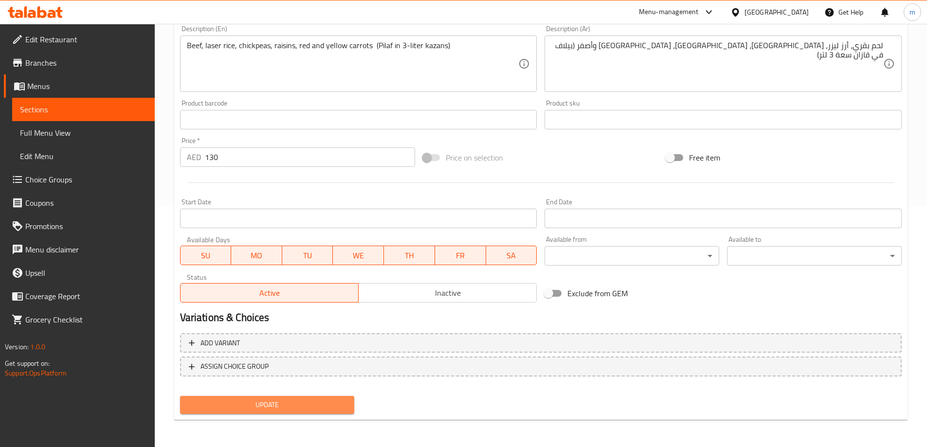
click at [231, 411] on span "Update" at bounding box center [267, 405] width 159 height 12
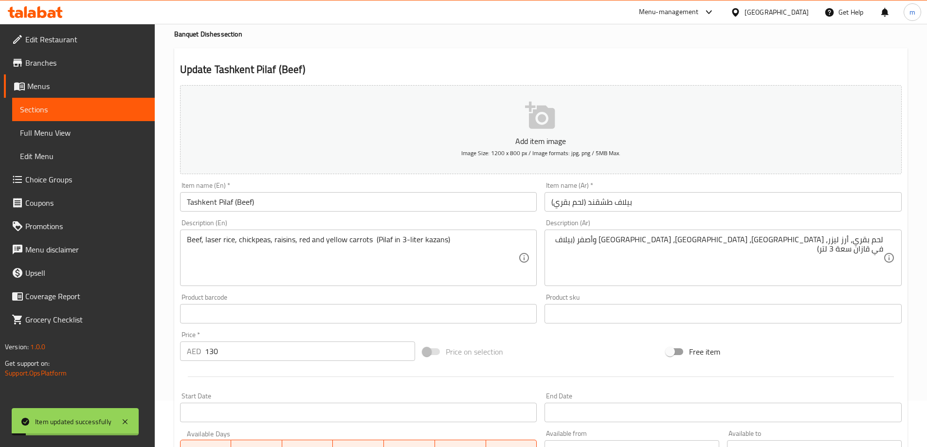
scroll to position [0, 0]
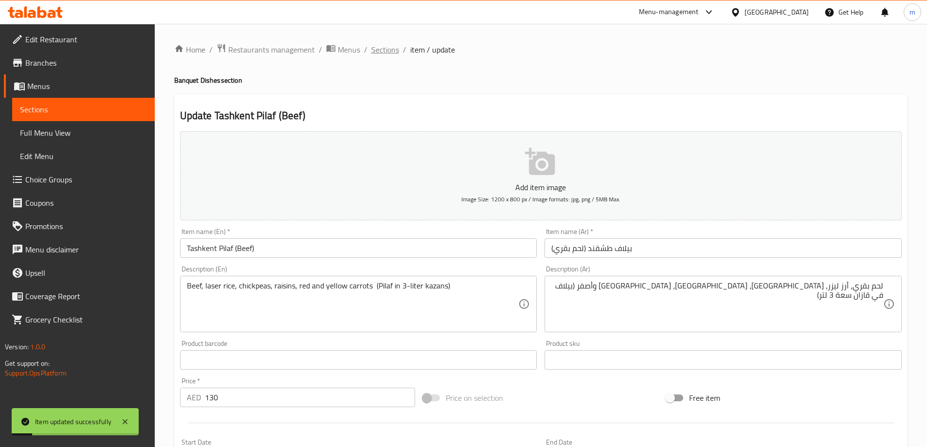
click at [387, 54] on span "Sections" at bounding box center [385, 50] width 28 height 12
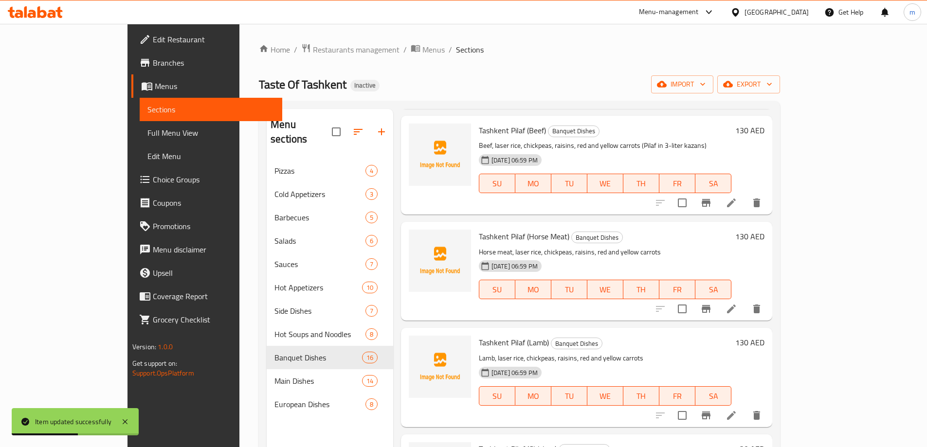
scroll to position [924, 0]
click at [737, 303] on icon at bounding box center [731, 309] width 12 height 12
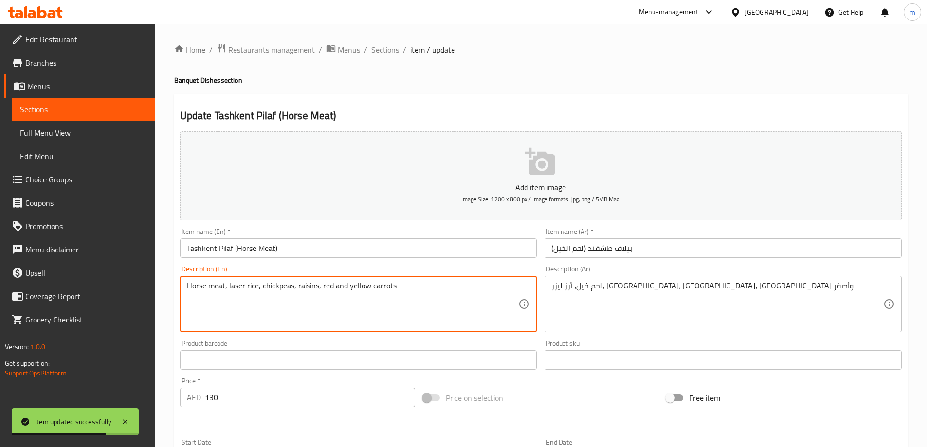
paste textarea "(Pilaf in 3-liter kazans)"
type textarea "Horse meat, laser rice, chickpeas, raisins, red and yellow carrots (Pilaf in 3-…"
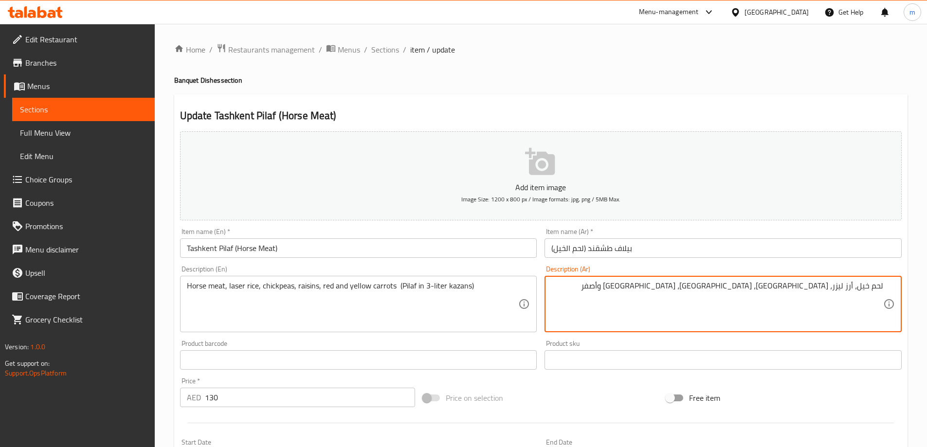
click at [687, 290] on textarea "لحم خيل، أرز ليزر، حمص، زبيب، جزر أحمر وأصفر" at bounding box center [717, 304] width 332 height 46
paste textarea "(بيلاف في قازان سعة 3 لتر)"
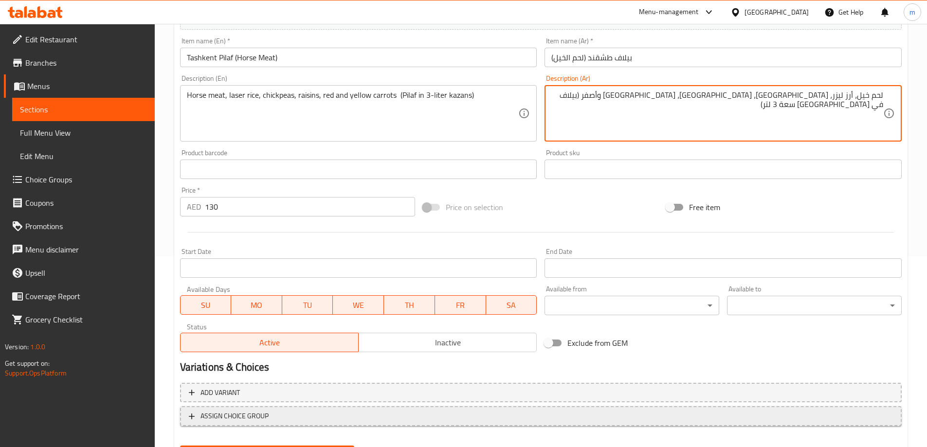
scroll to position [240, 0]
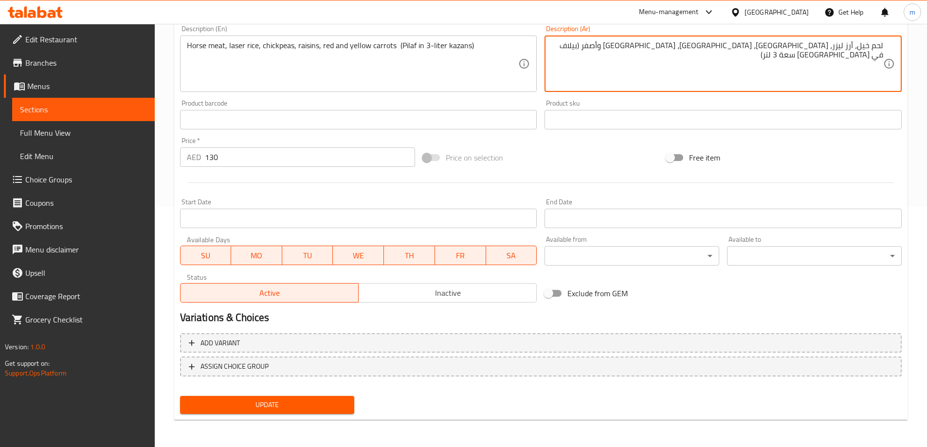
type textarea "لحم خيل، أرز ليزر، [GEOGRAPHIC_DATA]، [GEOGRAPHIC_DATA]، [GEOGRAPHIC_DATA] وأصف…"
click at [324, 402] on span "Update" at bounding box center [267, 405] width 159 height 12
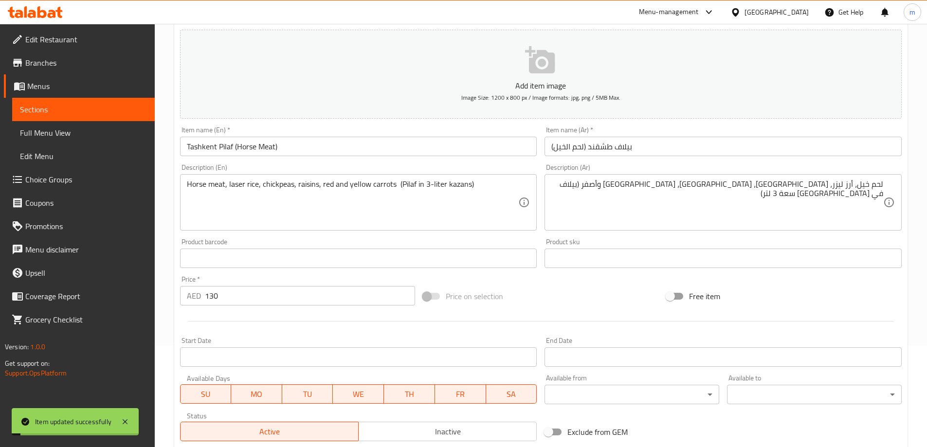
scroll to position [0, 0]
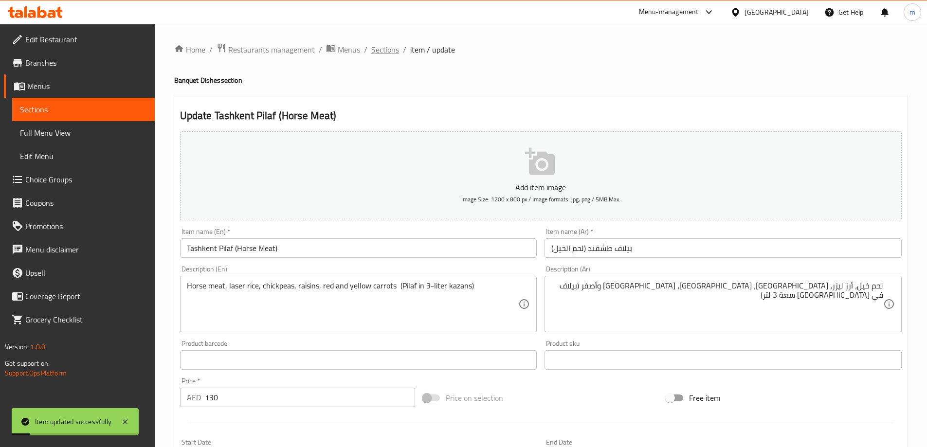
click at [377, 50] on span "Sections" at bounding box center [385, 50] width 28 height 12
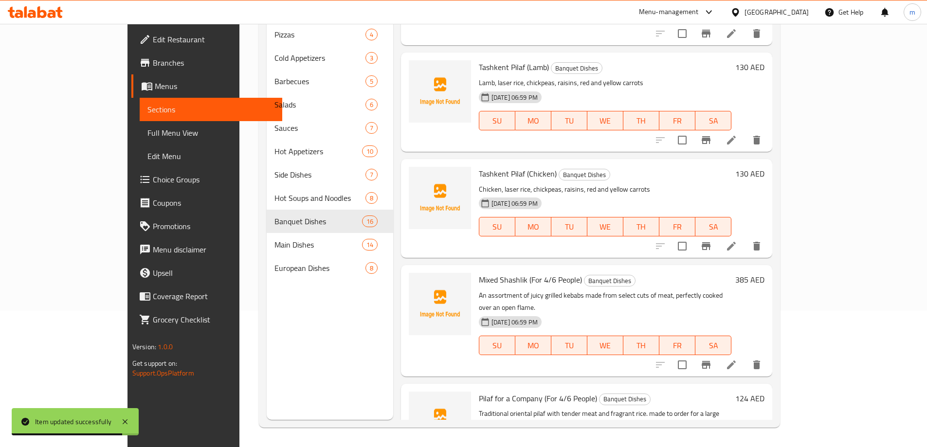
scroll to position [1070, 0]
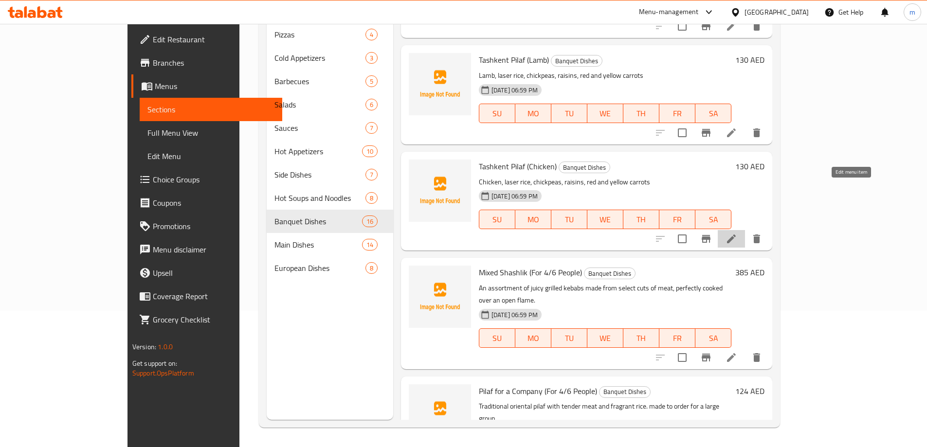
click at [737, 233] on icon at bounding box center [731, 239] width 12 height 12
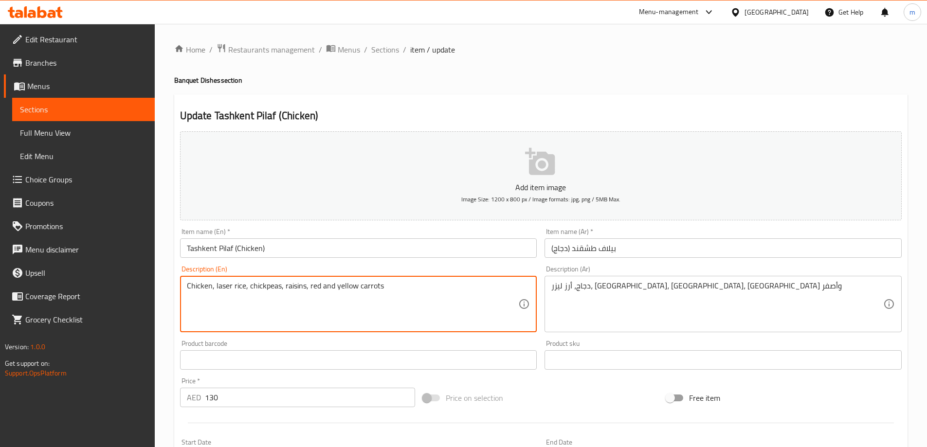
paste textarea "(بيلاف في قازان سعة 3 لتر)"
type textarea "Chicken, laser rice, chickpeas, raisins, red and yellow carrots"
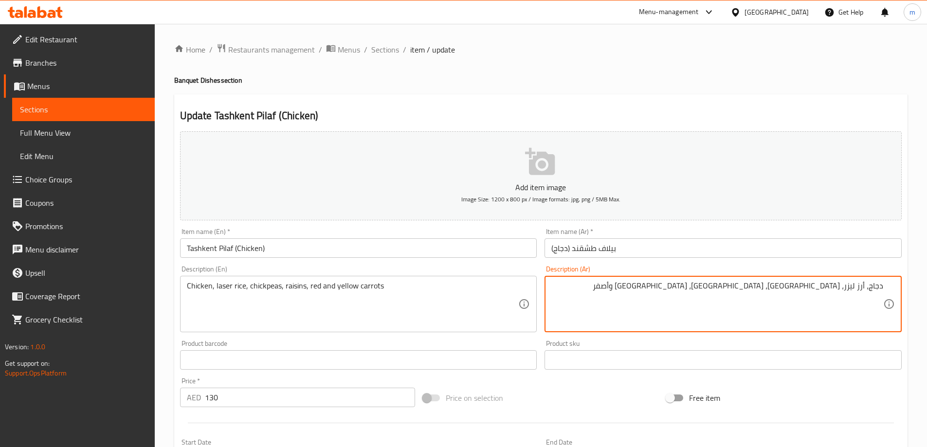
click at [683, 290] on textarea "دجاج، أرز ليزر، حمص، زبيب، جزر أحمر وأصفر" at bounding box center [717, 304] width 332 height 46
paste textarea "(بيلاف في قازان سعة 3 لتر)"
type textarea "دجاج، أرز ليزر، [GEOGRAPHIC_DATA]، [GEOGRAPHIC_DATA]، [GEOGRAPHIC_DATA] وأصفر (…"
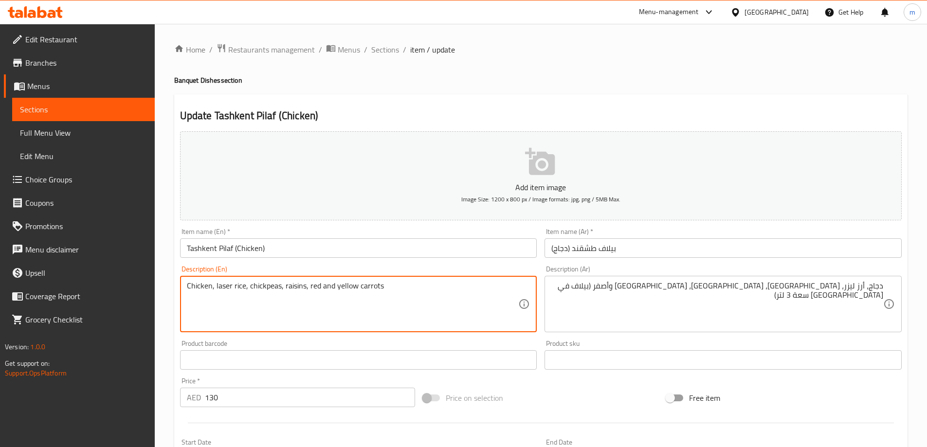
paste textarea "(Pilaf in 3-liter kazans)"
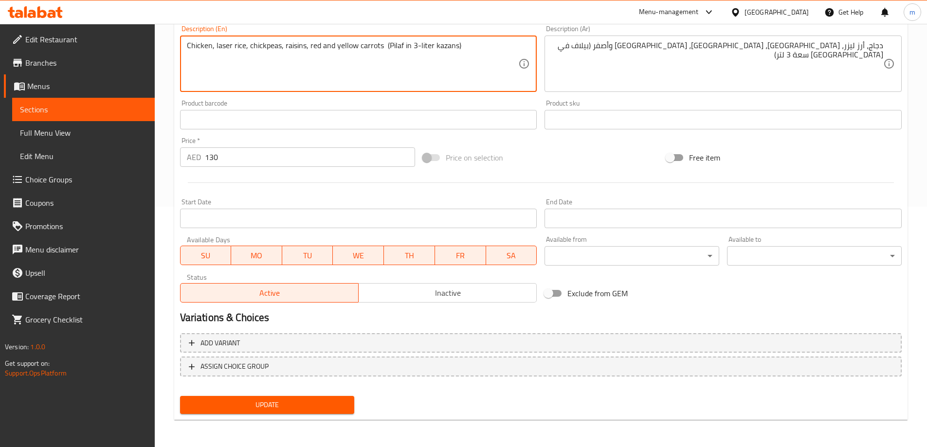
type textarea "Chicken, laser rice, chickpeas, raisins, red and yellow carrots (Pilaf in 3-lit…"
click at [250, 398] on button "Update" at bounding box center [267, 405] width 175 height 18
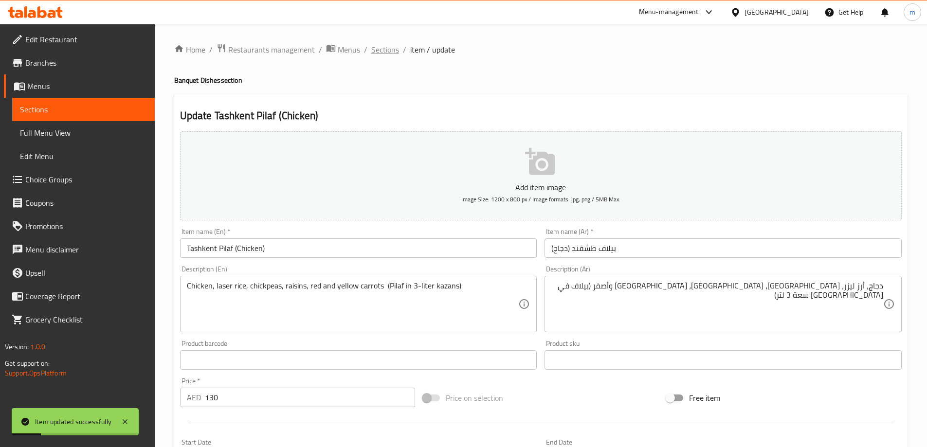
click at [382, 49] on span "Sections" at bounding box center [385, 50] width 28 height 12
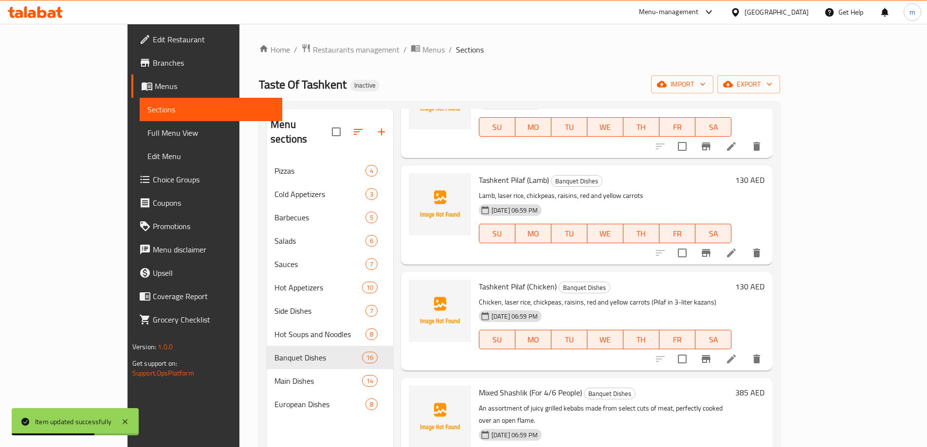
scroll to position [1022, 0]
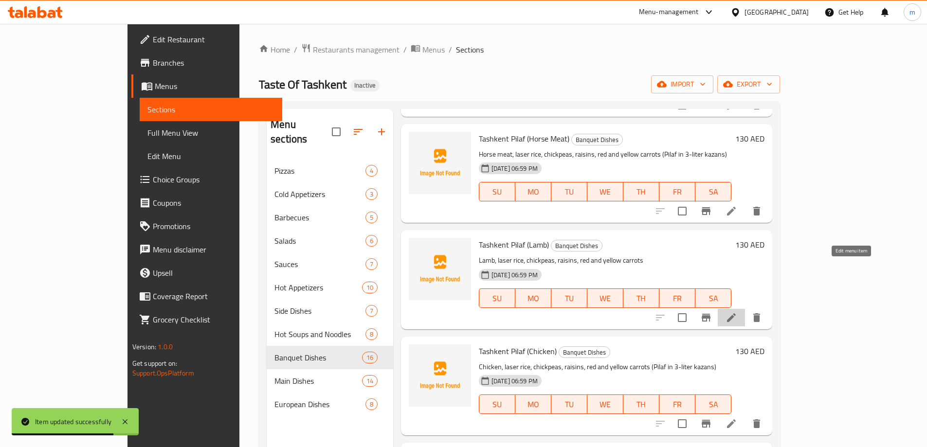
click at [736, 313] on icon at bounding box center [731, 317] width 9 height 9
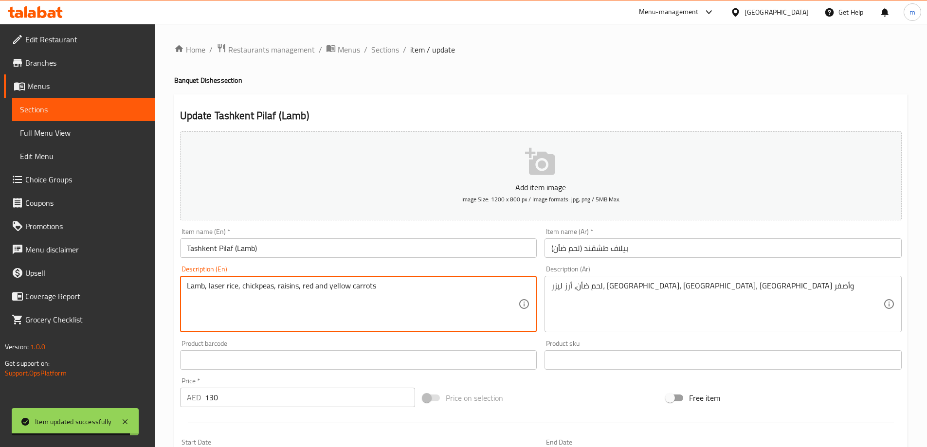
paste textarea "(Pilaf in 3-liter kazans)"
type textarea "Lamb, laser rice, chickpeas, raisins, red and yellow carrots (Pilaf in 3-liter …"
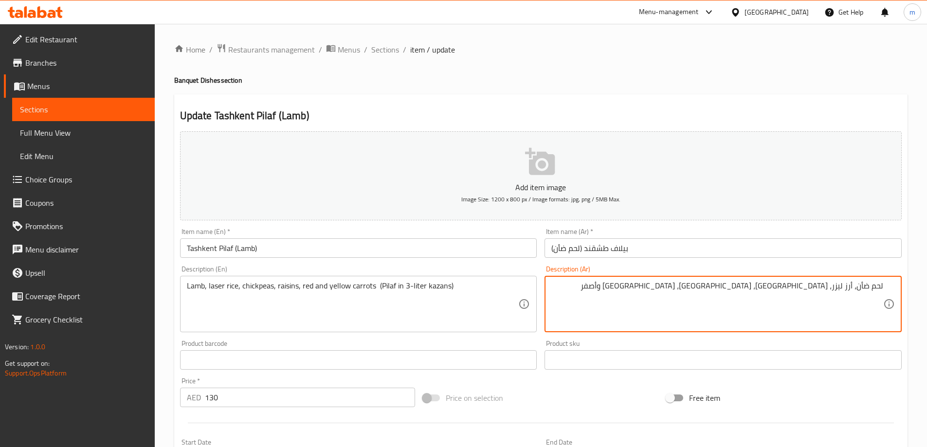
paste textarea "(بيلاف في قازان سعة 3 لتر)"
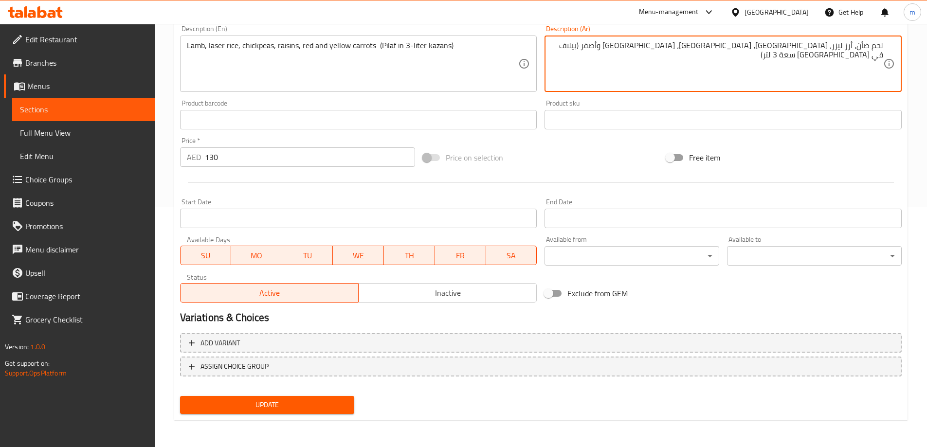
type textarea "لحم ضأن، أرز ليزر، [GEOGRAPHIC_DATA]، [GEOGRAPHIC_DATA]، [GEOGRAPHIC_DATA] وأصف…"
click at [339, 402] on span "Update" at bounding box center [267, 405] width 159 height 12
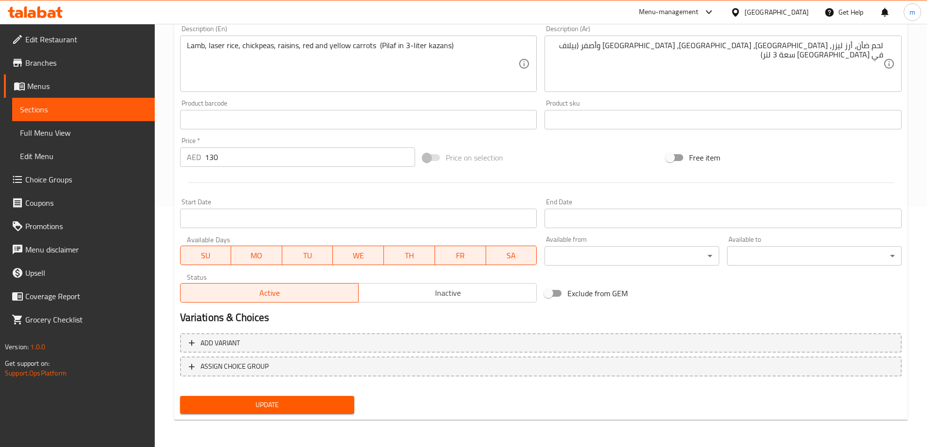
click at [317, 399] on span "Update" at bounding box center [267, 405] width 159 height 12
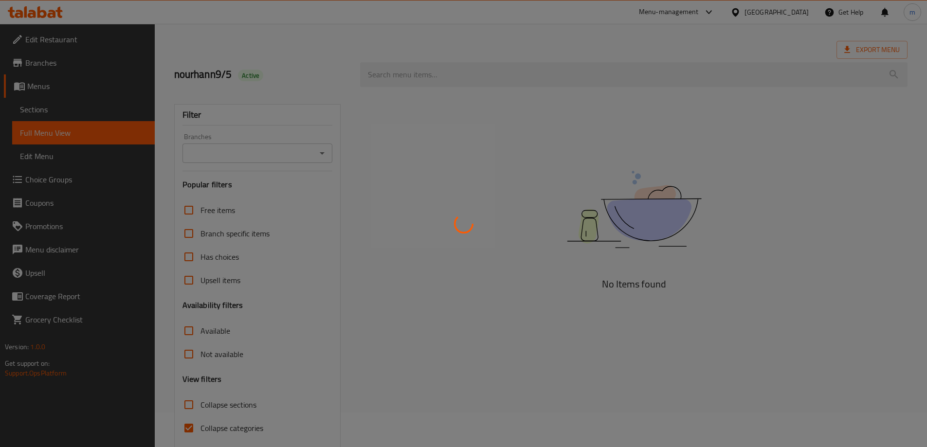
scroll to position [71, 0]
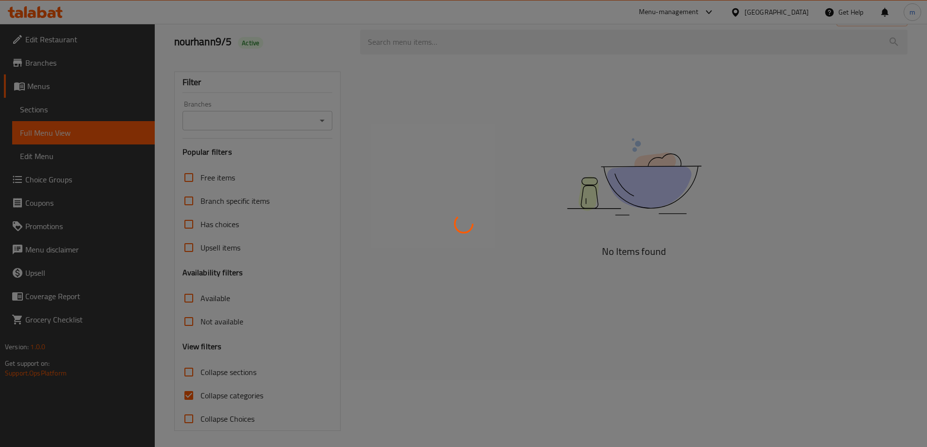
scroll to position [71, 0]
click at [251, 385] on div at bounding box center [463, 223] width 927 height 447
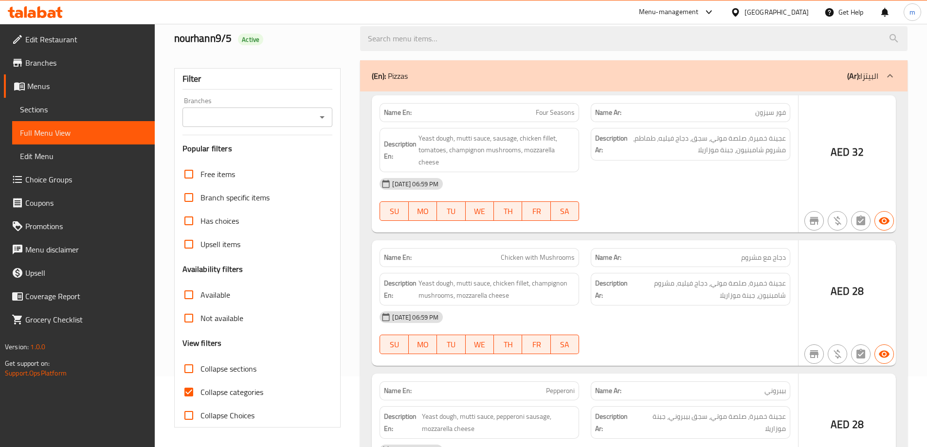
click at [247, 398] on span "Collapse categories" at bounding box center [231, 392] width 63 height 12
click at [200, 399] on input "Collapse categories" at bounding box center [188, 391] width 23 height 23
checkbox input "false"
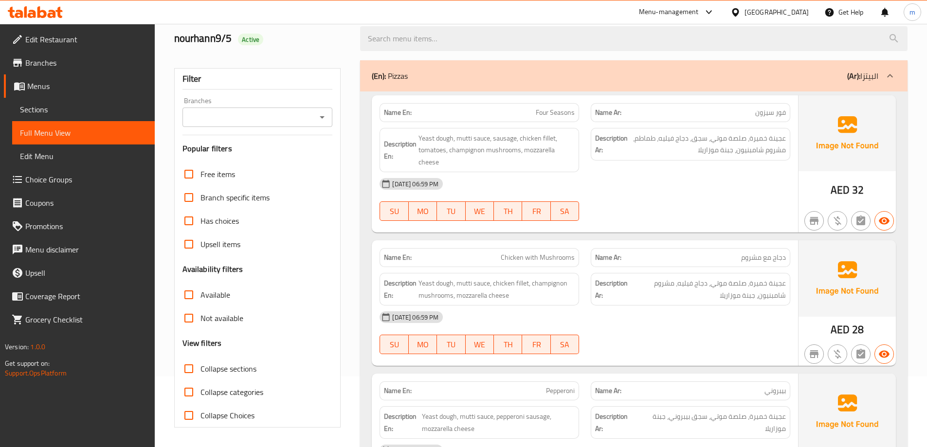
click at [229, 375] on span "Collapse sections" at bounding box center [228, 369] width 56 height 12
click at [200, 375] on input "Collapse sections" at bounding box center [188, 368] width 23 height 23
checkbox input "true"
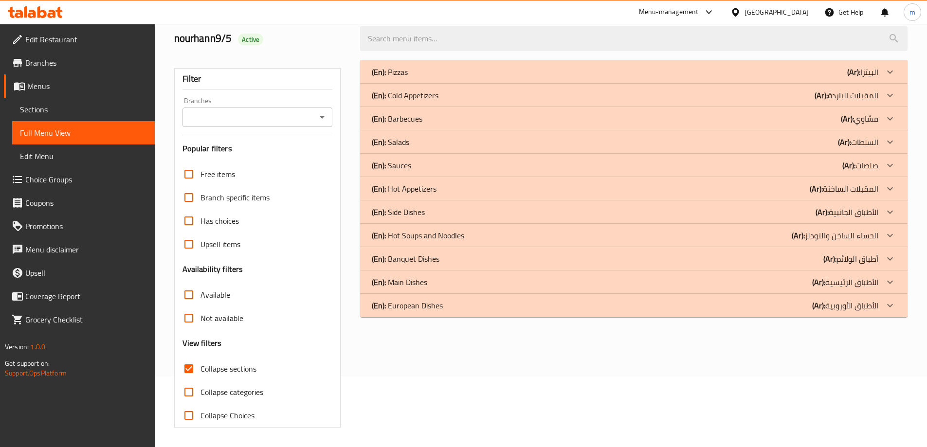
click at [864, 262] on p "(Ar): أطباق الولائم" at bounding box center [850, 259] width 55 height 12
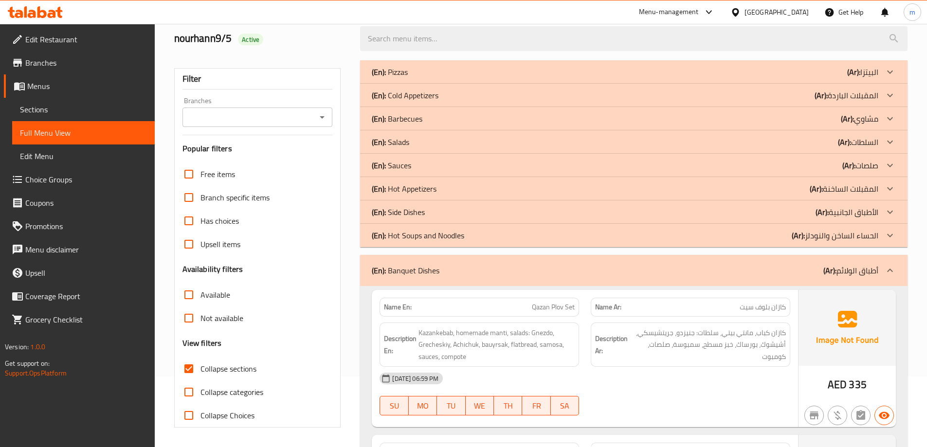
click at [852, 216] on p "(Ar): الأطباق الجانبية" at bounding box center [846, 212] width 63 height 12
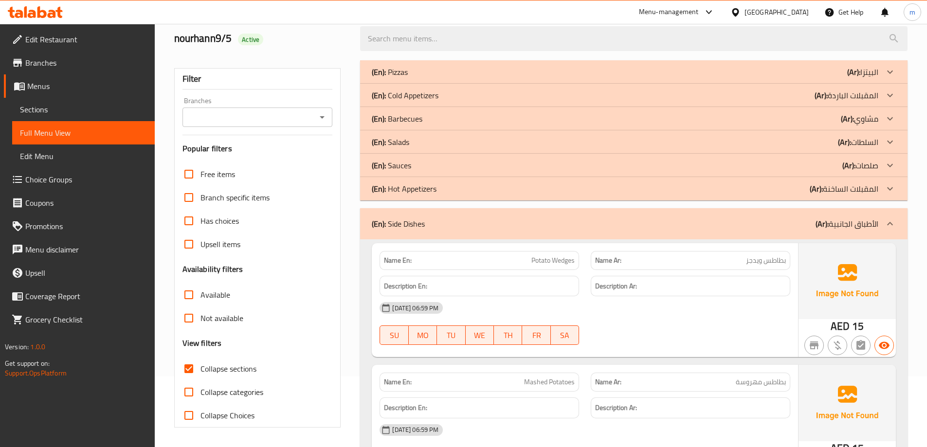
click at [861, 167] on p "(Ar): صلصات" at bounding box center [860, 166] width 36 height 12
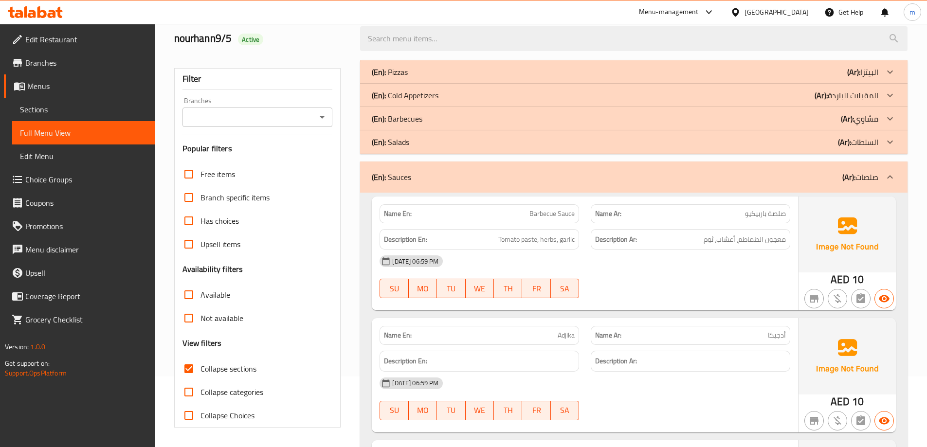
click at [866, 118] on p "(Ar): مشاوي" at bounding box center [859, 119] width 37 height 12
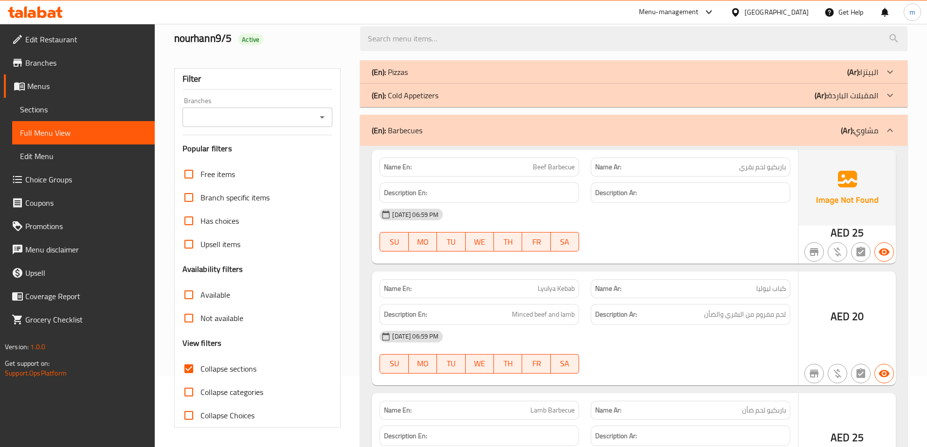
click at [862, 74] on p "(Ar): البيتزا" at bounding box center [862, 72] width 31 height 12
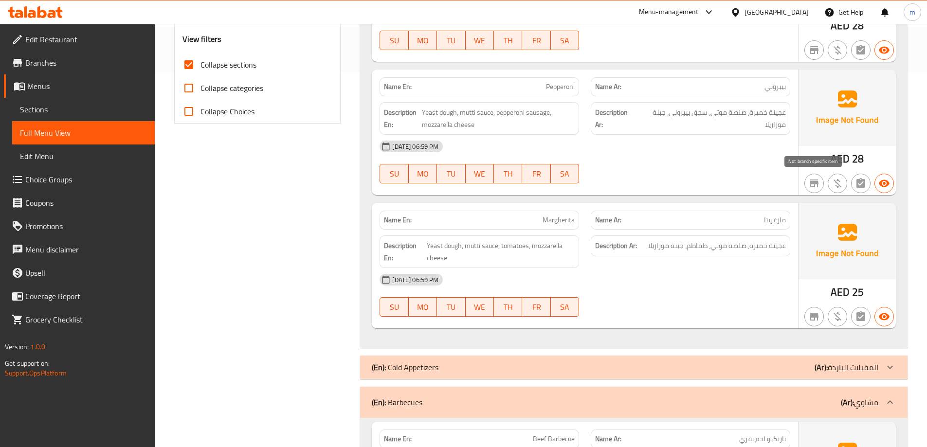
scroll to position [460, 0]
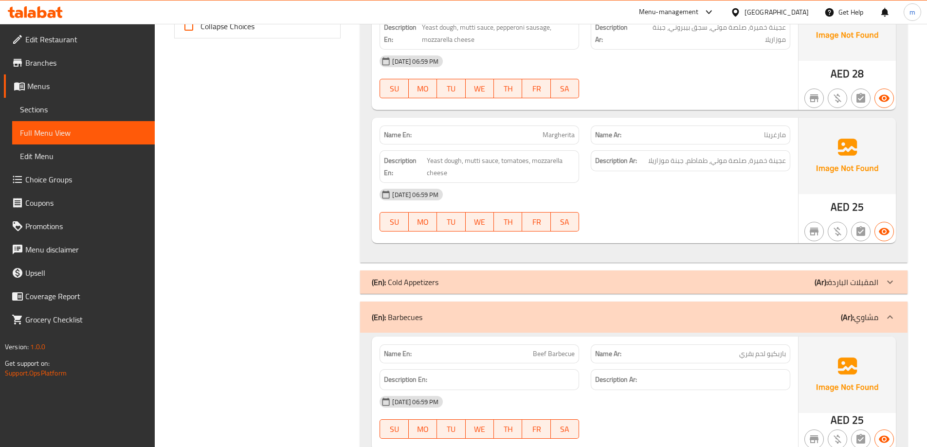
click at [566, 135] on span "Margherita" at bounding box center [558, 135] width 32 height 10
copy span "Margherita"
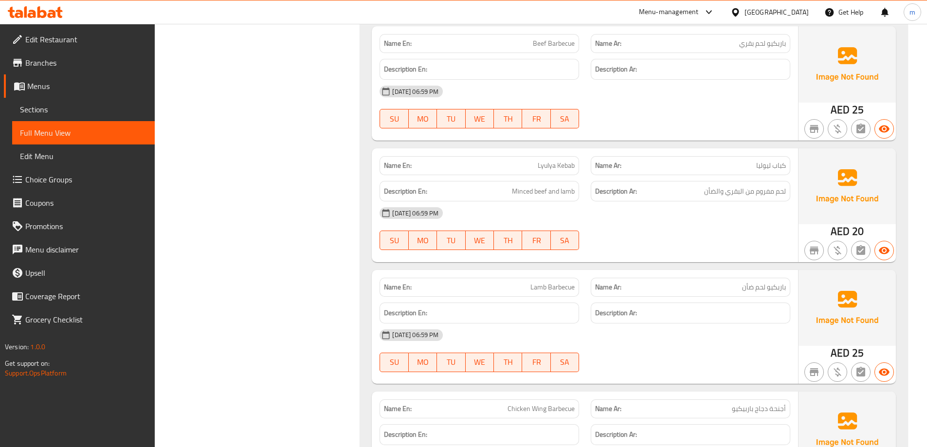
scroll to position [800, 0]
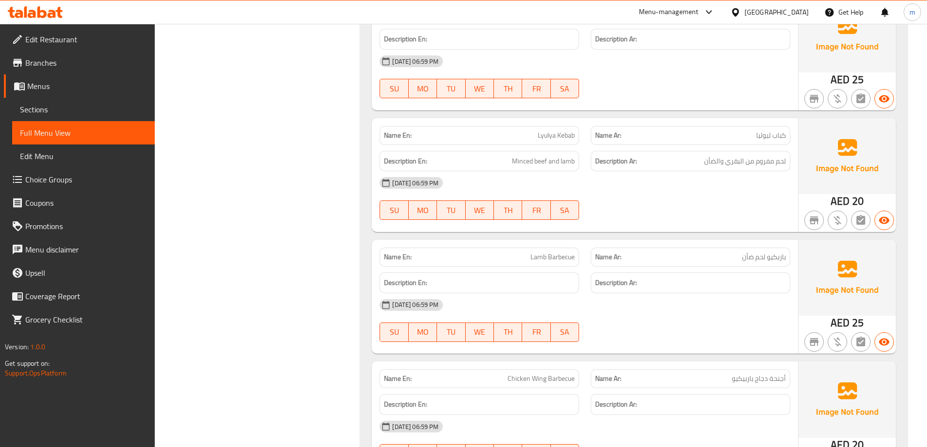
click at [544, 135] on span "Lyulya Kebab" at bounding box center [556, 135] width 37 height 10
copy span "Lyulya"
click at [747, 262] on span "باربكيو لحم ضأن" at bounding box center [764, 257] width 44 height 10
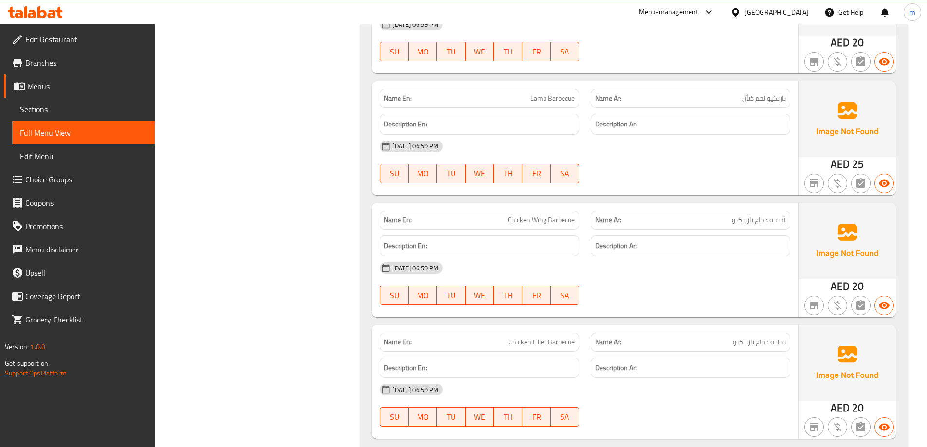
scroll to position [898, 0]
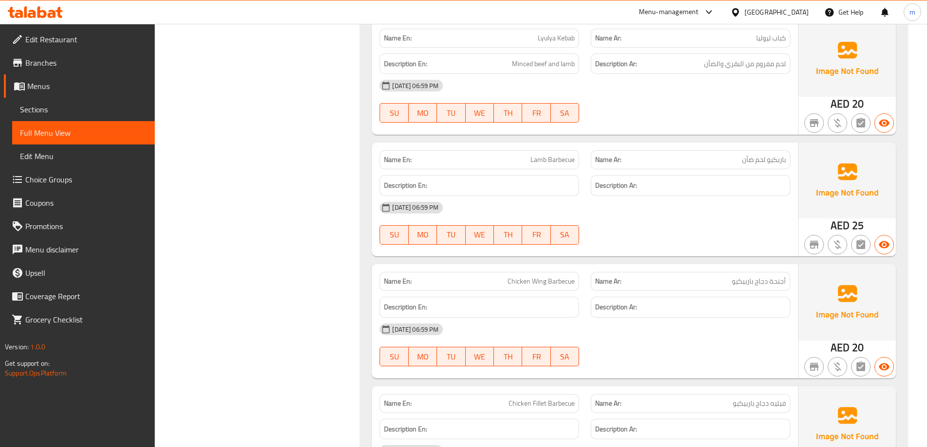
click at [543, 163] on span "Lamb Barbecue" at bounding box center [552, 160] width 44 height 10
copy span "Lamb"
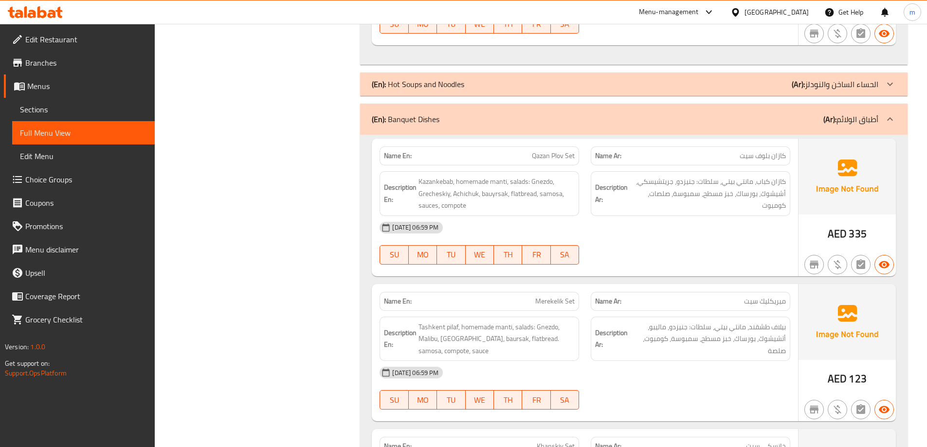
scroll to position [0, 0]
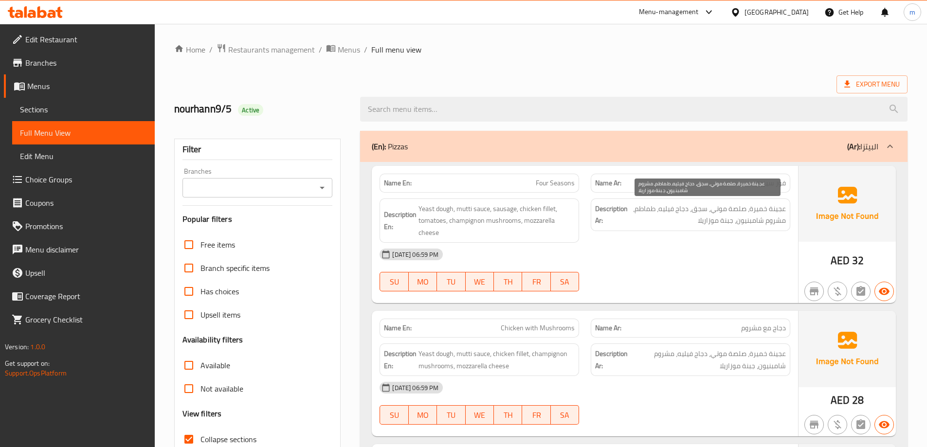
click at [736, 214] on span "عجينة خميرة، صلصة موتي، سجق، دجاج فيليه، طماطم، مشروم شامبنيون، جبنة موزاريلا" at bounding box center [708, 215] width 156 height 24
copy span "صلصة"
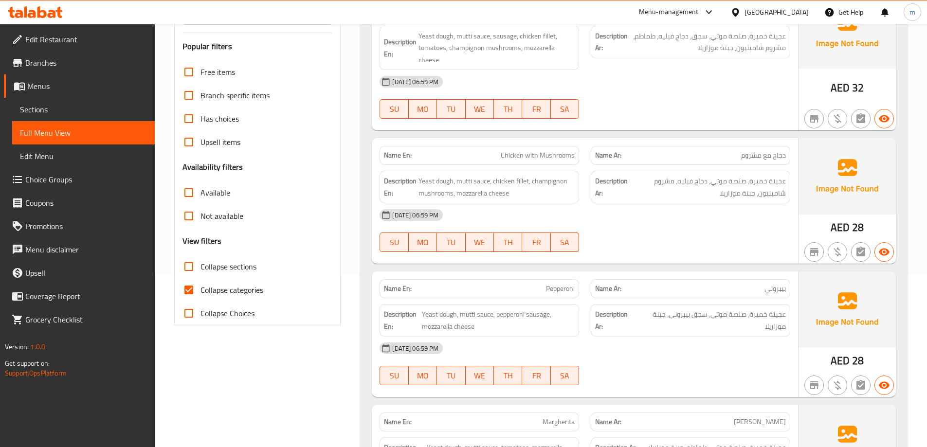
scroll to position [195, 0]
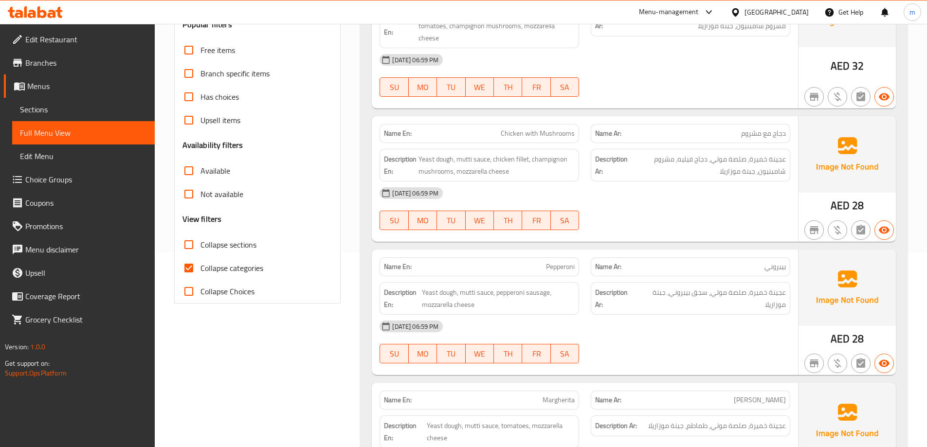
click at [207, 250] on span "Collapse sections" at bounding box center [228, 245] width 56 height 12
click at [200, 250] on input "Collapse sections" at bounding box center [188, 244] width 23 height 23
checkbox input "true"
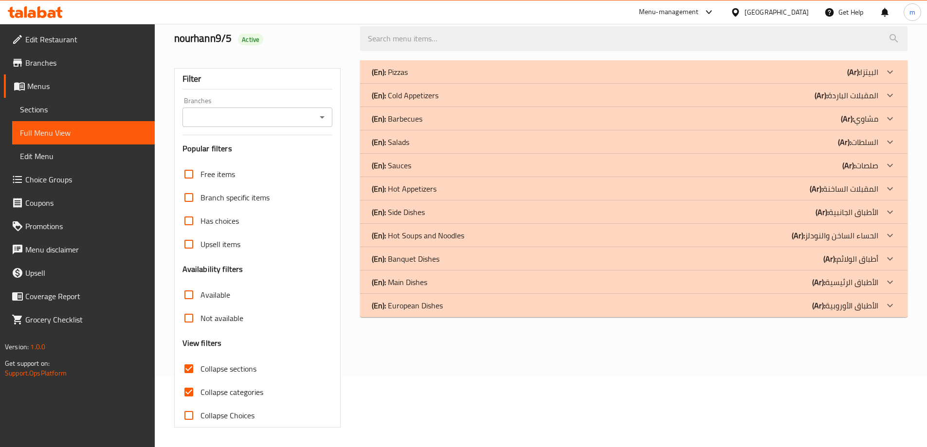
scroll to position [71, 0]
click at [221, 272] on h3 "Availability filters" at bounding box center [212, 269] width 61 height 11
click at [239, 397] on span "Collapse categories" at bounding box center [231, 392] width 63 height 12
click at [200, 397] on input "Collapse categories" at bounding box center [188, 391] width 23 height 23
checkbox input "false"
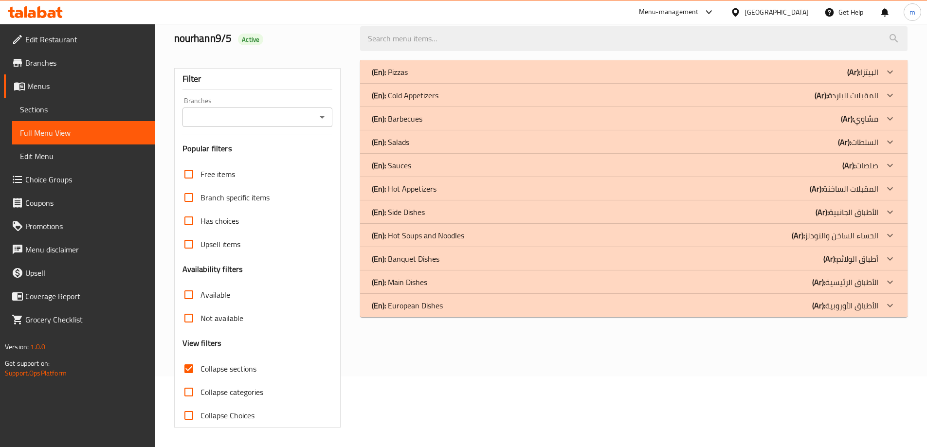
click at [853, 281] on p "(Ar): الأطباق الرئيسية" at bounding box center [845, 282] width 66 height 12
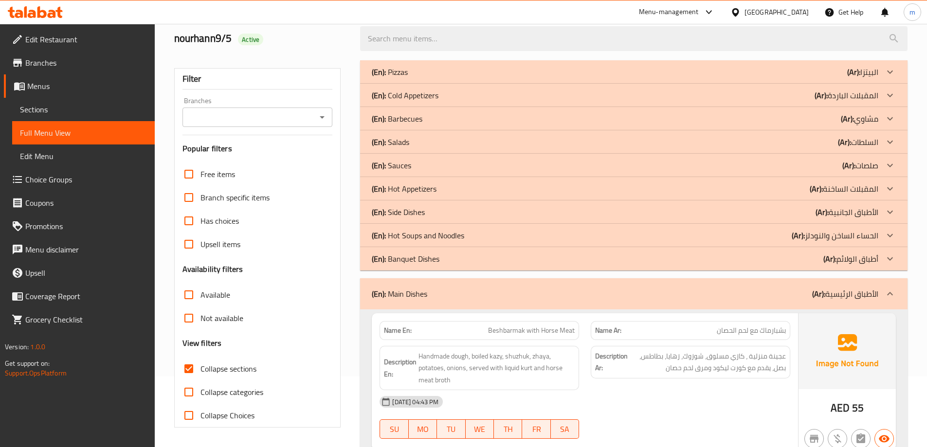
click at [854, 292] on p "(Ar): الأطباق الرئيسية" at bounding box center [845, 294] width 66 height 12
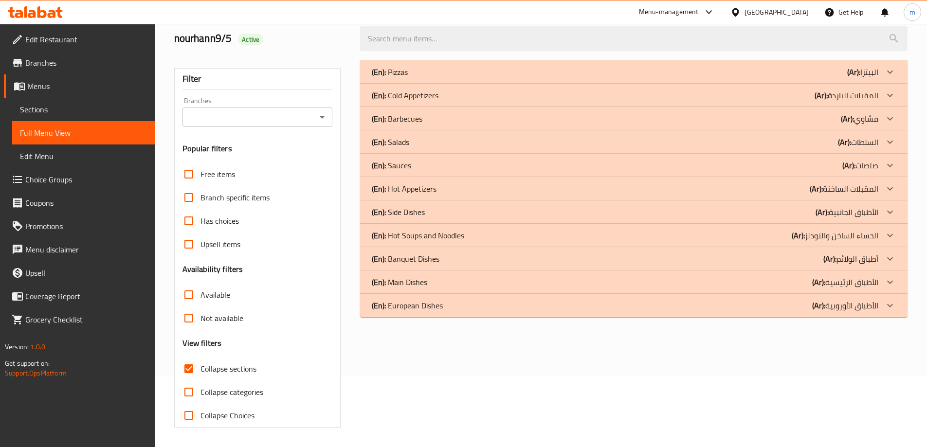
click at [850, 262] on p "(Ar): أطباق الولائم" at bounding box center [850, 259] width 55 height 12
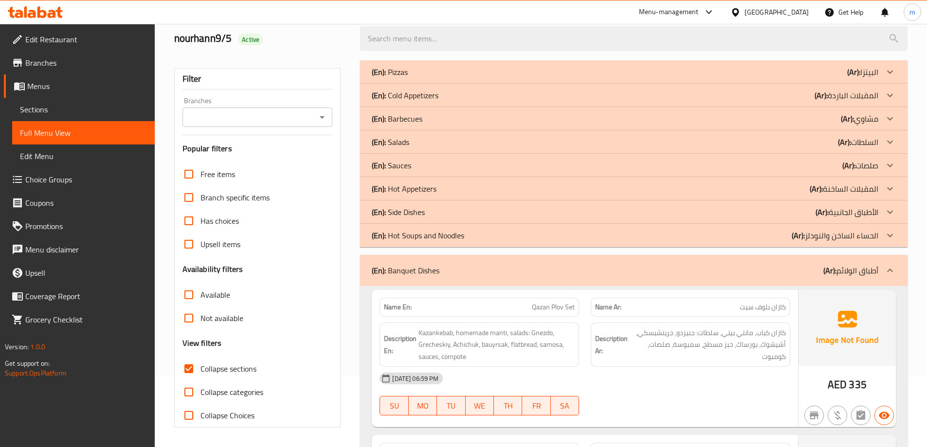
click at [848, 265] on p "(Ar): أطباق الولائم" at bounding box center [850, 271] width 55 height 12
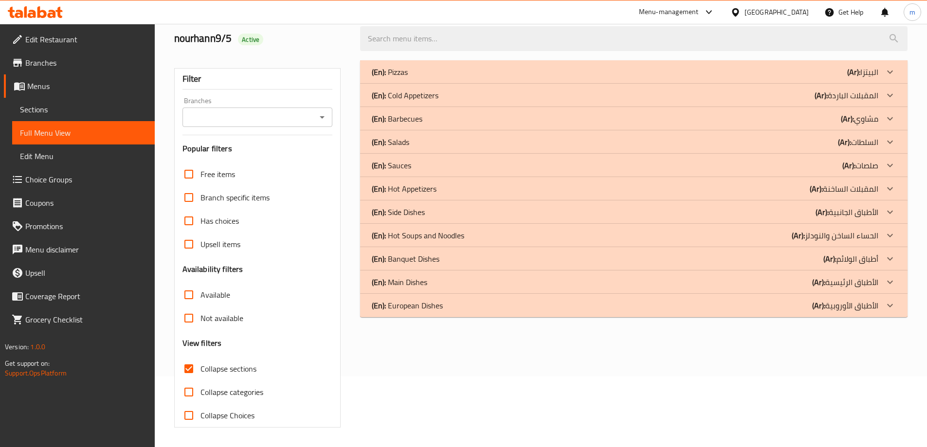
click at [848, 263] on p "(Ar): أطباق الولائم" at bounding box center [850, 259] width 55 height 12
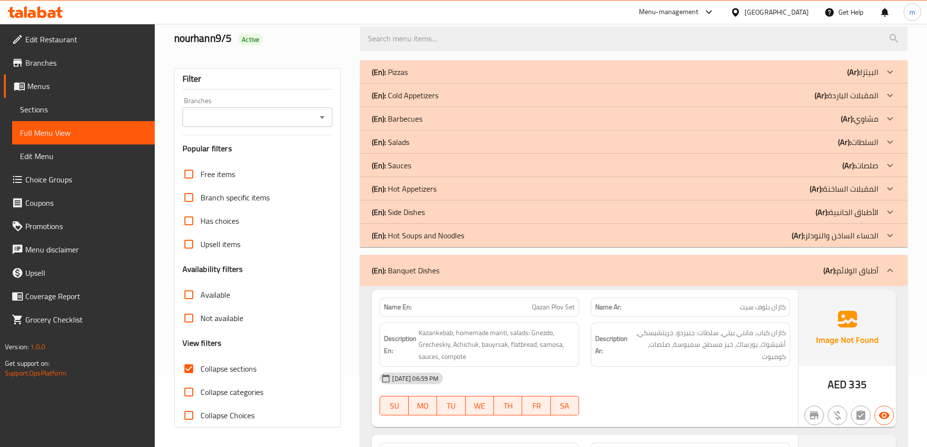
click at [873, 215] on p "(Ar): الأطباق الجانبية" at bounding box center [846, 212] width 63 height 12
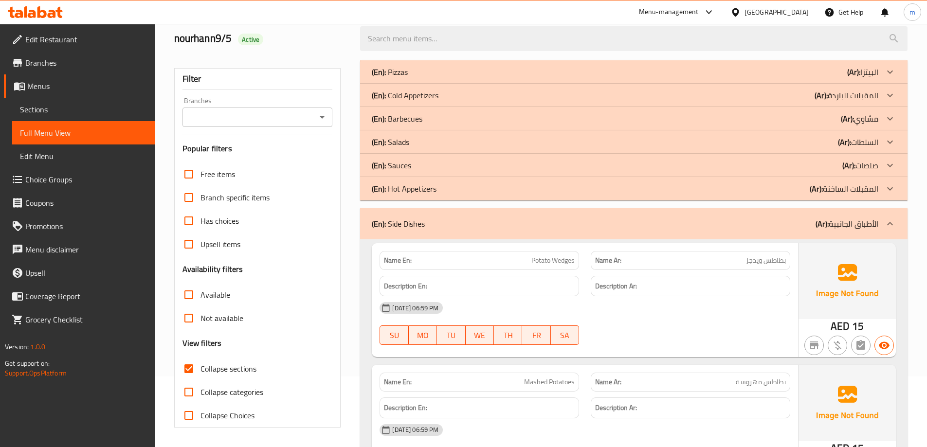
click at [868, 165] on p "(Ar): صلصات" at bounding box center [860, 166] width 36 height 12
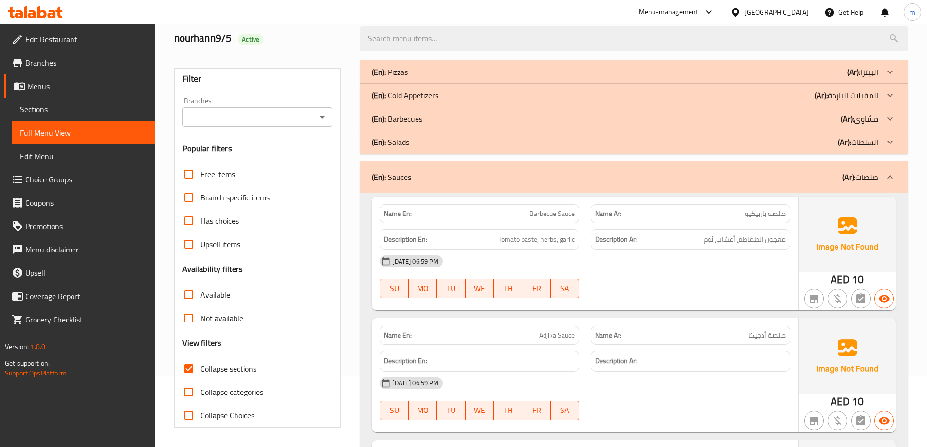
click at [883, 118] on div at bounding box center [889, 118] width 23 height 23
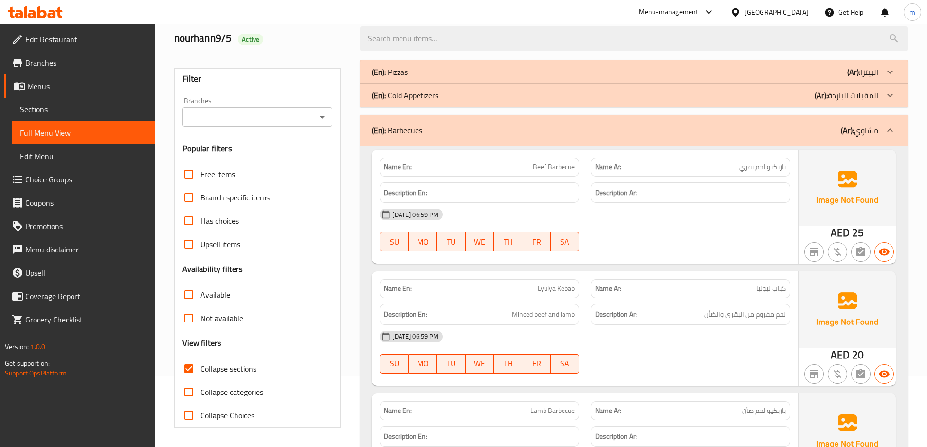
click at [876, 78] on p "(Ar): البيتزا" at bounding box center [862, 72] width 31 height 12
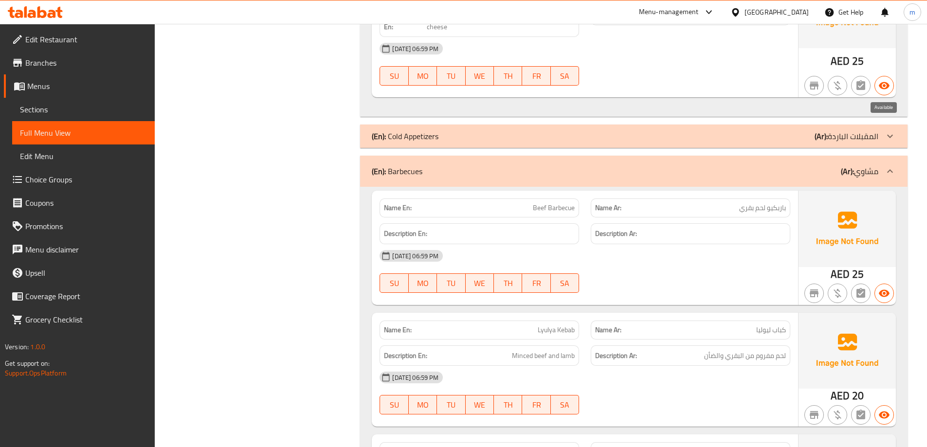
scroll to position [956, 0]
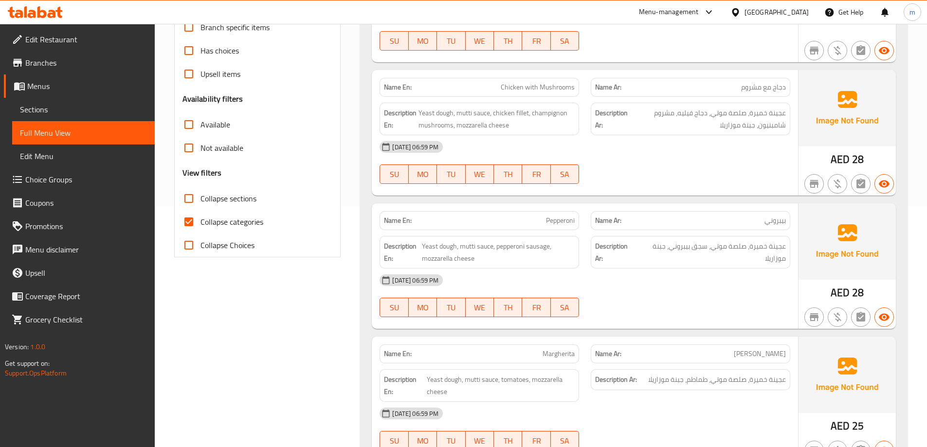
scroll to position [243, 0]
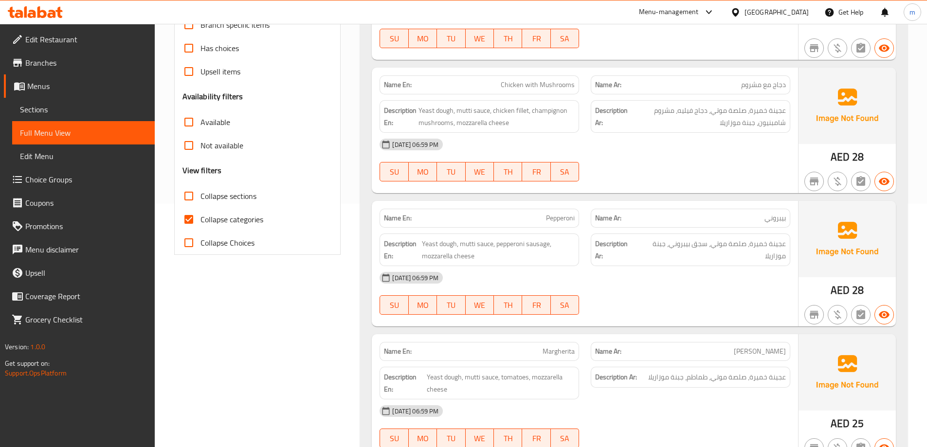
drag, startPoint x: 221, startPoint y: 199, endPoint x: 234, endPoint y: 230, distance: 33.6
click at [221, 199] on span "Collapse sections" at bounding box center [228, 196] width 56 height 12
click at [200, 199] on input "Collapse sections" at bounding box center [188, 195] width 23 height 23
checkbox input "true"
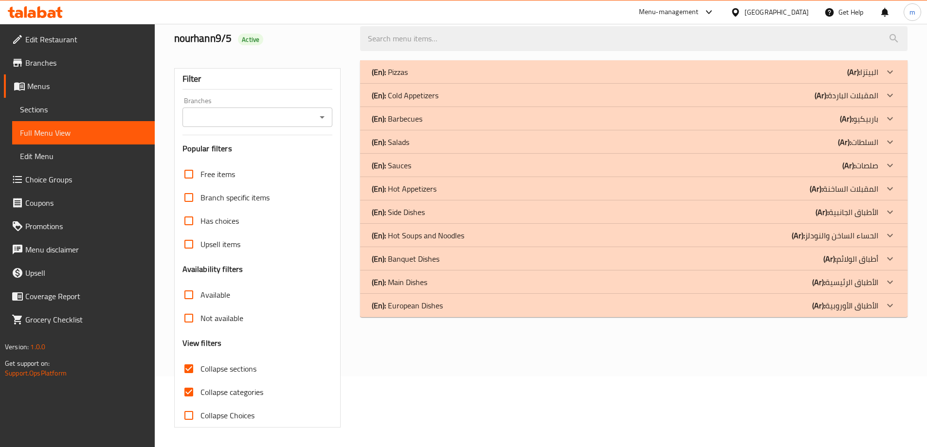
scroll to position [71, 0]
click at [228, 222] on span "Has choices" at bounding box center [219, 221] width 38 height 12
click at [200, 222] on input "Has choices" at bounding box center [188, 220] width 23 height 23
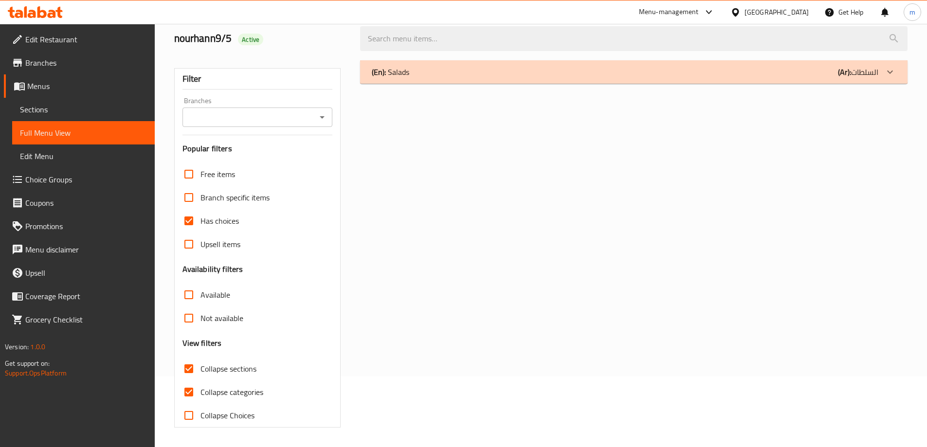
click at [224, 223] on span "Has choices" at bounding box center [219, 221] width 38 height 12
click at [200, 223] on input "Has choices" at bounding box center [188, 220] width 23 height 23
checkbox input "false"
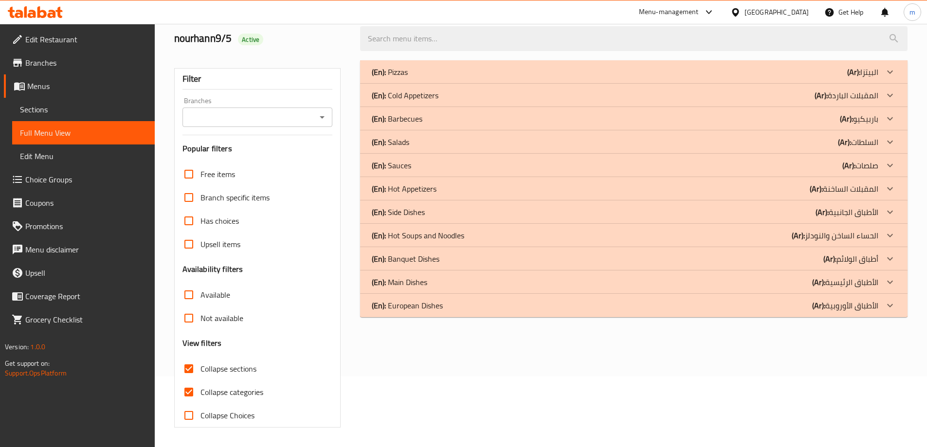
click at [225, 388] on span "Collapse categories" at bounding box center [231, 392] width 63 height 12
click at [200, 388] on input "Collapse categories" at bounding box center [188, 391] width 23 height 23
checkbox input "false"
click at [859, 262] on p "(Ar): أطباق الولائم" at bounding box center [850, 259] width 55 height 12
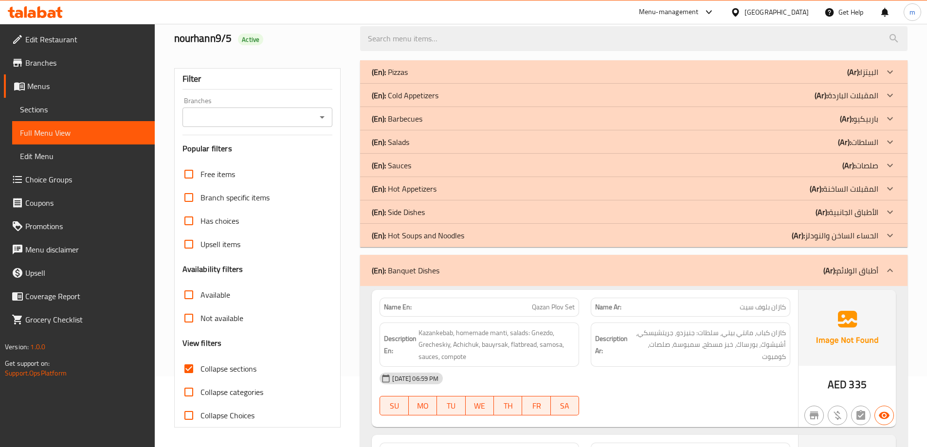
click at [864, 214] on p "(Ar): الأطباق الجانبية" at bounding box center [846, 212] width 63 height 12
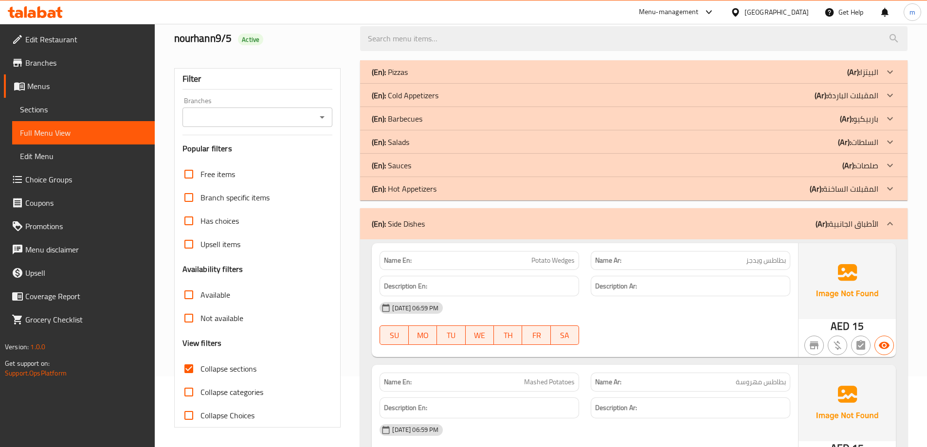
click at [861, 165] on p "(Ar): صلصات" at bounding box center [860, 166] width 36 height 12
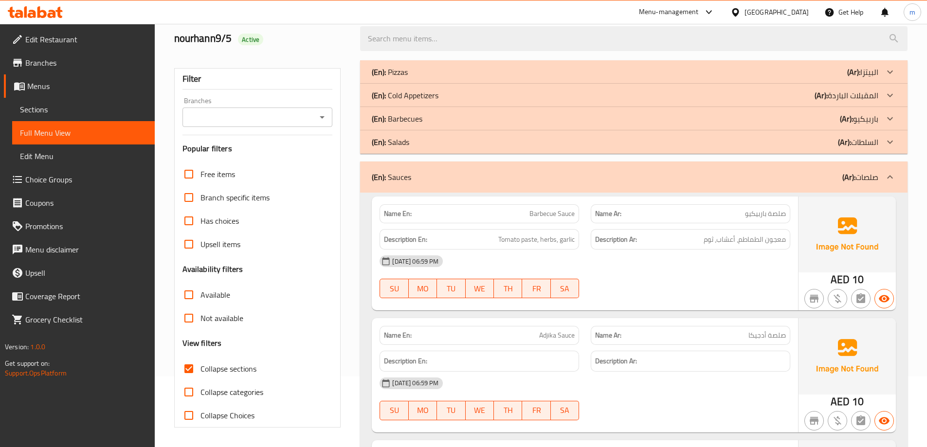
click at [874, 122] on p "(Ar): باربيكيو" at bounding box center [859, 119] width 38 height 12
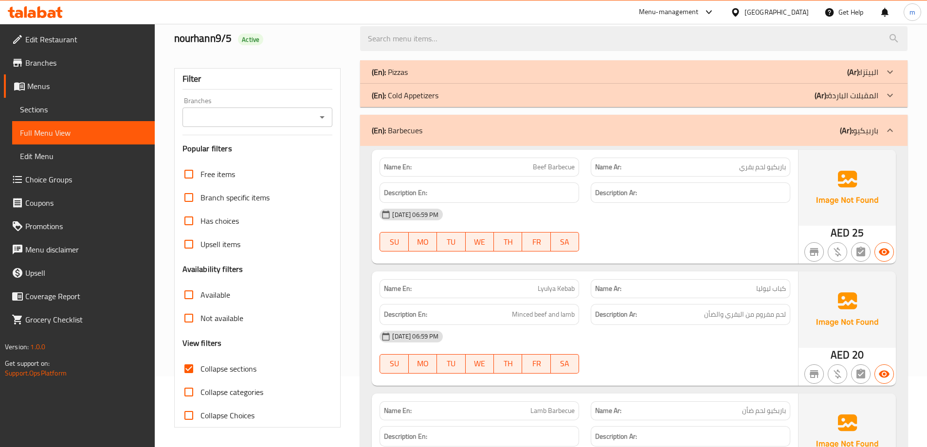
click at [875, 72] on p "(Ar): البيتزا" at bounding box center [862, 72] width 31 height 12
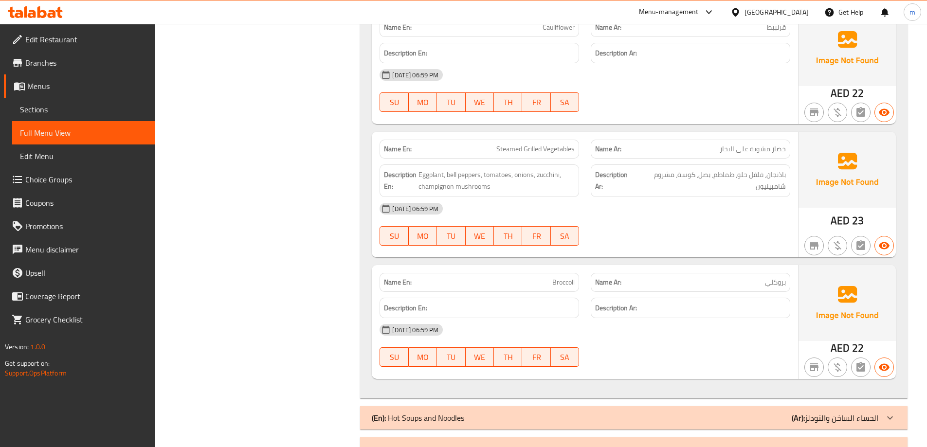
scroll to position [2941, 0]
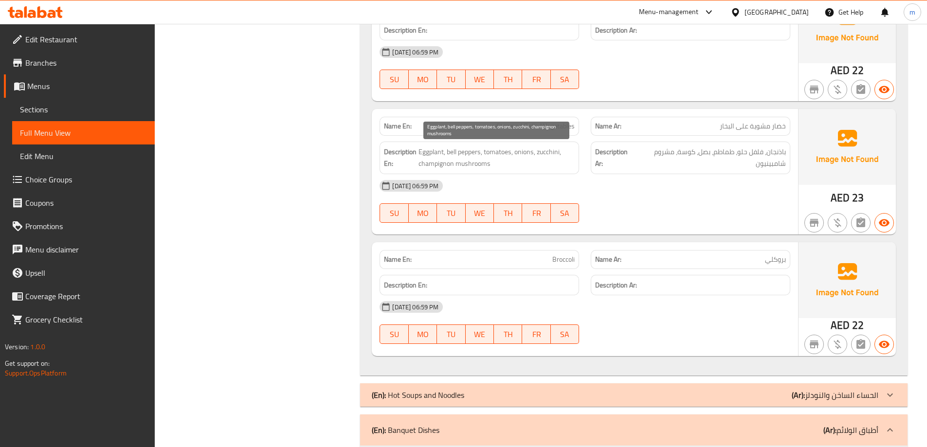
click at [553, 155] on span "Eggplant, bell peppers, tomatoes, onions, zucchini, champignon mushrooms" at bounding box center [496, 158] width 156 height 24
drag, startPoint x: 536, startPoint y: 150, endPoint x: 530, endPoint y: 149, distance: 6.4
click at [534, 149] on span "Eggplant, bell peppers, tomatoes, onions, zucchini, champignon mushrooms" at bounding box center [496, 158] width 156 height 24
click at [517, 146] on span "Eggplant, bell peppers, tomatoes, onions, zucchini, champignon mushrooms" at bounding box center [496, 158] width 156 height 24
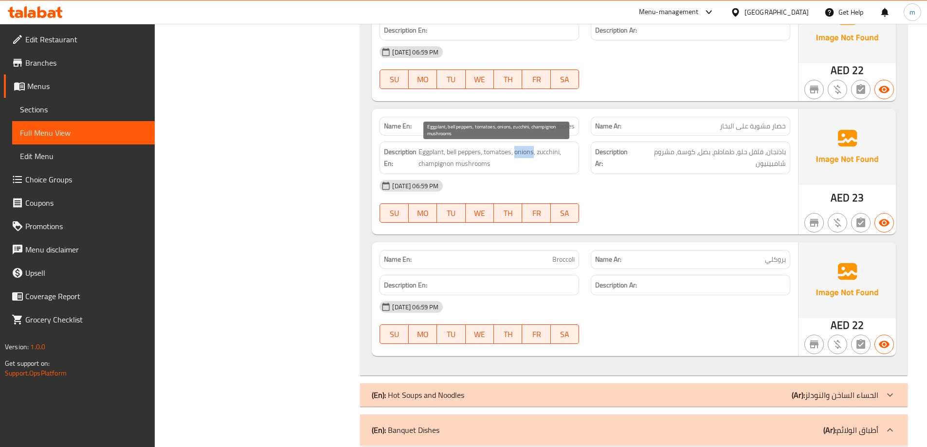
click at [517, 146] on span "Eggplant, bell peppers, tomatoes, onions, zucchini, champignon mushrooms" at bounding box center [496, 158] width 156 height 24
click at [495, 154] on span "Eggplant, bell peppers, tomatoes, onions, zucchini, champignon mushrooms" at bounding box center [496, 158] width 156 height 24
click at [474, 152] on span "Eggplant, bell peppers, tomatoes, onions, zucchini, champignon mushrooms" at bounding box center [496, 158] width 156 height 24
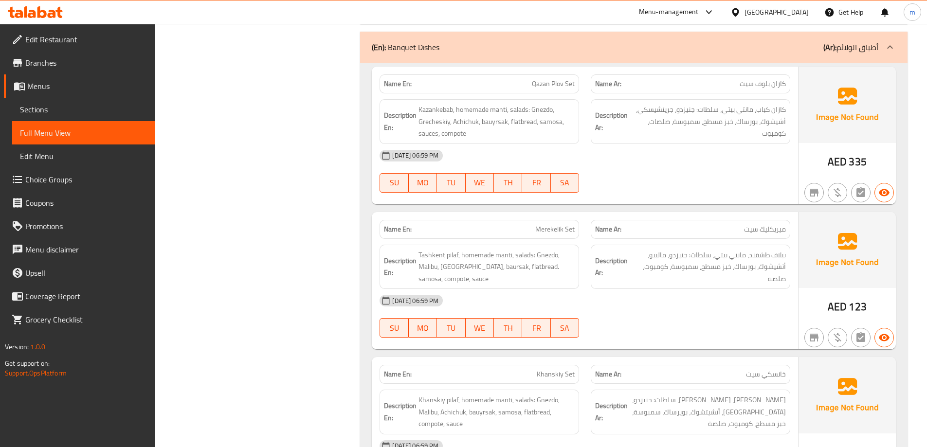
scroll to position [3233, 0]
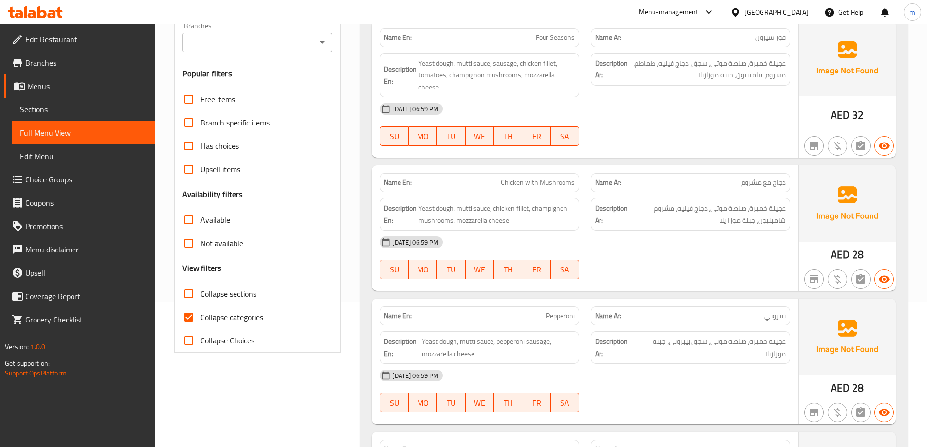
scroll to position [146, 0]
click at [219, 289] on span "Collapse sections" at bounding box center [228, 294] width 56 height 12
click at [200, 289] on input "Collapse sections" at bounding box center [188, 293] width 23 height 23
checkbox input "true"
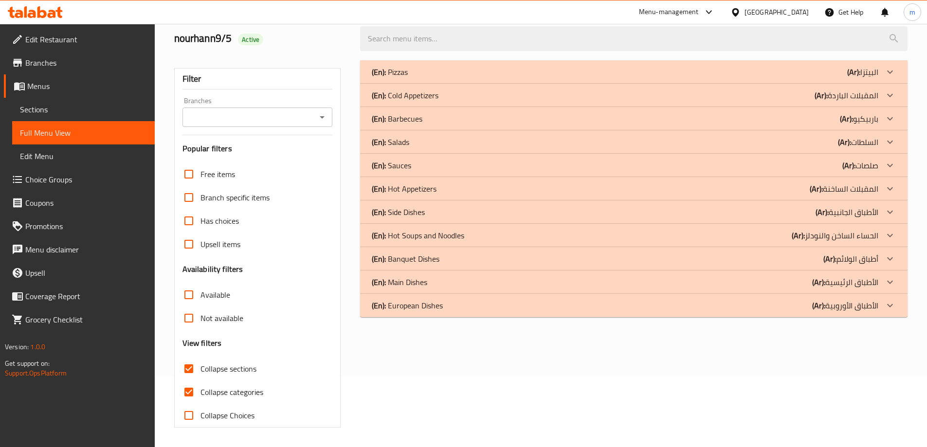
scroll to position [71, 0]
click at [223, 320] on span "Not available" at bounding box center [221, 318] width 43 height 12
click at [200, 320] on input "Not available" at bounding box center [188, 318] width 23 height 23
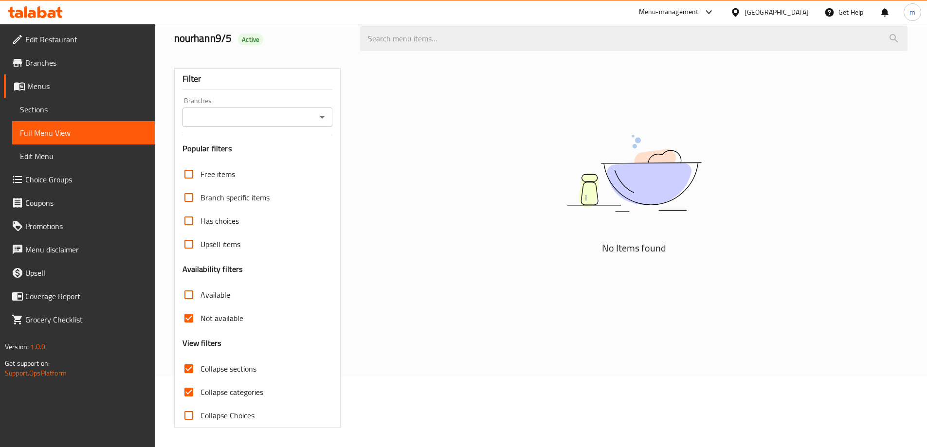
click at [215, 322] on span "Not available" at bounding box center [221, 318] width 43 height 12
click at [200, 322] on input "Not available" at bounding box center [188, 318] width 23 height 23
checkbox input "false"
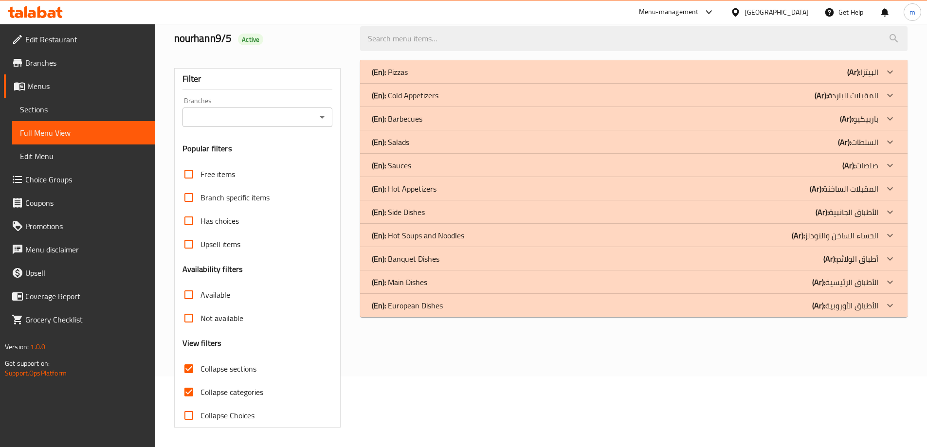
click at [246, 391] on span "Collapse categories" at bounding box center [231, 392] width 63 height 12
click at [200, 391] on input "Collapse categories" at bounding box center [188, 391] width 23 height 23
checkbox input "false"
click at [832, 262] on b "(Ar):" at bounding box center [829, 259] width 13 height 15
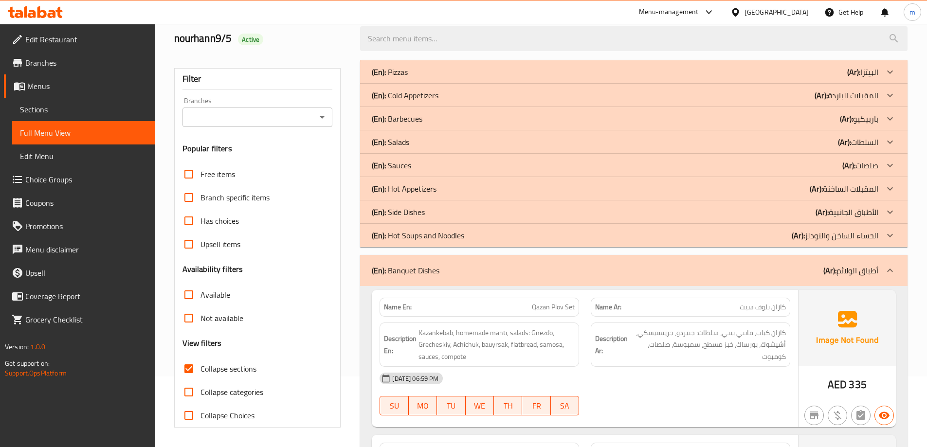
click at [859, 214] on p "(Ar): الأطباق الجانبية" at bounding box center [846, 212] width 63 height 12
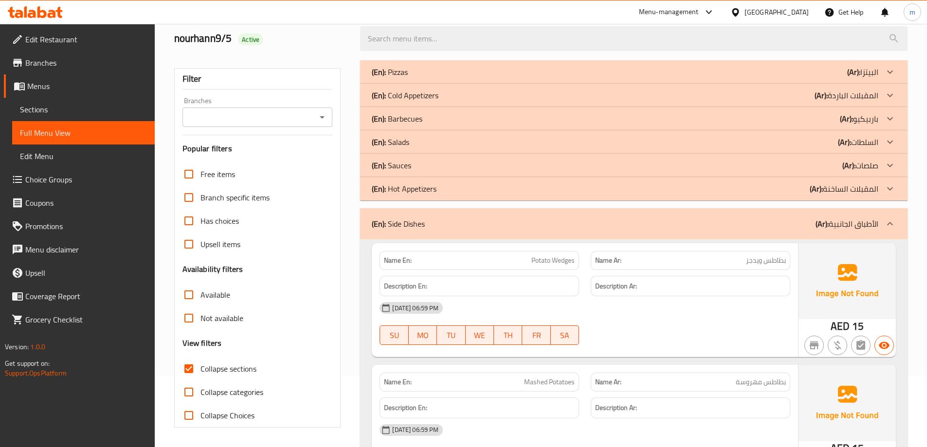
click at [870, 164] on p "(Ar): صلصات" at bounding box center [860, 166] width 36 height 12
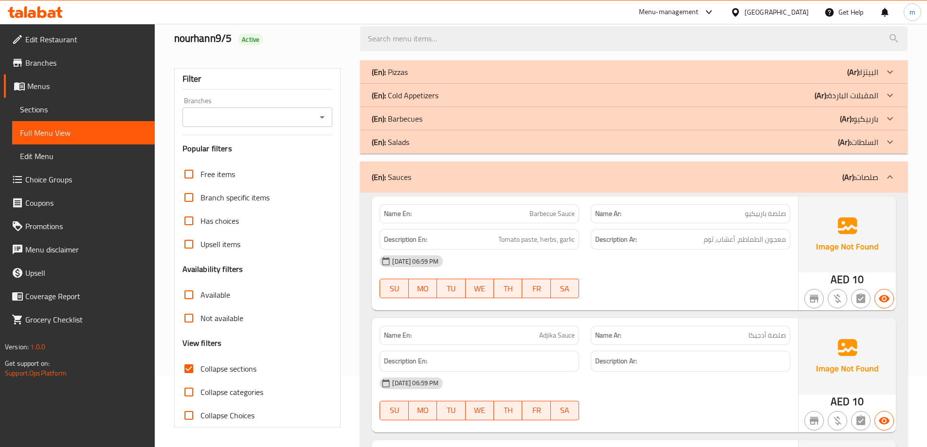
click at [868, 123] on p "(Ar): باربيكيو" at bounding box center [859, 119] width 38 height 12
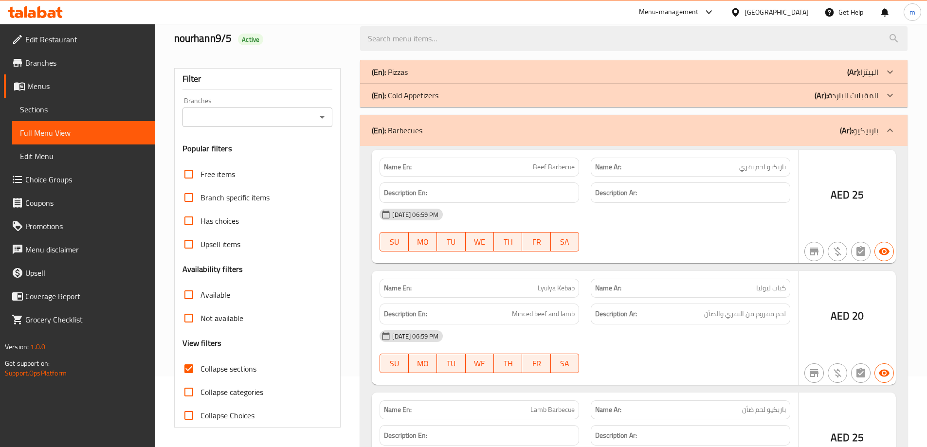
click at [873, 77] on p "(Ar): البيتزا" at bounding box center [862, 72] width 31 height 12
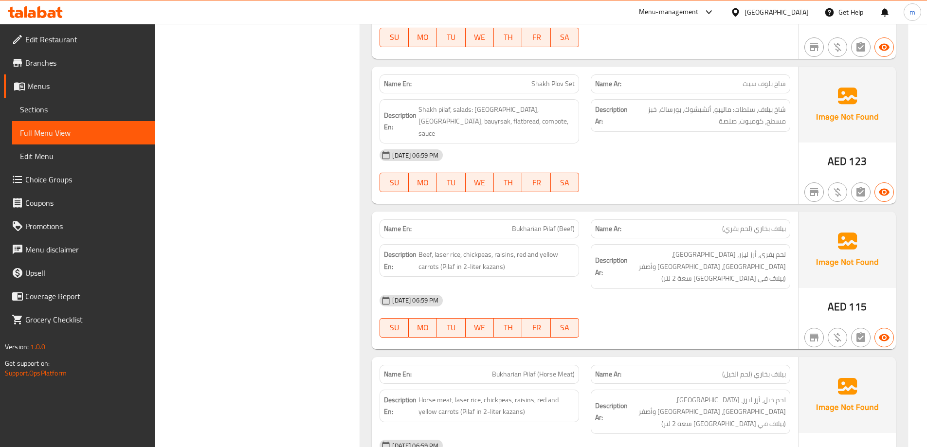
scroll to position [3768, 0]
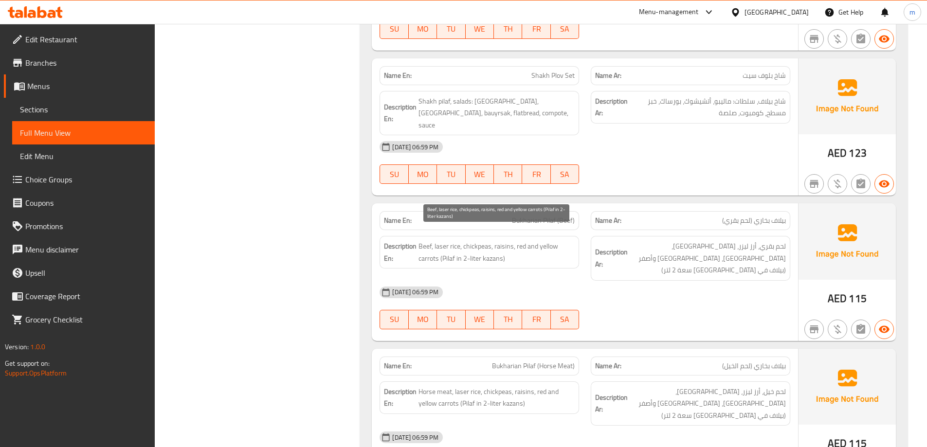
click at [493, 243] on span "Beef, laser rice, chickpeas, raisins, red and yellow carrots (Pilaf in 2-liter …" at bounding box center [496, 252] width 156 height 24
click at [706, 281] on div "[DATE] 06:59 PM SU MO TU WE TH FR SA" at bounding box center [585, 308] width 422 height 54
drag, startPoint x: 771, startPoint y: 237, endPoint x: 805, endPoint y: 207, distance: 45.8
click at [771, 240] on span "لحم بقري، أرز ليزر، [GEOGRAPHIC_DATA]، [GEOGRAPHIC_DATA]، [GEOGRAPHIC_DATA] وأص…" at bounding box center [708, 258] width 156 height 36
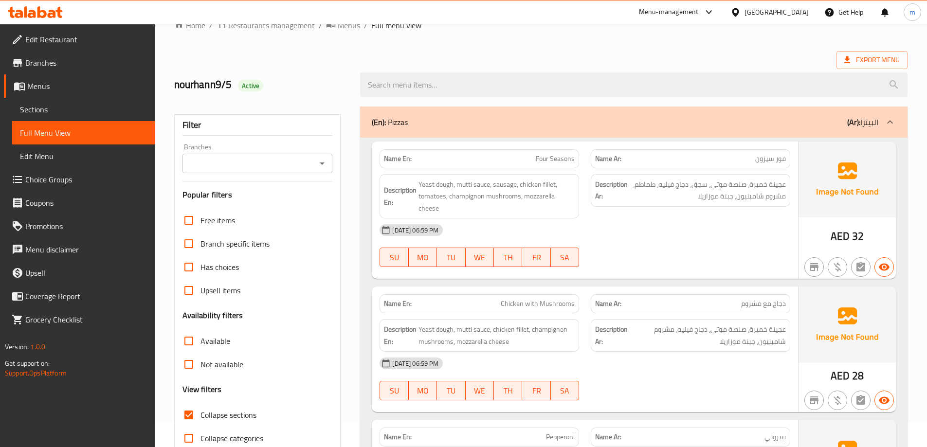
scroll to position [0, 0]
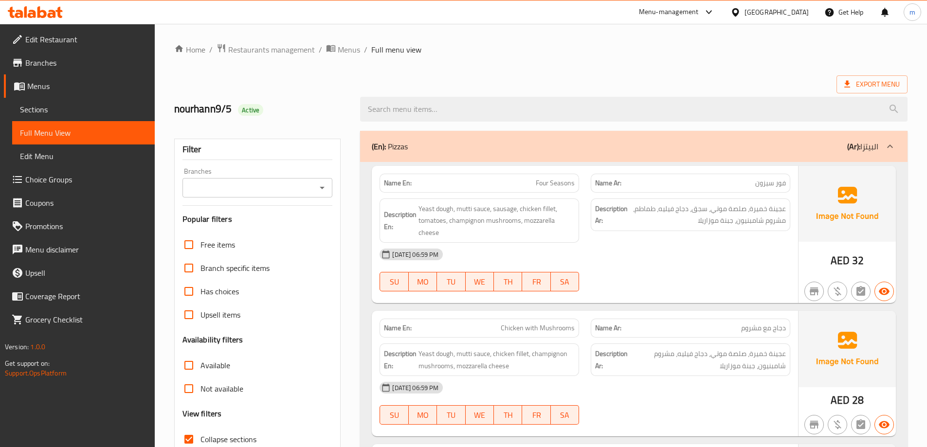
click at [860, 147] on p "(Ar): البيتزا" at bounding box center [862, 147] width 31 height 12
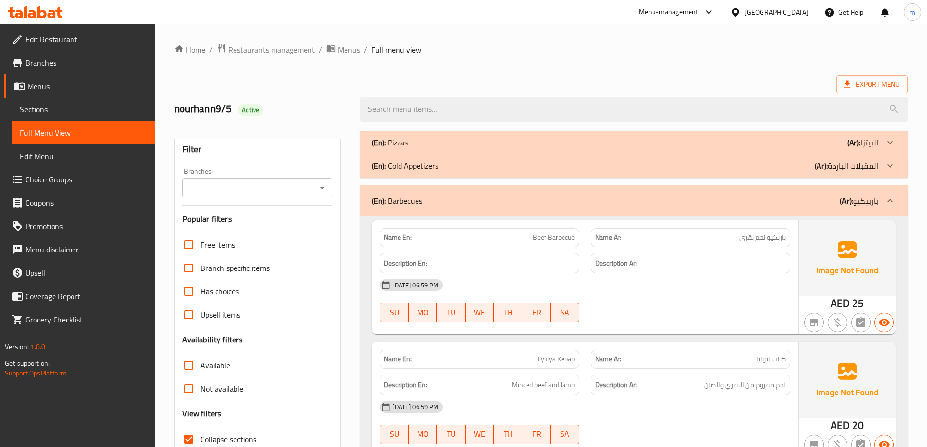
click at [844, 194] on b "(Ar):" at bounding box center [846, 201] width 13 height 15
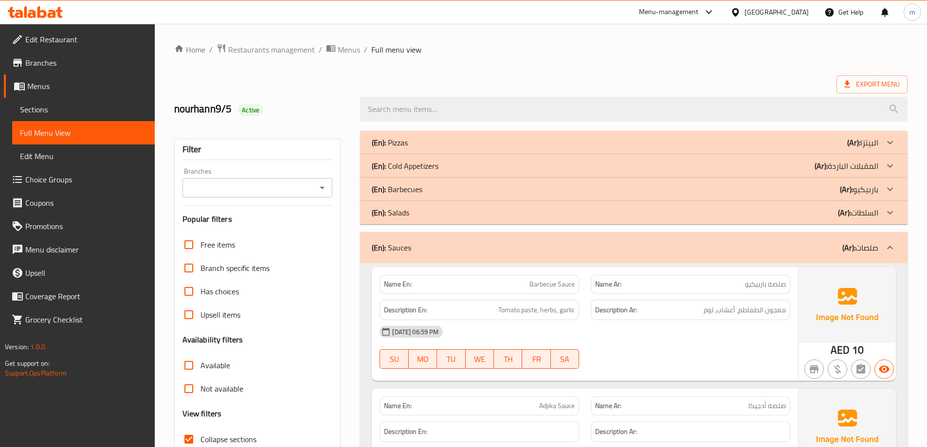
click at [856, 243] on p "(Ar): صلصات" at bounding box center [860, 248] width 36 height 12
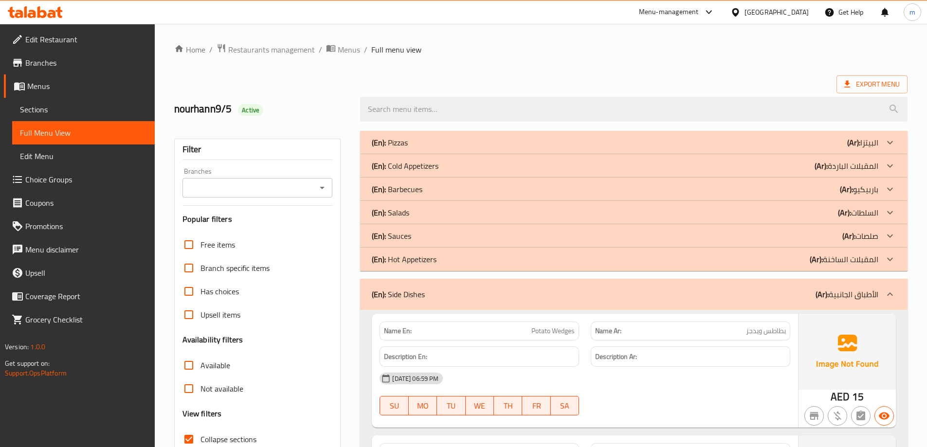
click at [866, 289] on p "(Ar): الأطباق الجانبية" at bounding box center [846, 295] width 63 height 12
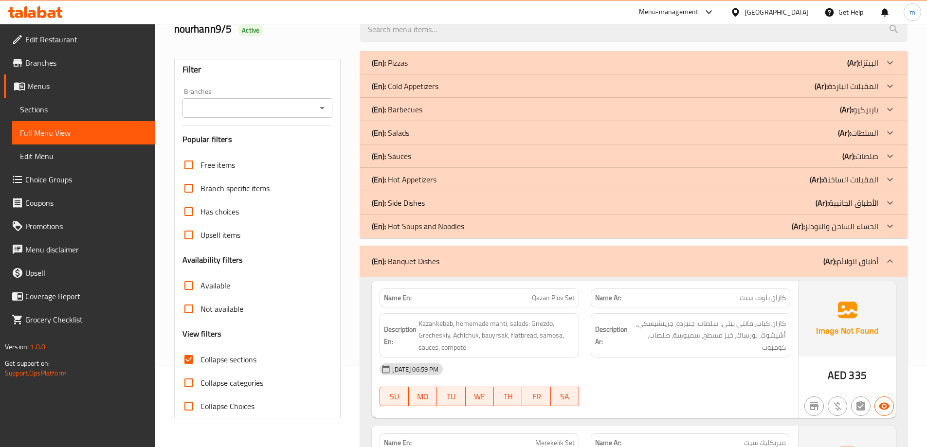
scroll to position [97, 0]
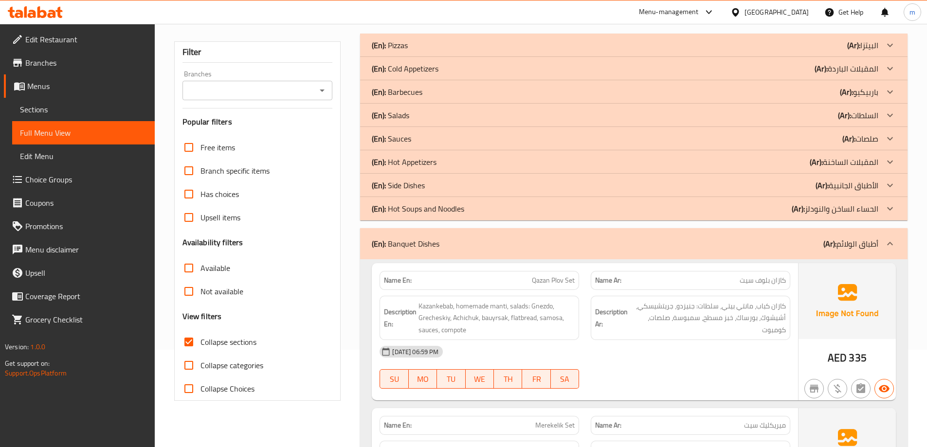
click at [850, 244] on p "(Ar): أطباق الولائم" at bounding box center [850, 244] width 55 height 12
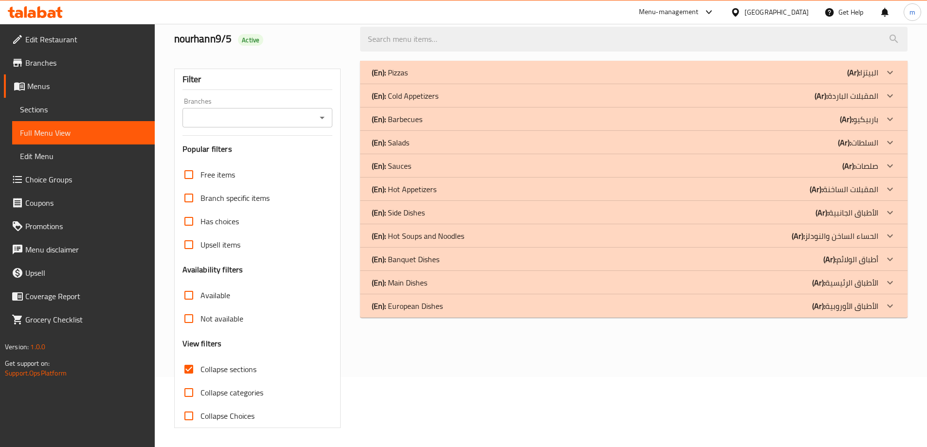
scroll to position [71, 0]
click at [847, 261] on p "(Ar): أطباق الولائم" at bounding box center [850, 259] width 55 height 12
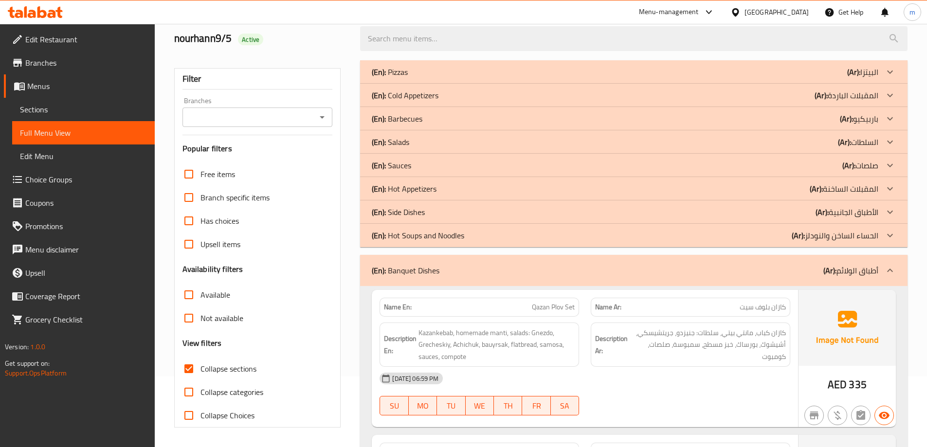
click at [852, 214] on p "(Ar): الأطباق الجانبية" at bounding box center [846, 212] width 63 height 12
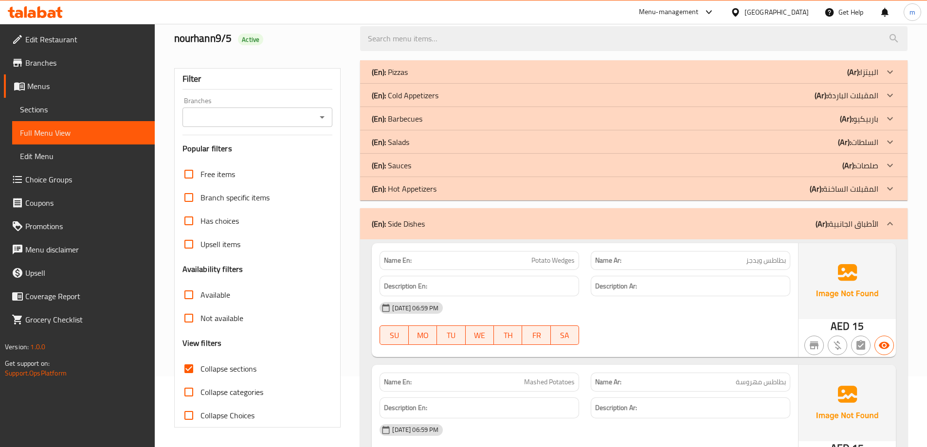
click at [855, 170] on p "(Ar): صلصات" at bounding box center [860, 166] width 36 height 12
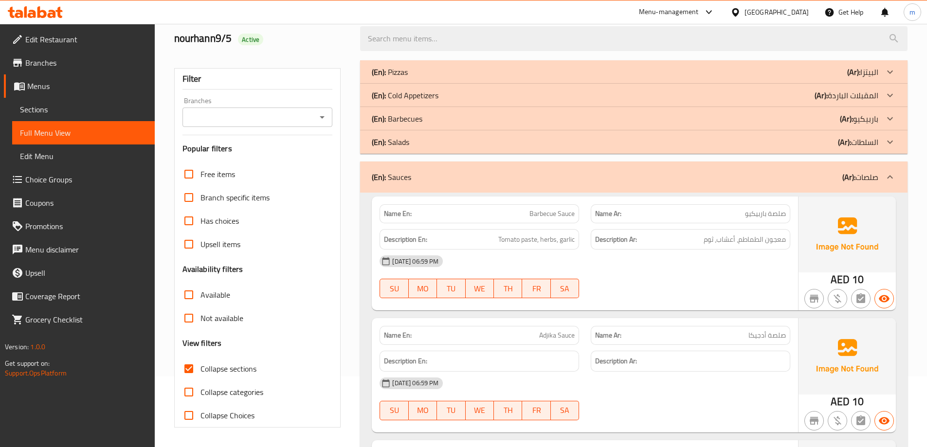
click at [862, 120] on p "(Ar): باربيكيو" at bounding box center [859, 119] width 38 height 12
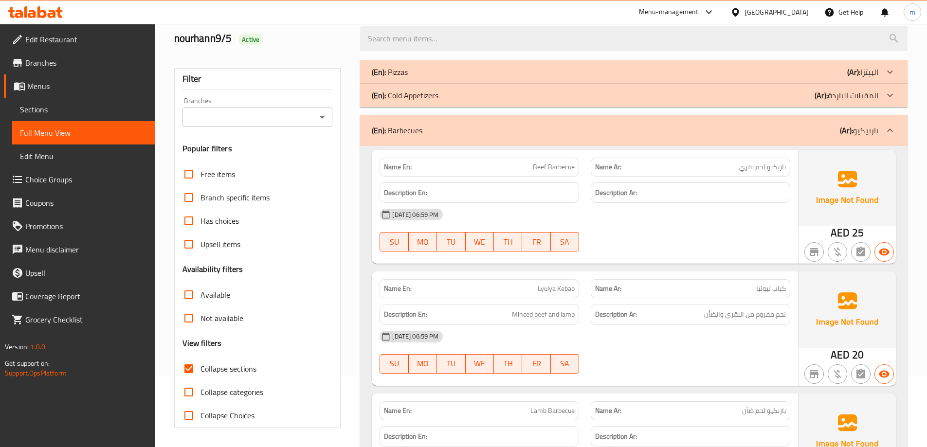
click at [866, 73] on p "(Ar): البيتزا" at bounding box center [862, 72] width 31 height 12
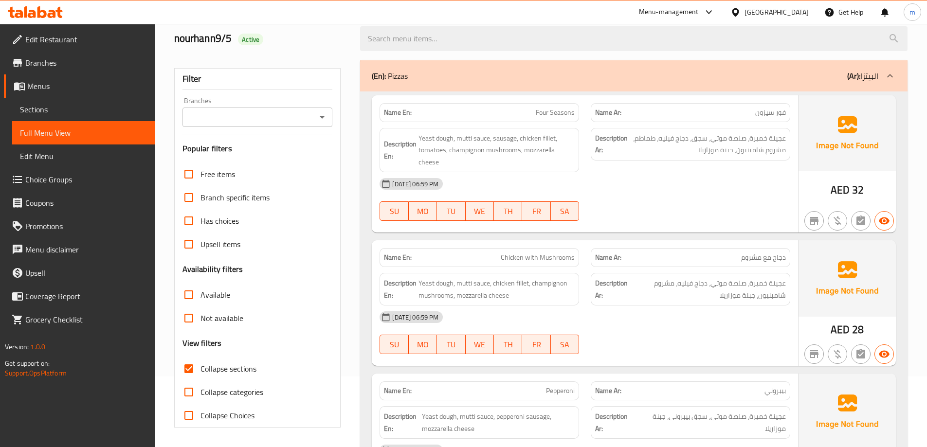
scroll to position [0, 0]
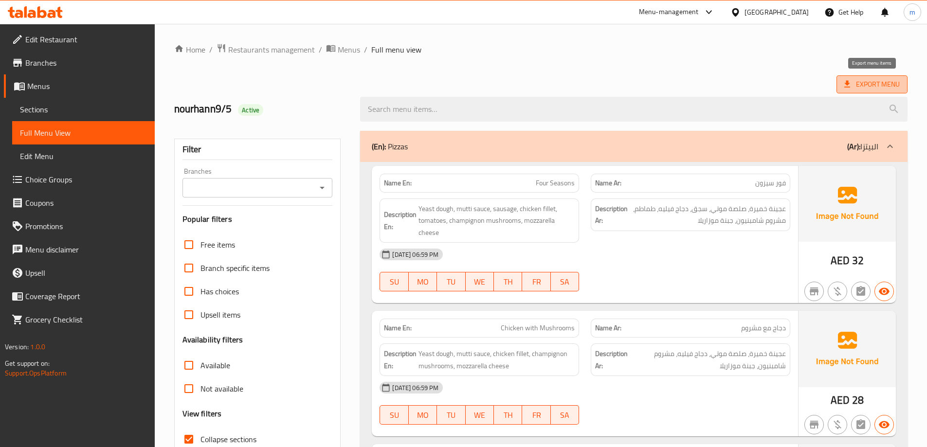
click at [844, 85] on icon at bounding box center [847, 84] width 10 height 10
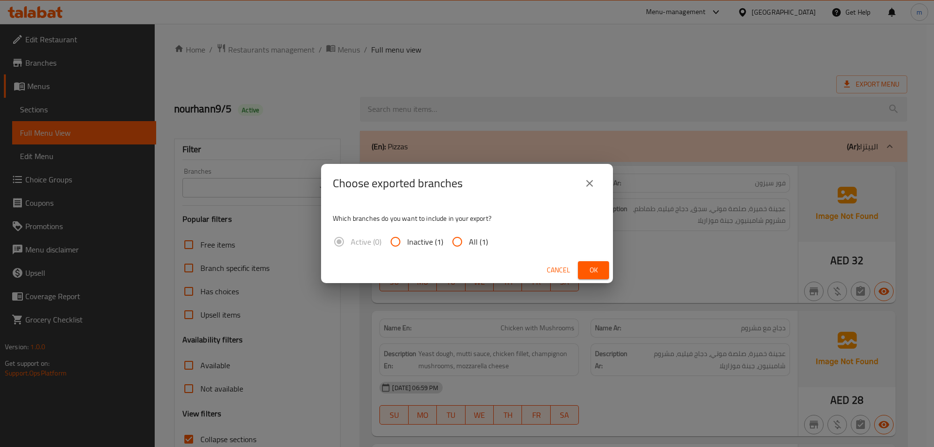
click at [479, 243] on span "All (1)" at bounding box center [478, 242] width 19 height 12
click at [469, 243] on input "All (1)" at bounding box center [457, 241] width 23 height 23
radio input "true"
click at [600, 271] on span "Ok" at bounding box center [594, 270] width 16 height 12
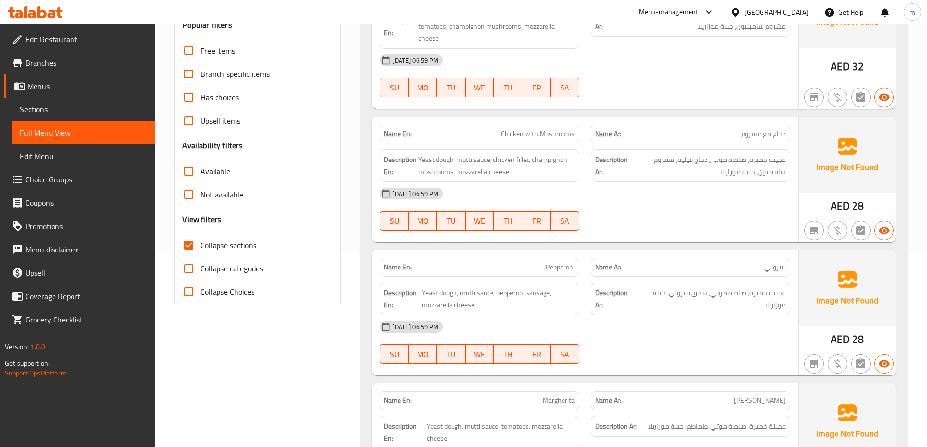
scroll to position [292, 0]
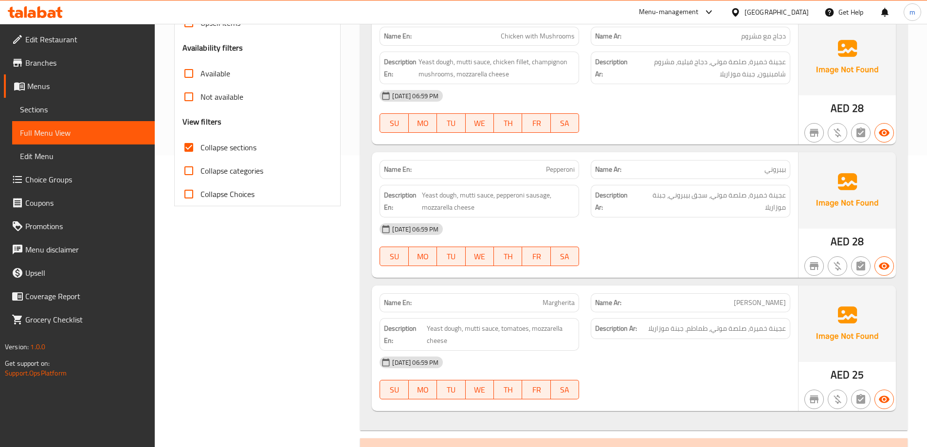
click at [742, 246] on div "[DATE] 06:59 PM SU MO TU WE TH FR SA" at bounding box center [585, 244] width 422 height 54
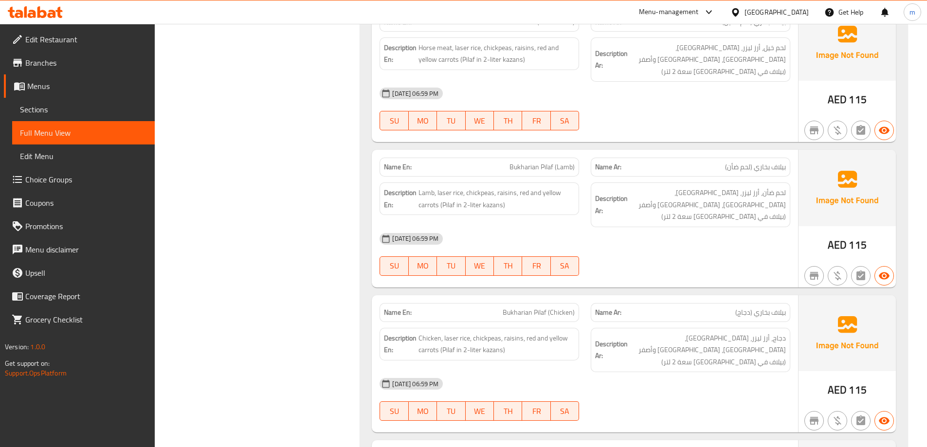
scroll to position [4080, 0]
